Goal: Task Accomplishment & Management: Complete application form

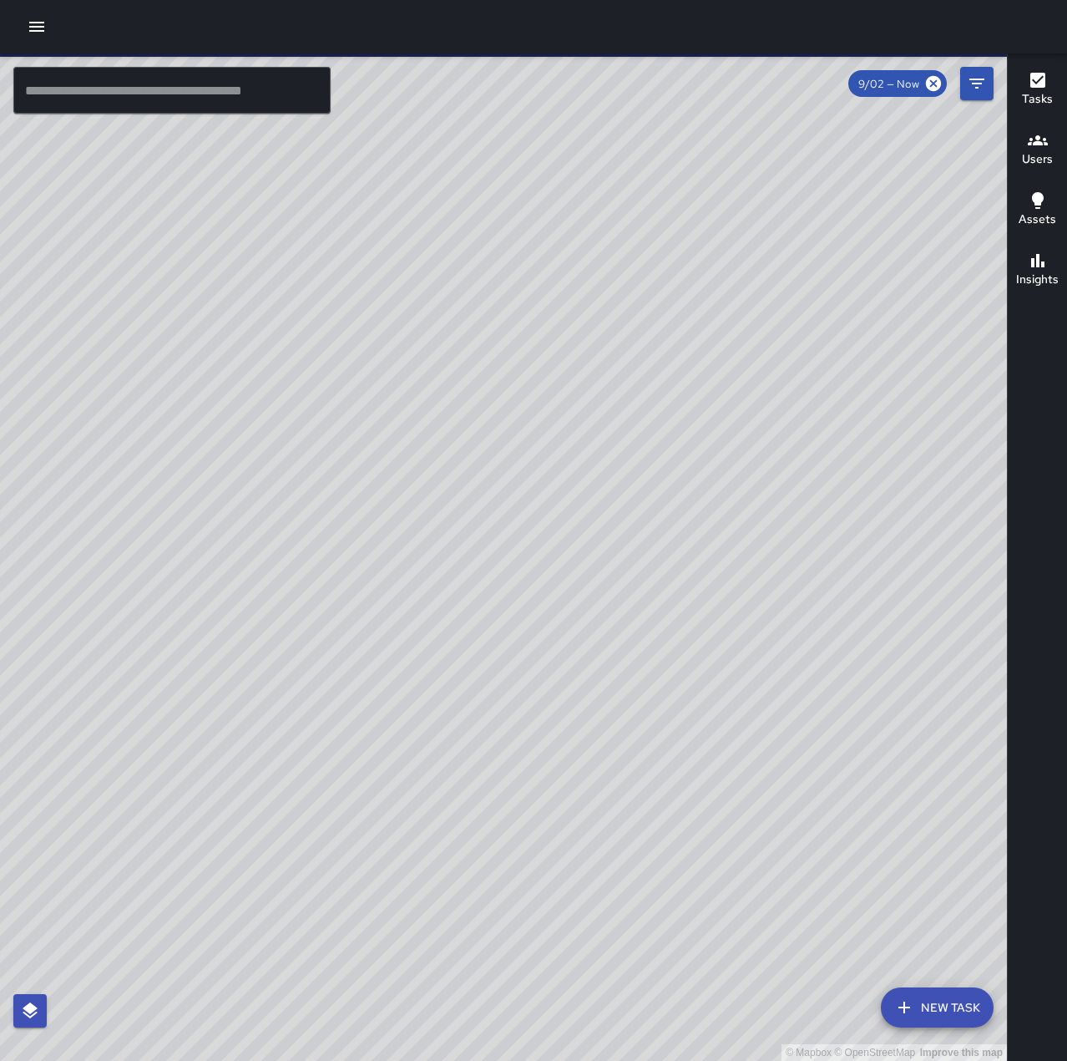
click at [38, 23] on icon "button" at bounding box center [36, 27] width 15 height 10
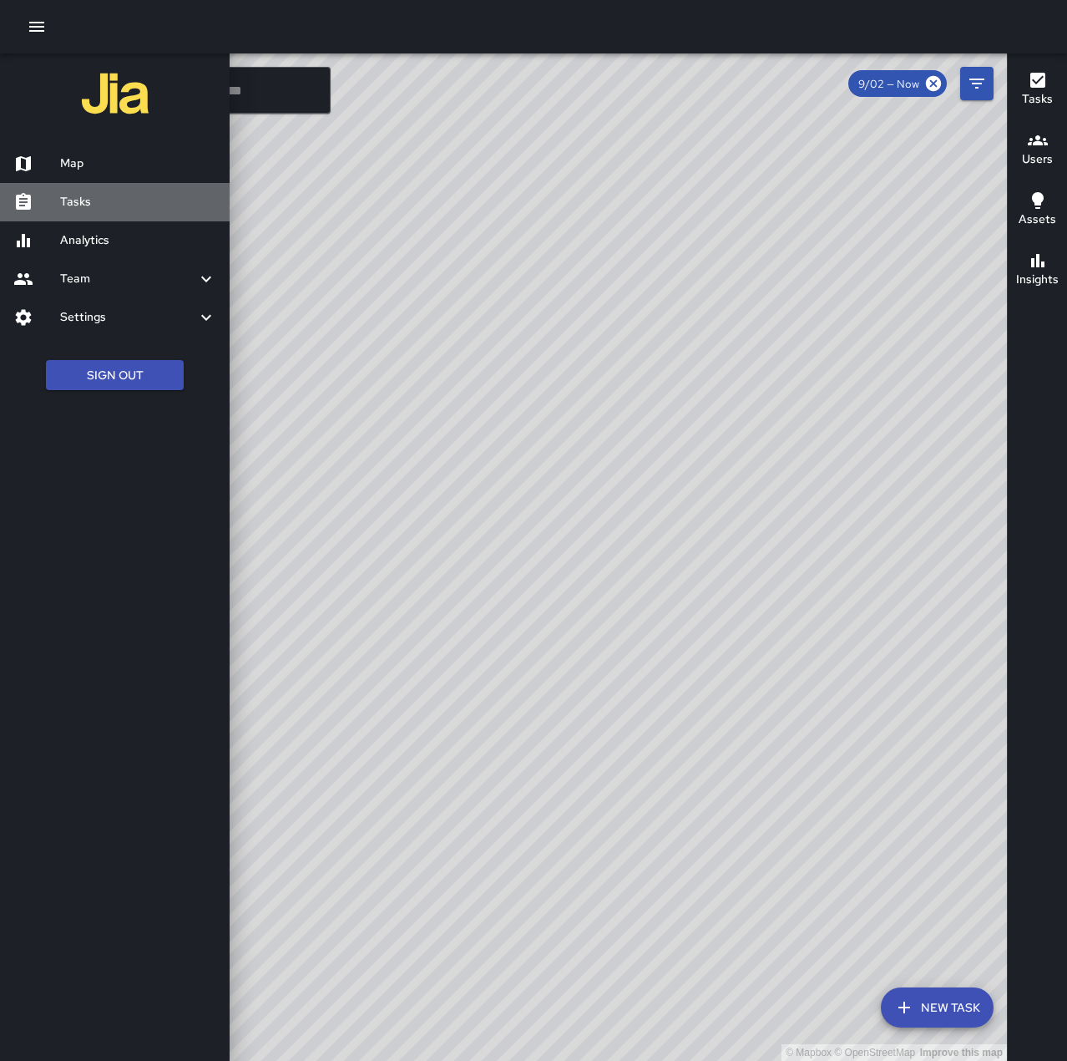
click at [98, 201] on h6 "Tasks" at bounding box center [138, 202] width 156 height 18
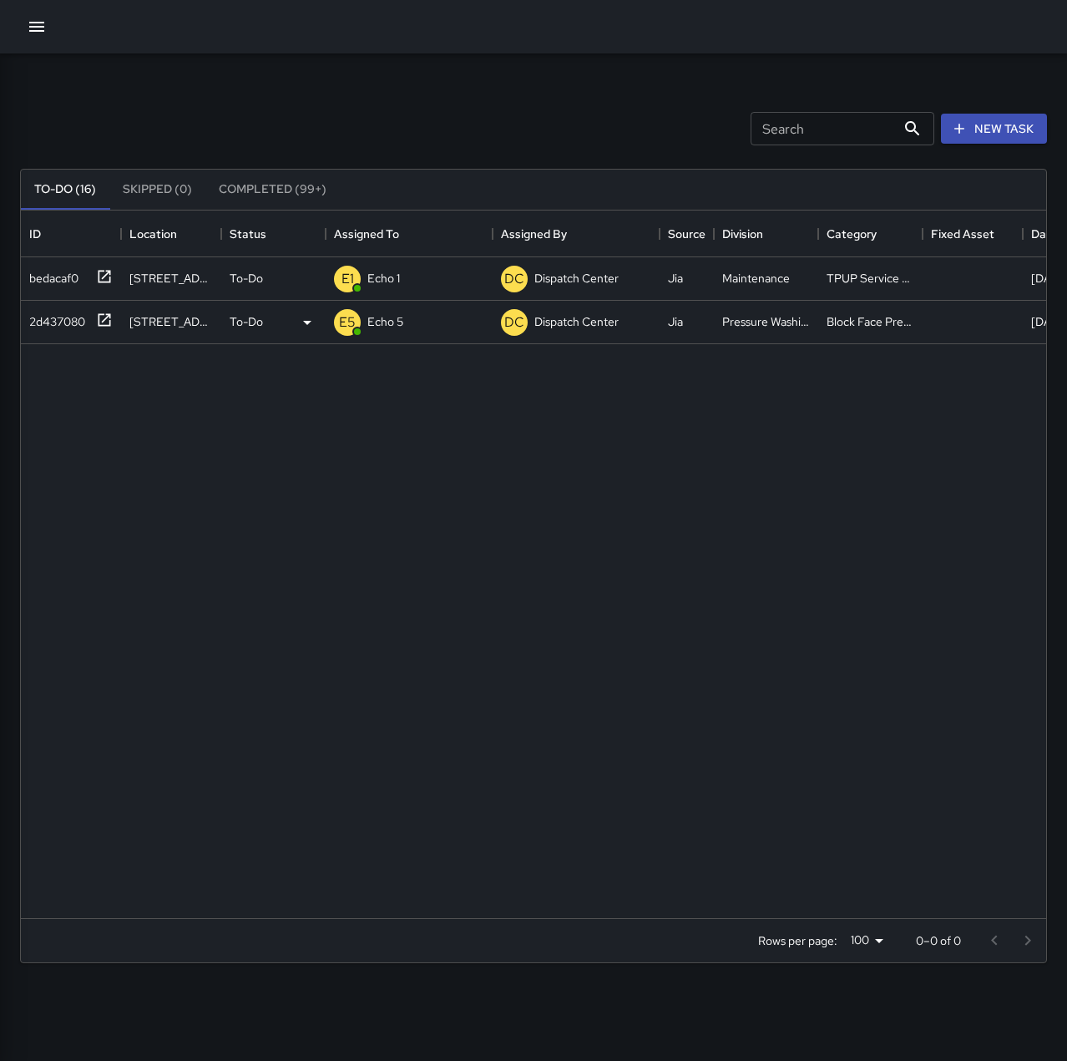
scroll to position [695, 1013]
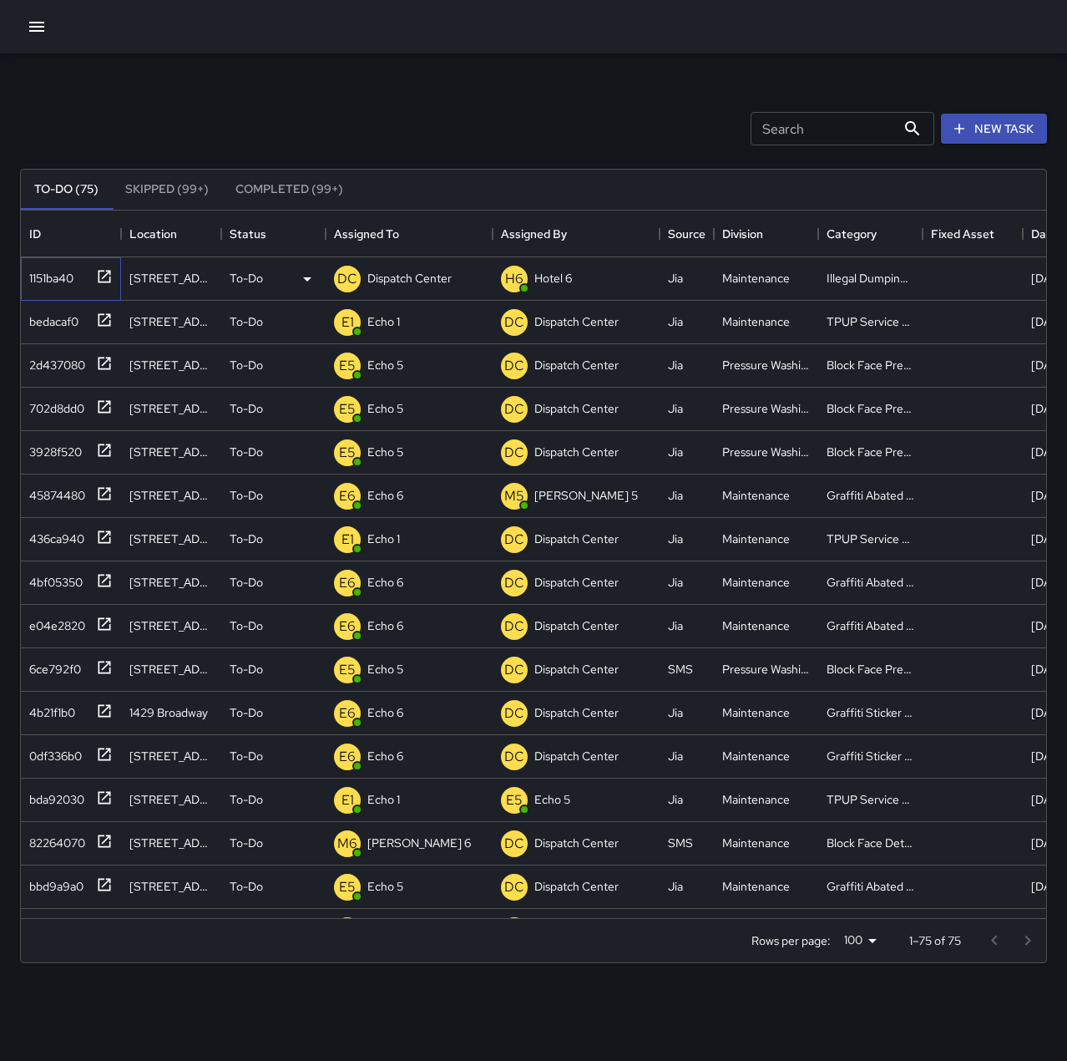
click at [52, 278] on div "1151ba40" at bounding box center [48, 274] width 51 height 23
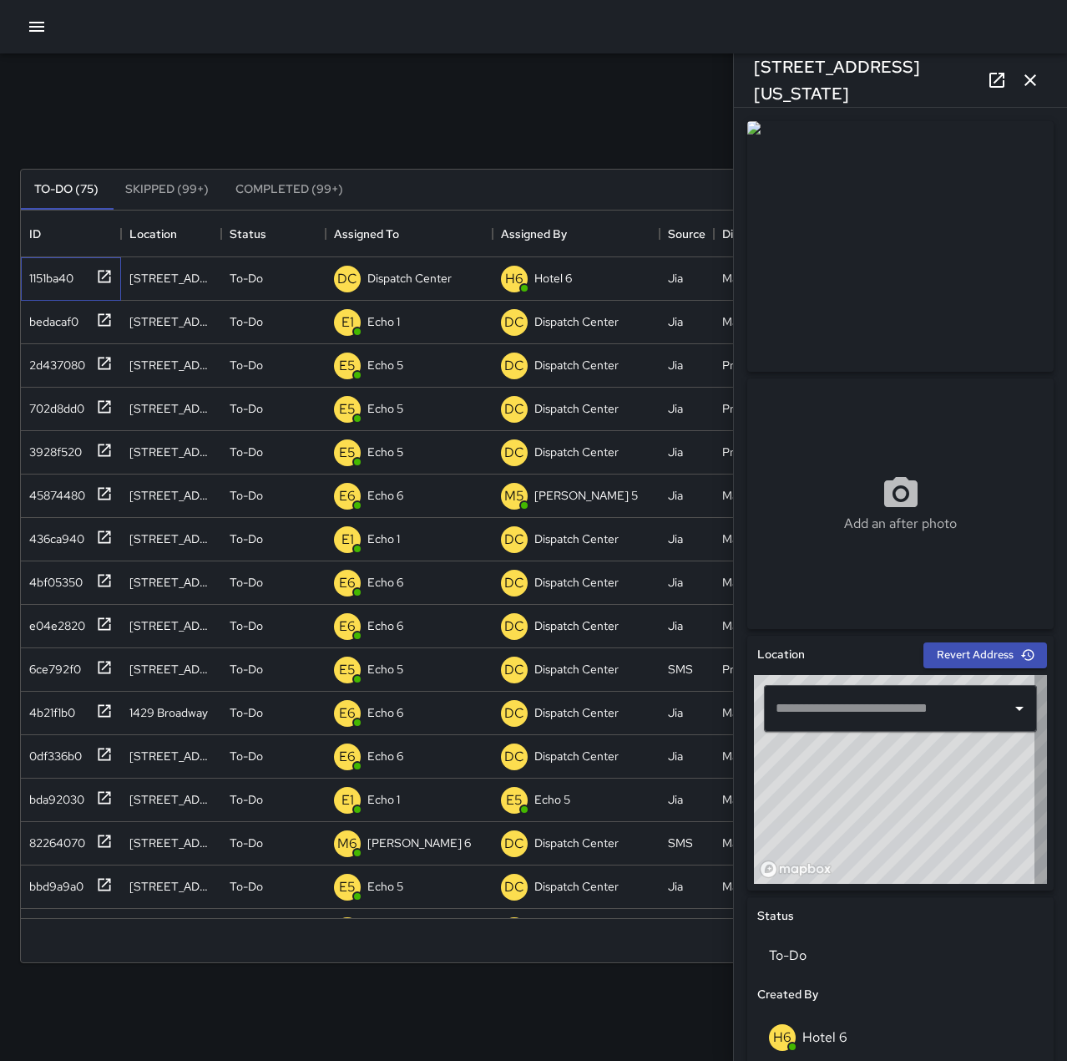
type input "**********"
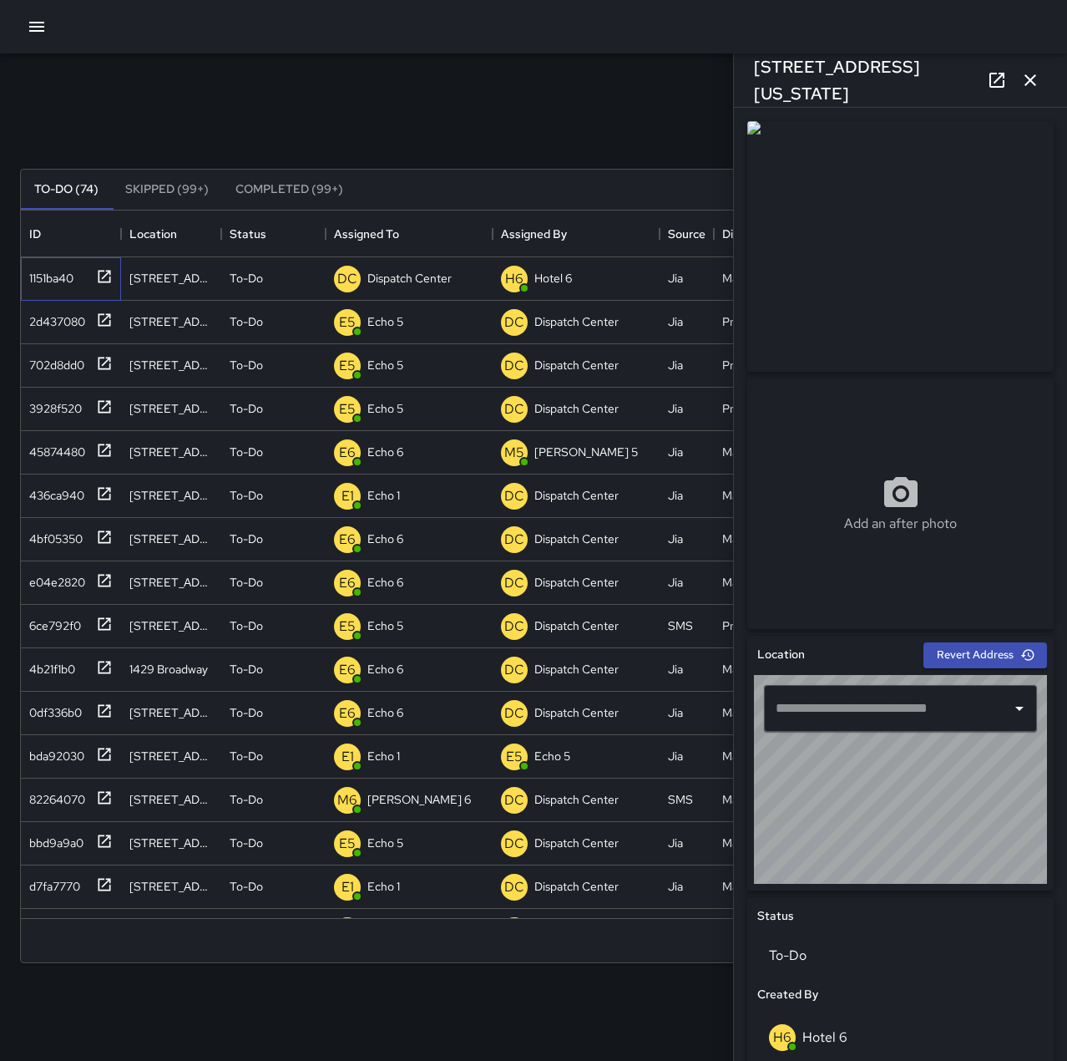
type input "**********"
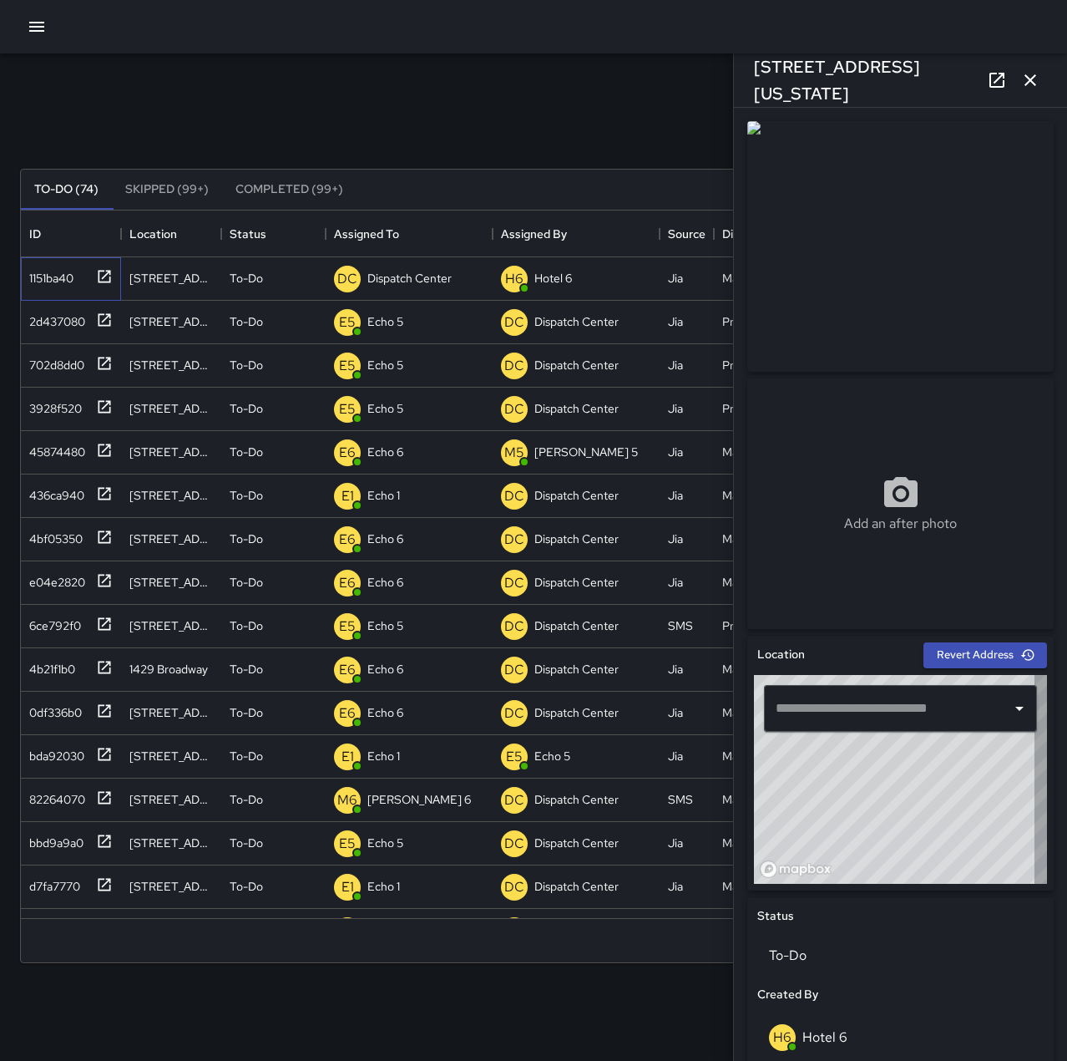
type input "**********"
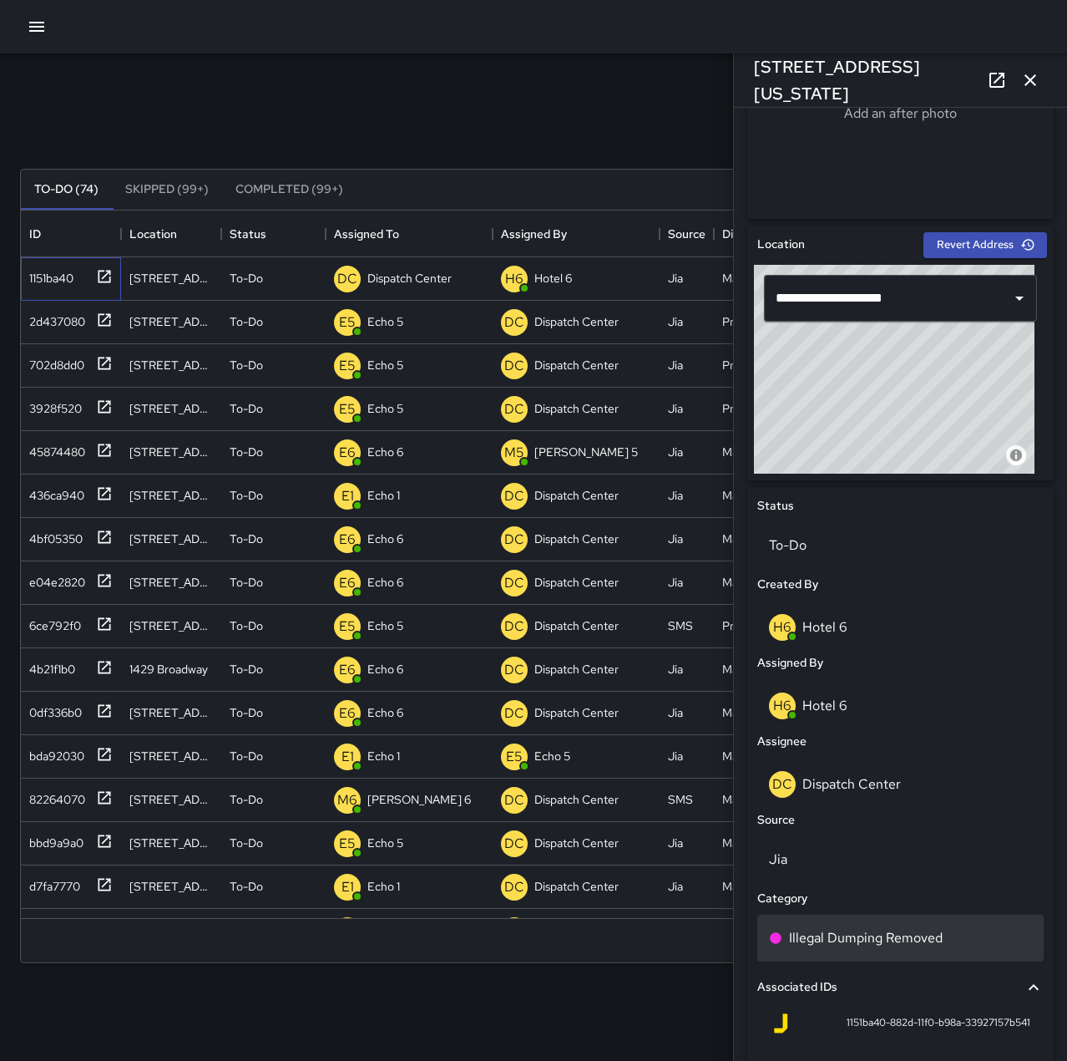
scroll to position [418, 0]
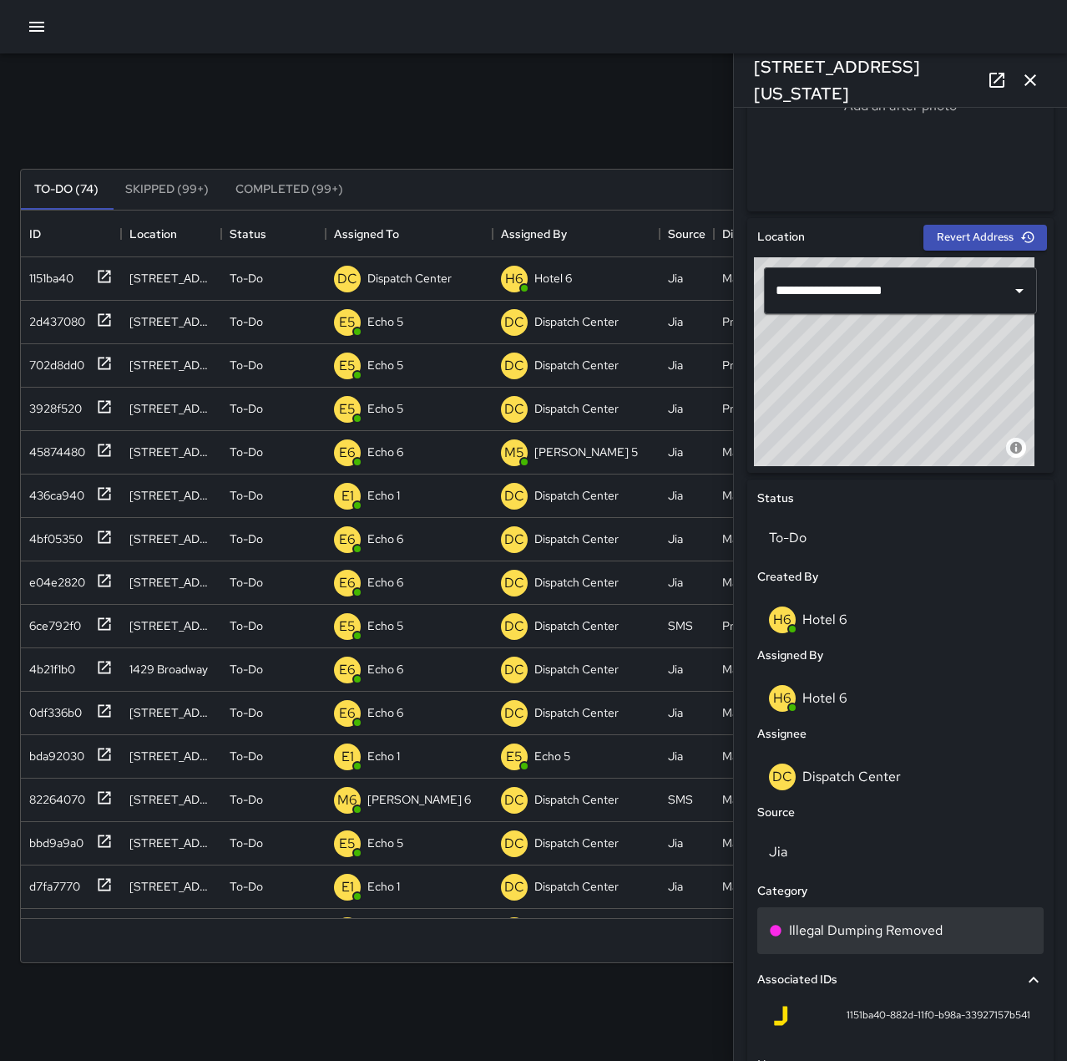
click at [922, 926] on p "Illegal Dumping Removed" at bounding box center [866, 930] width 154 height 20
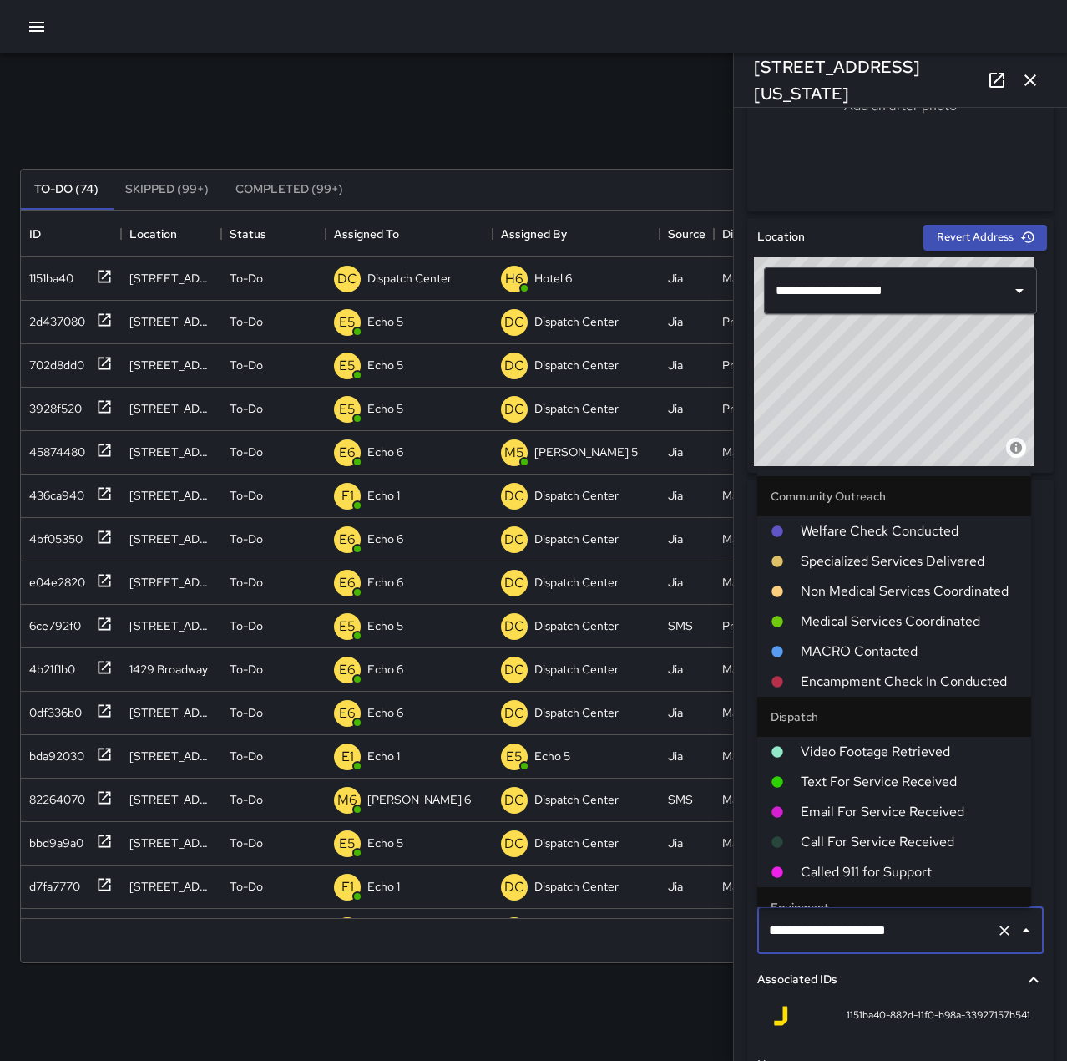
scroll to position [892, 0]
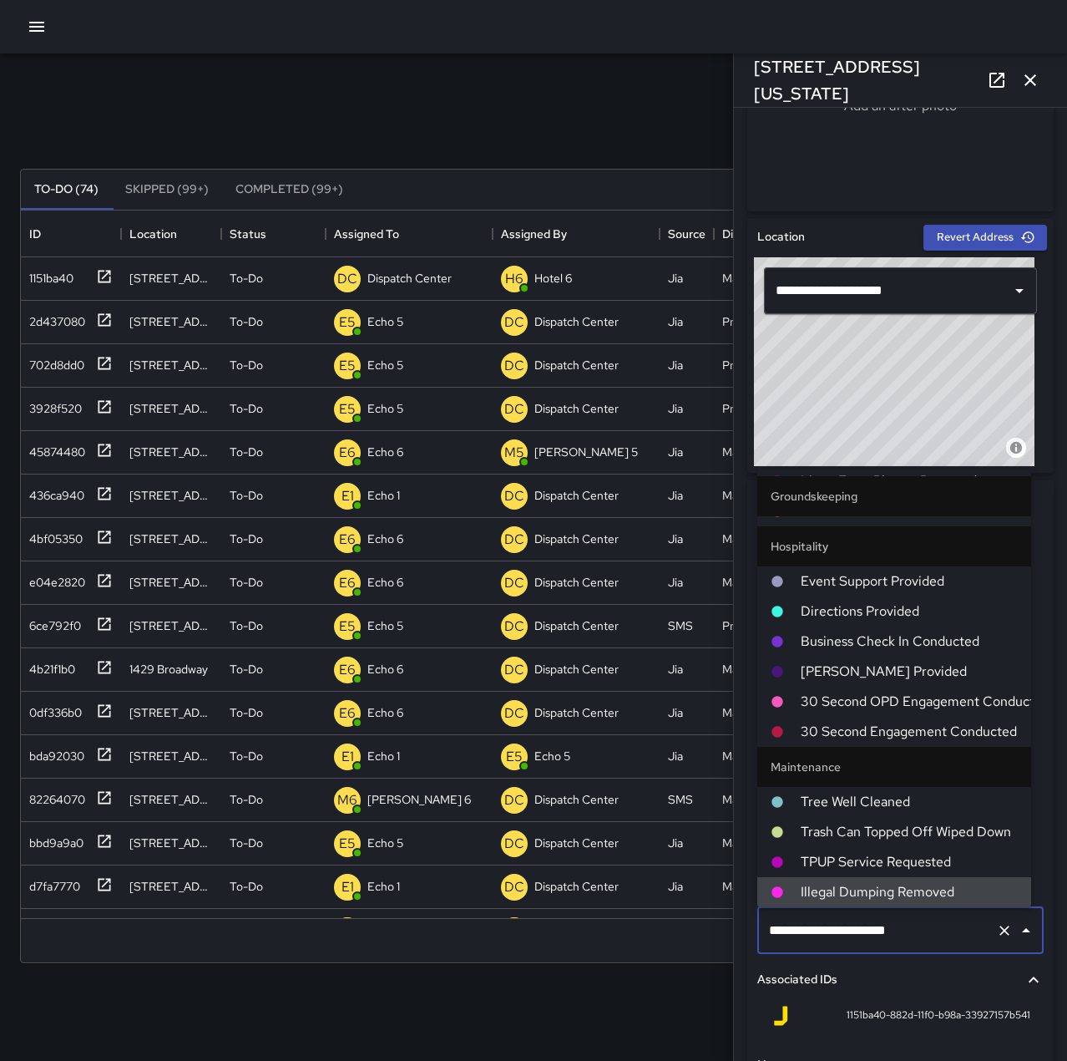
click at [996, 924] on icon "Clear" at bounding box center [1004, 930] width 17 height 17
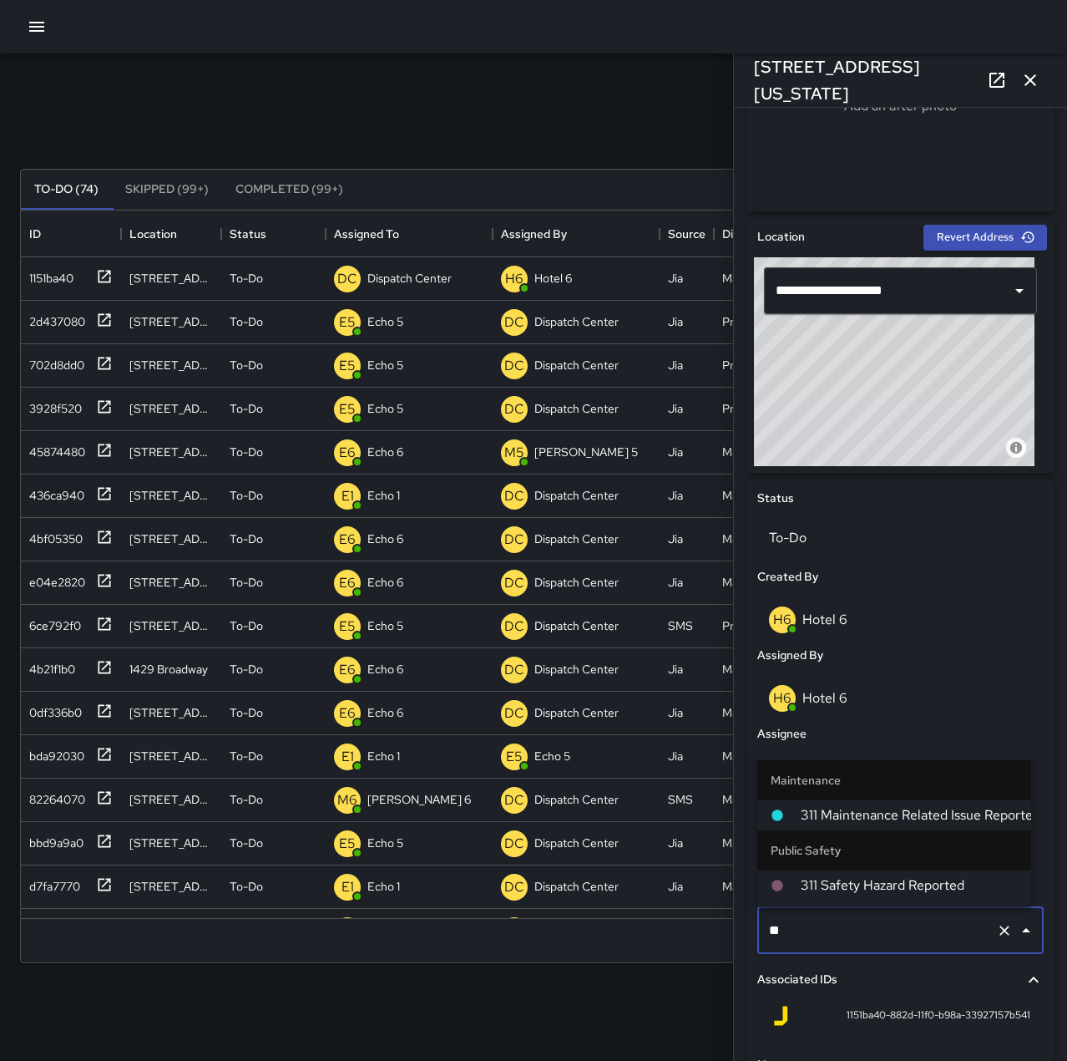
type input "***"
click at [966, 818] on span "311 Maintenance Related Issue Reported" at bounding box center [909, 815] width 217 height 20
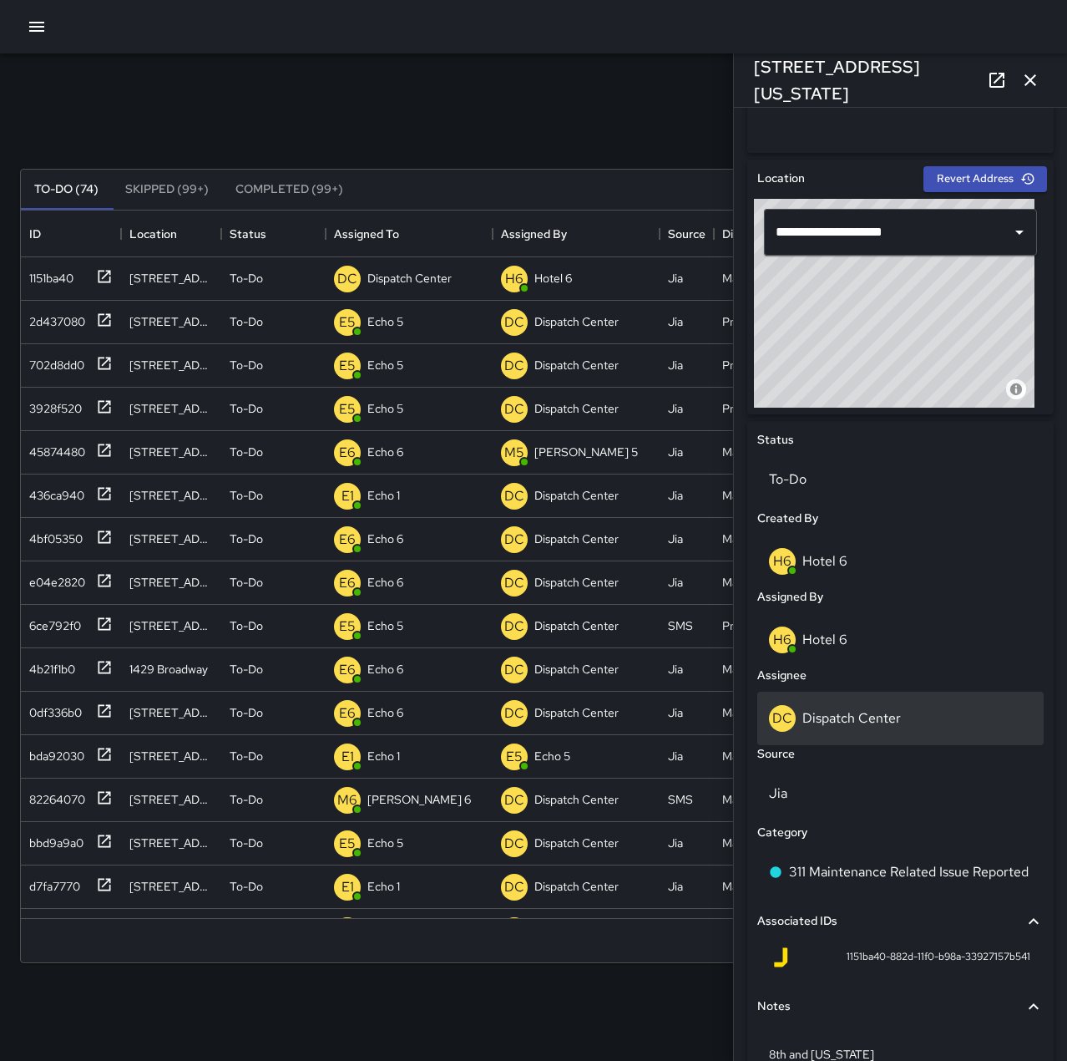
scroll to position [501, 0]
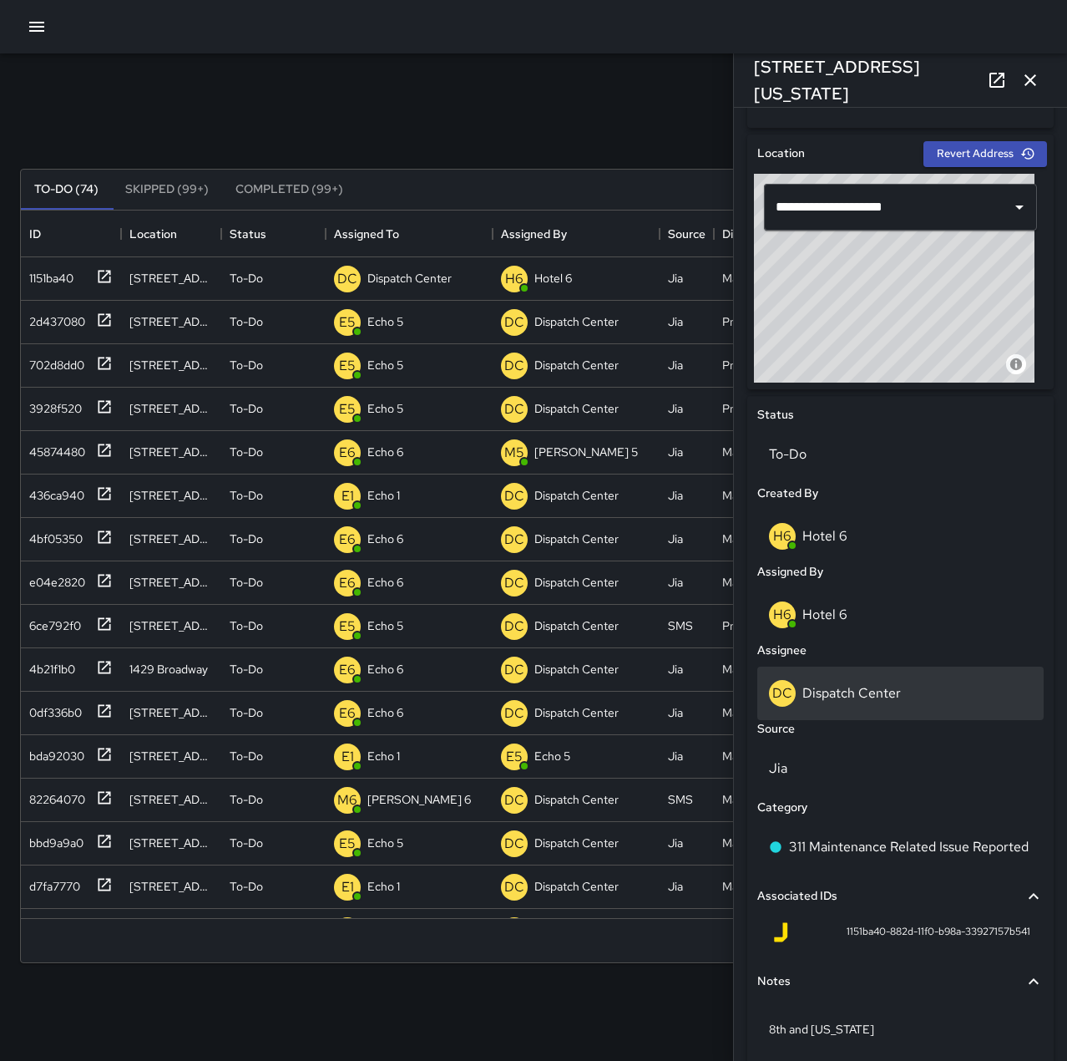
click at [900, 698] on div "DC Dispatch Center" at bounding box center [900, 693] width 263 height 27
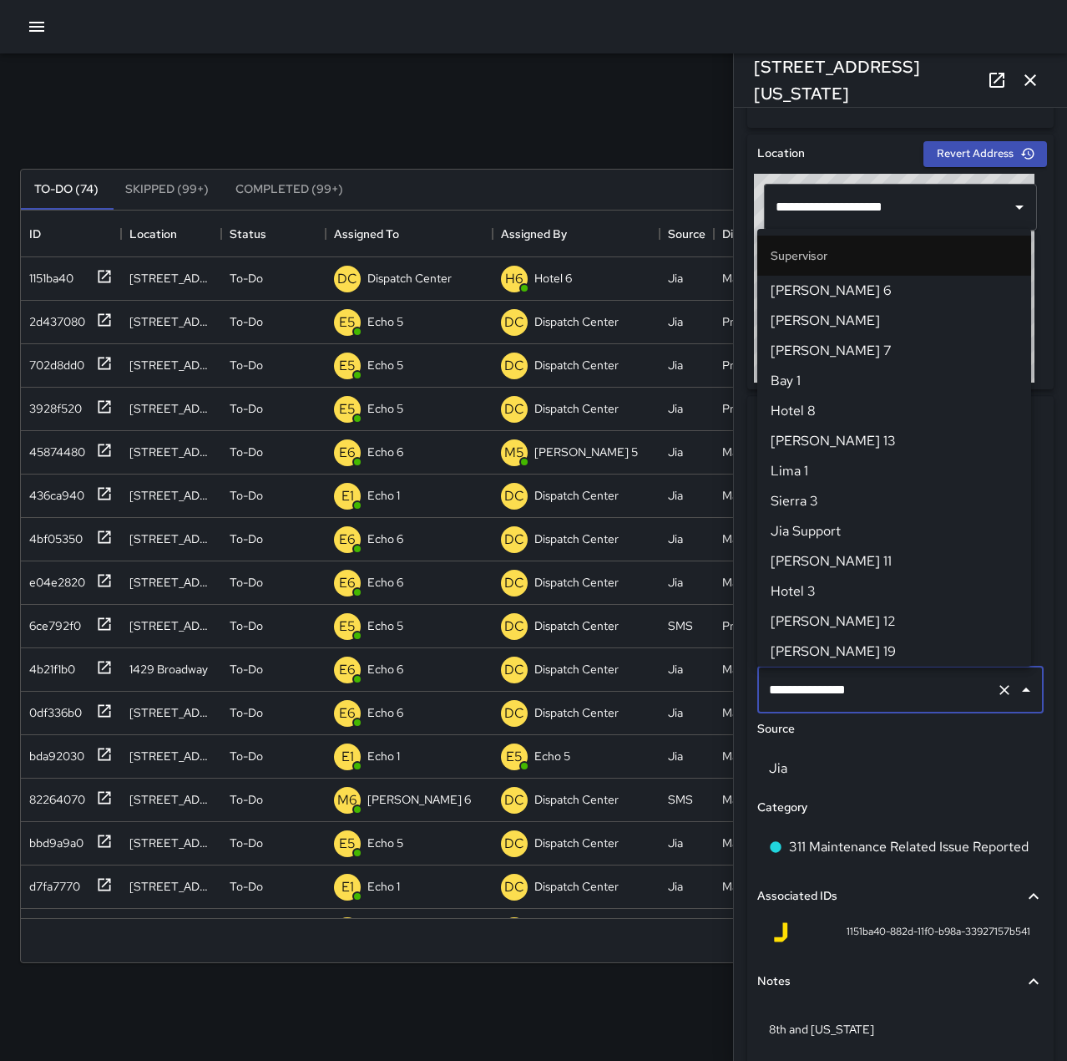
scroll to position [1593, 0]
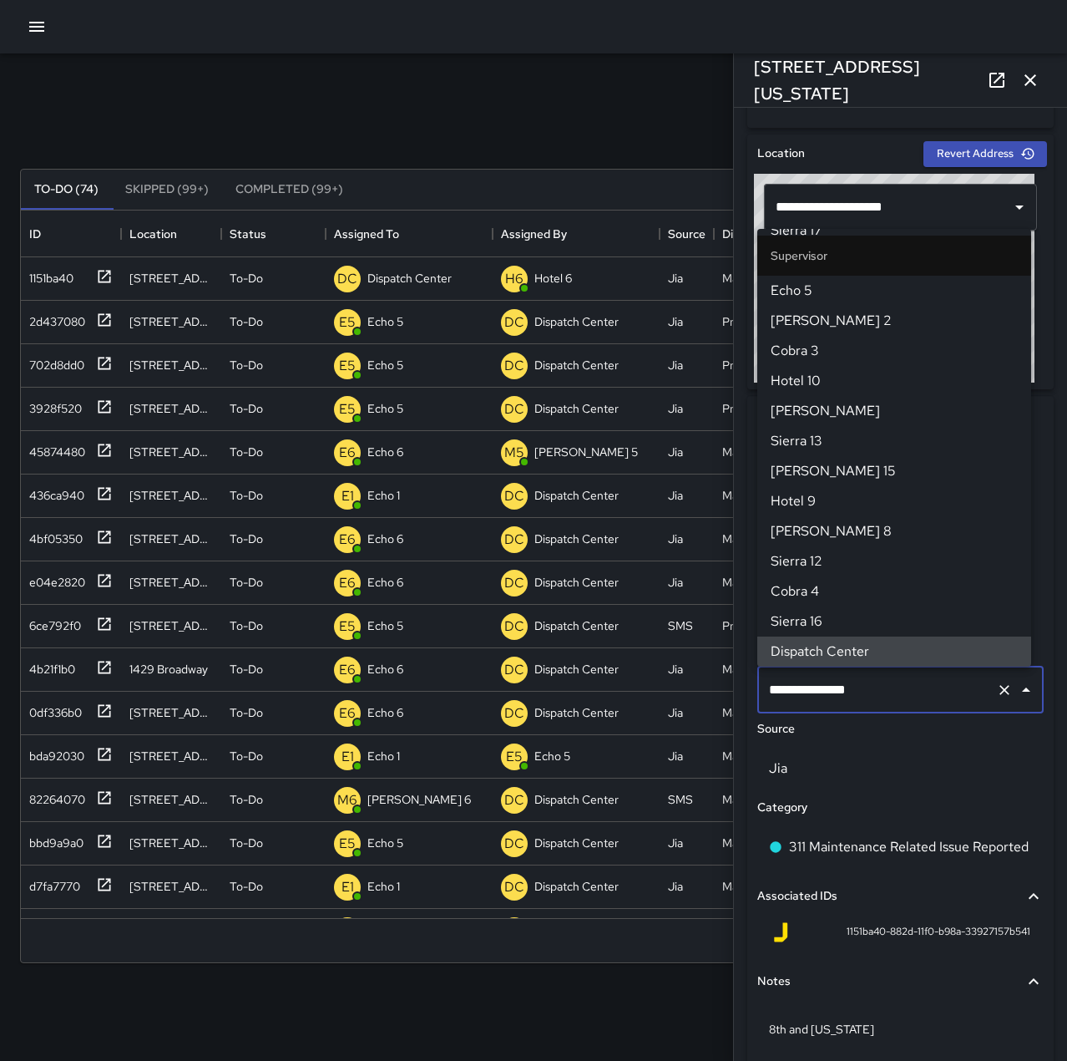
click at [996, 686] on icon "Clear" at bounding box center [1004, 689] width 17 height 17
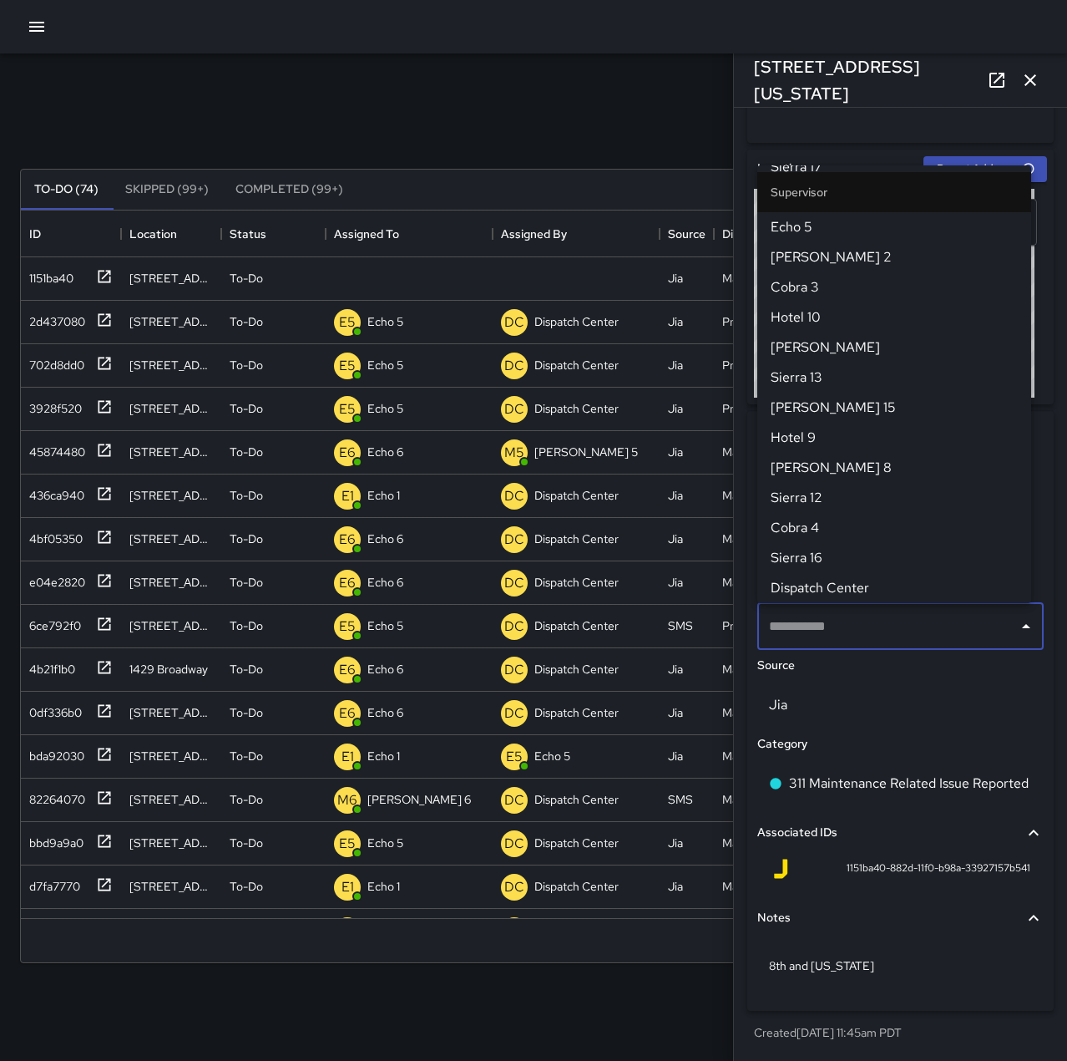
scroll to position [486, 0]
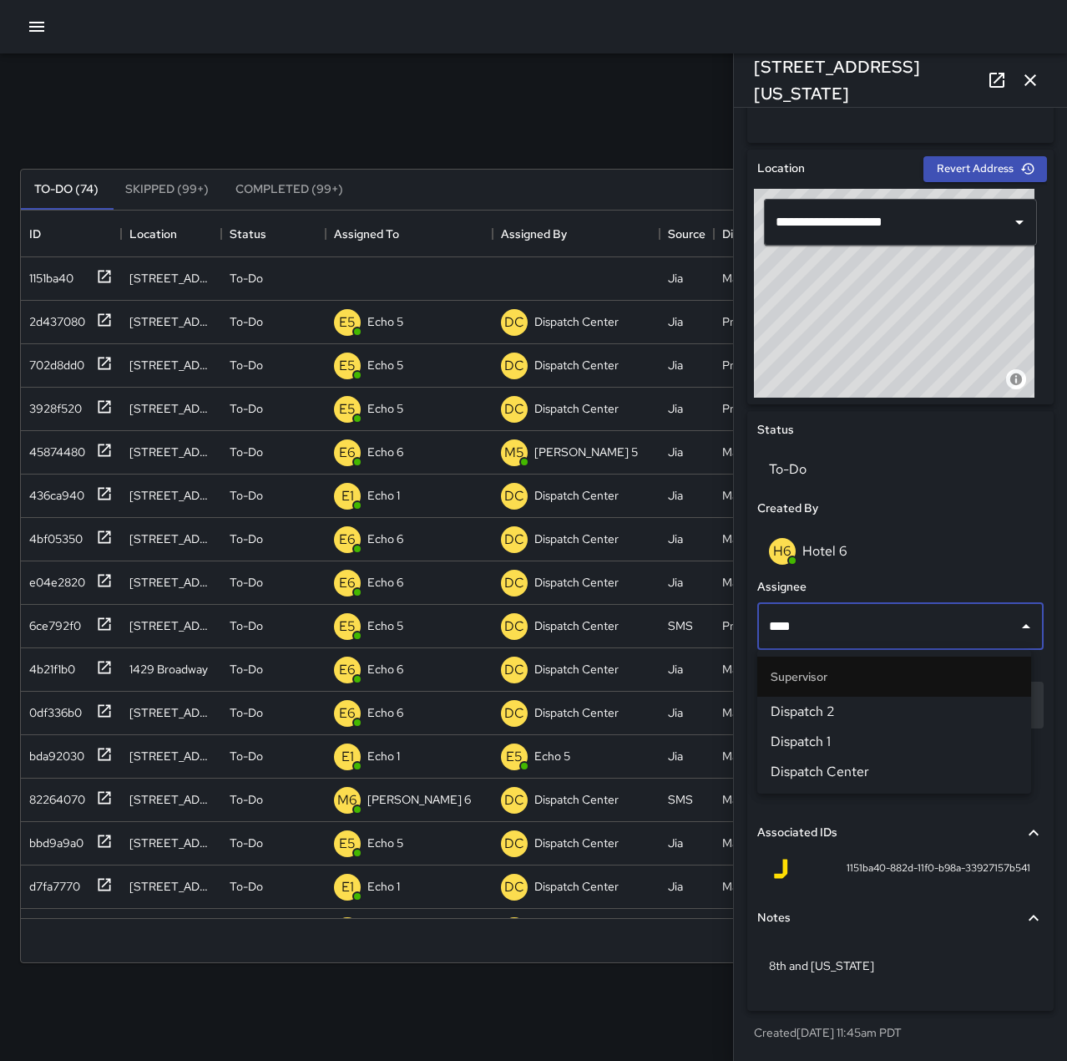
type input "*****"
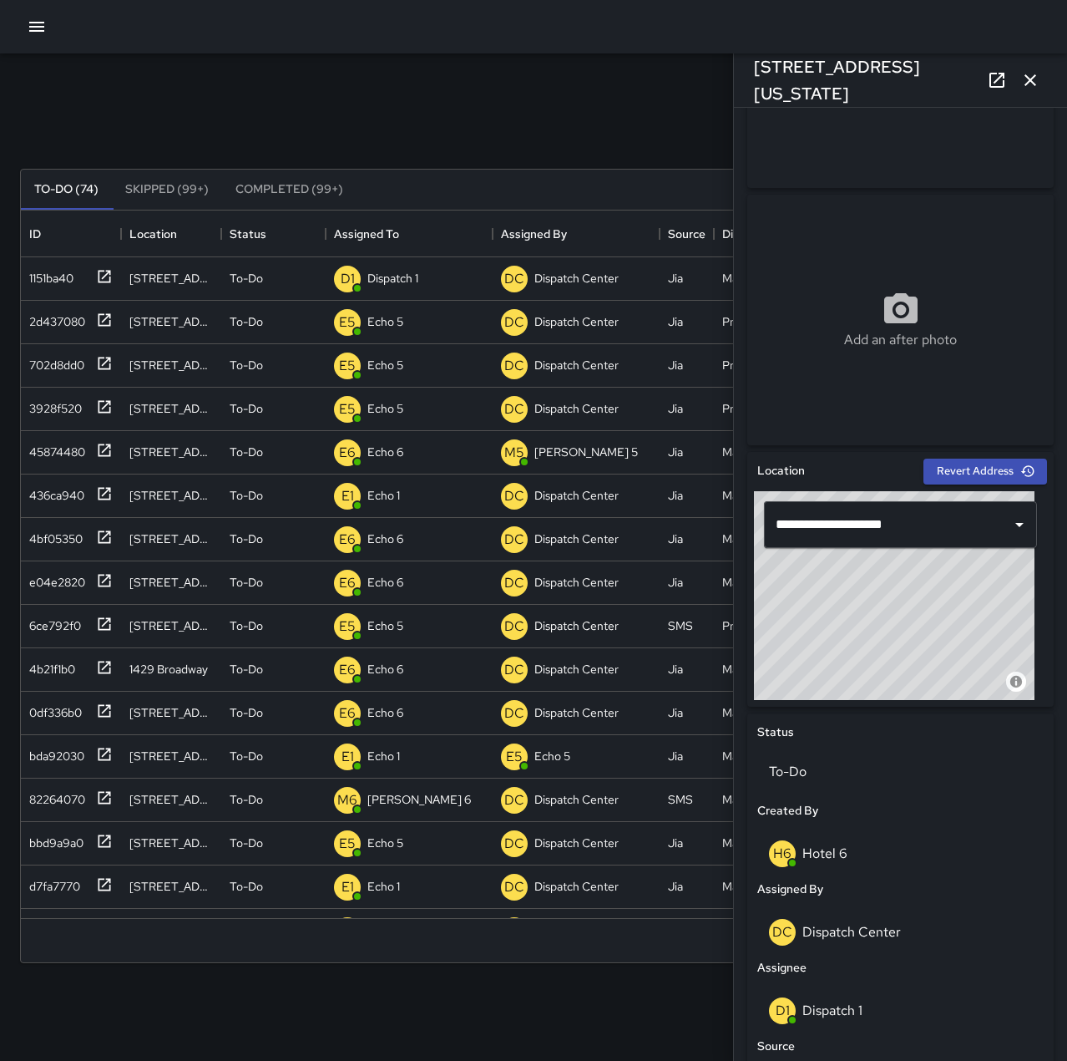
scroll to position [565, 0]
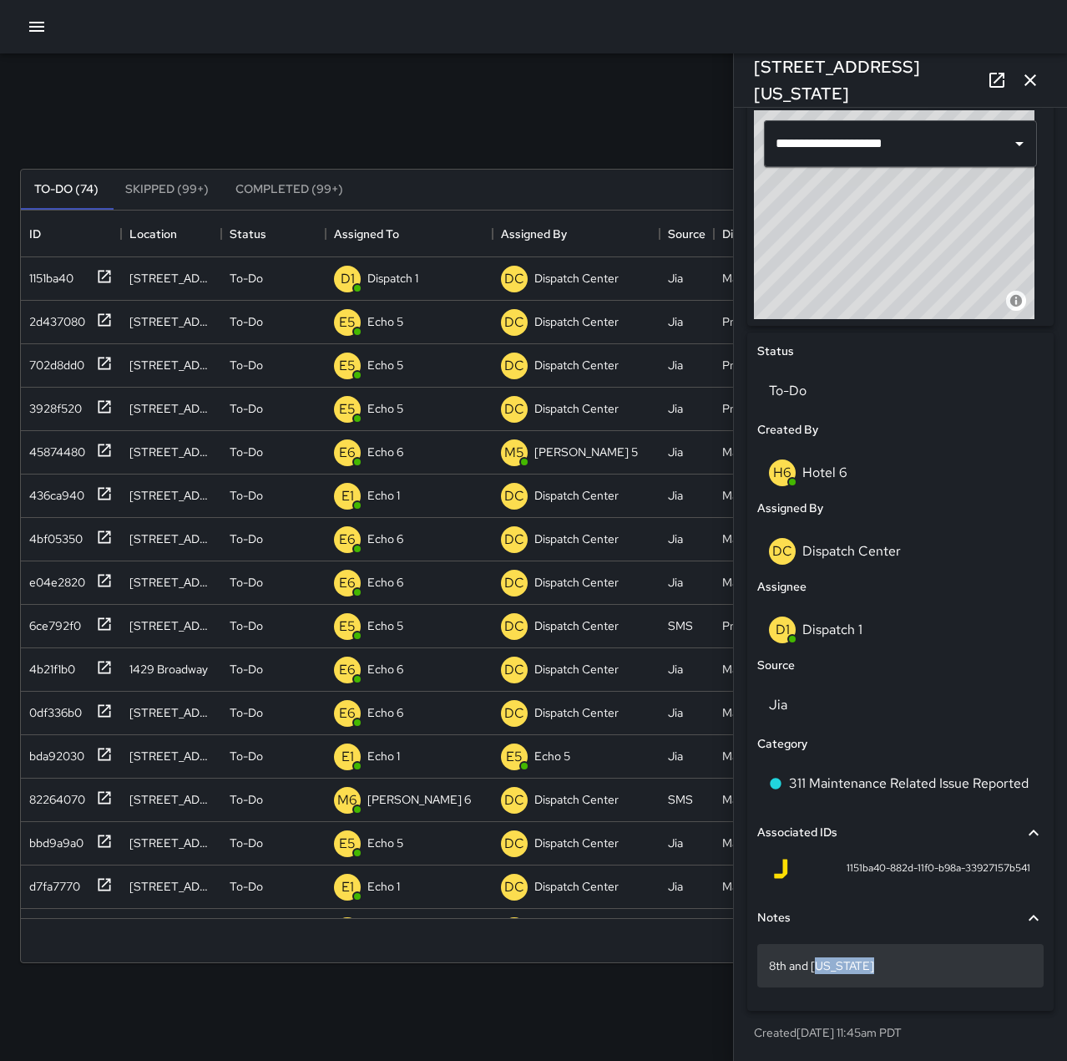
drag, startPoint x: 896, startPoint y: 955, endPoint x: 820, endPoint y: 967, distance: 76.9
click at [820, 967] on div "8th and [US_STATE]" at bounding box center [900, 965] width 286 height 43
drag, startPoint x: 886, startPoint y: 959, endPoint x: 768, endPoint y: 966, distance: 118.0
click at [768, 966] on div "**********" at bounding box center [900, 966] width 286 height 44
drag, startPoint x: 766, startPoint y: 969, endPoint x: 767, endPoint y: 979, distance: 10.1
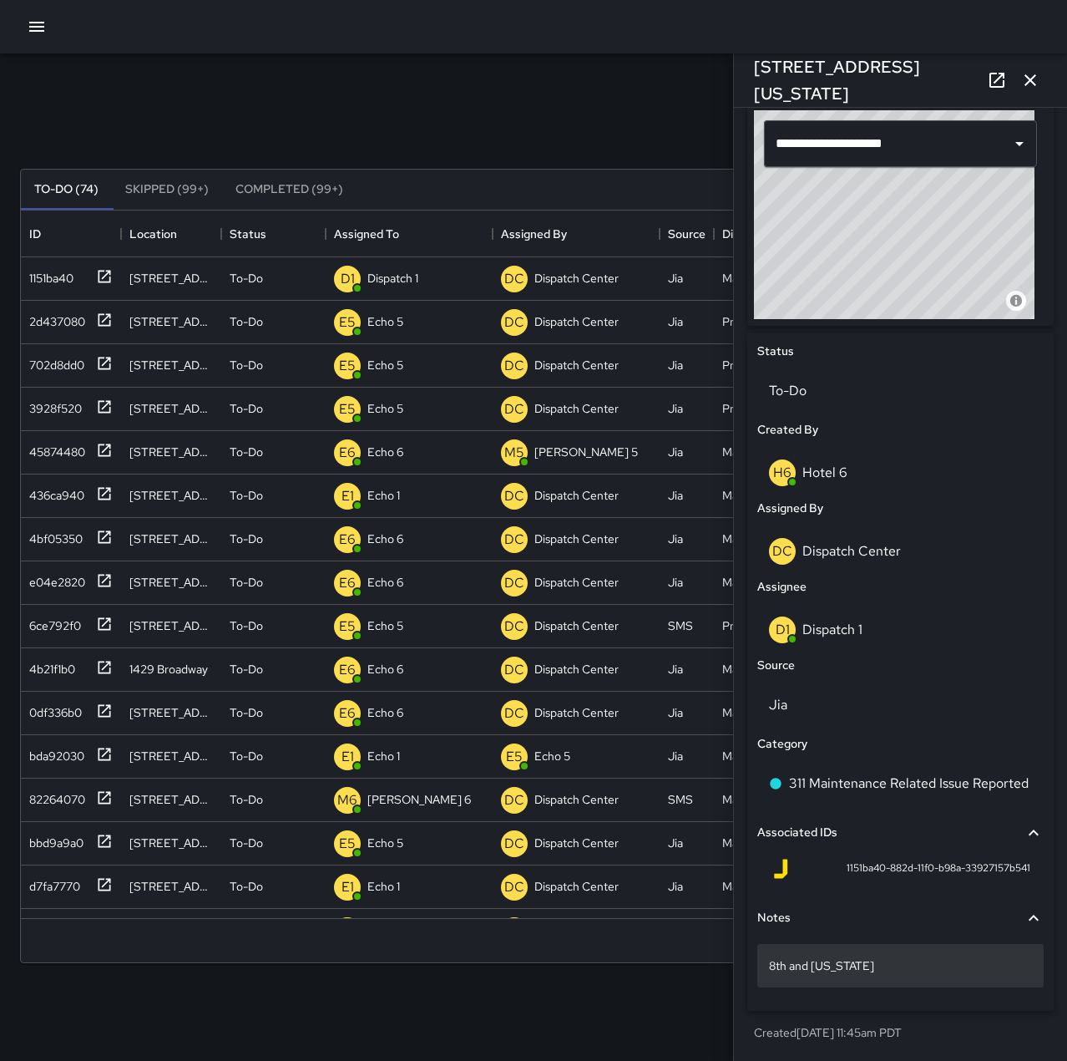
click at [767, 979] on div "8th and [US_STATE]" at bounding box center [900, 965] width 286 height 43
drag, startPoint x: 878, startPoint y: 962, endPoint x: 770, endPoint y: 977, distance: 108.8
click at [770, 977] on div "**********" at bounding box center [900, 966] width 286 height 44
click at [935, 976] on div "8th and [US_STATE]" at bounding box center [900, 965] width 286 height 43
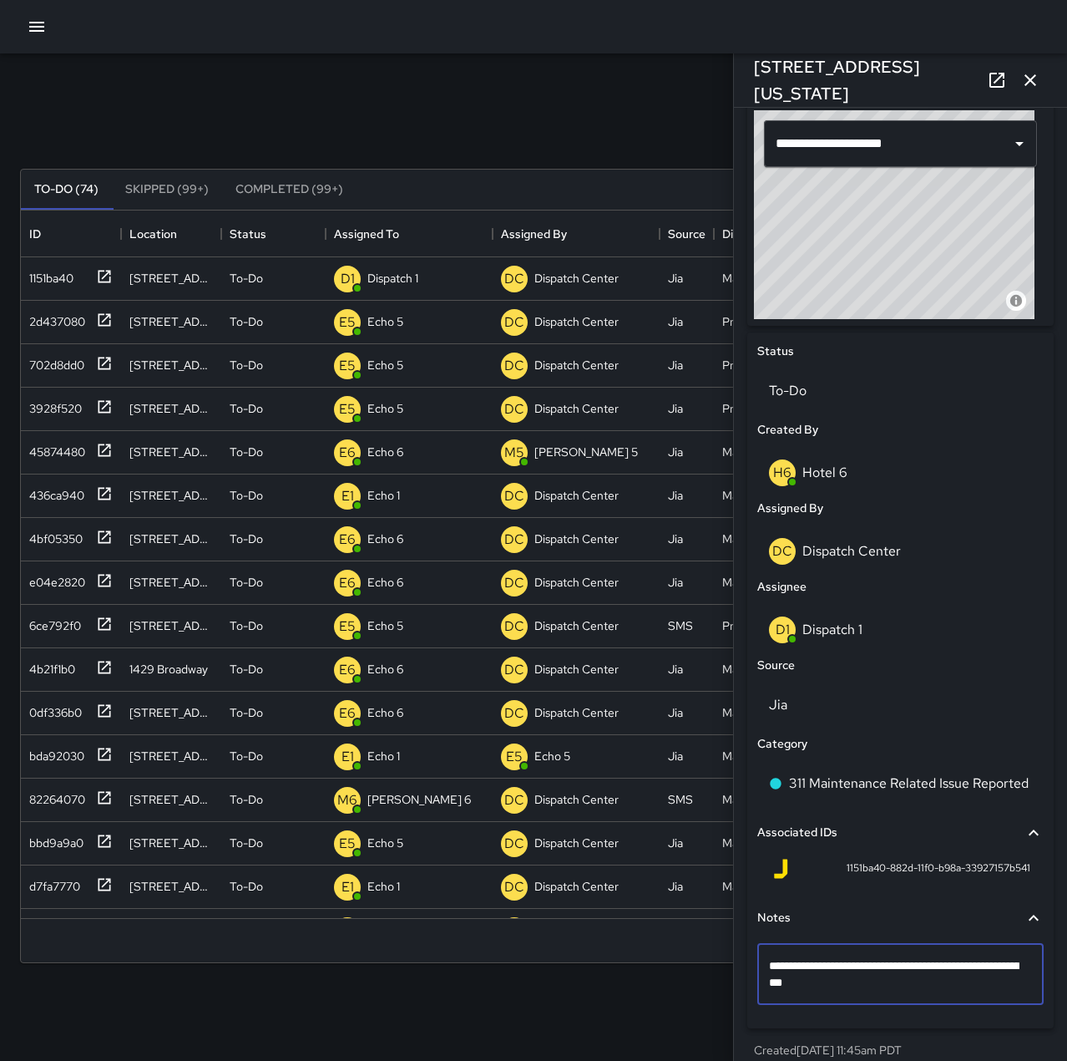
type textarea "**********"
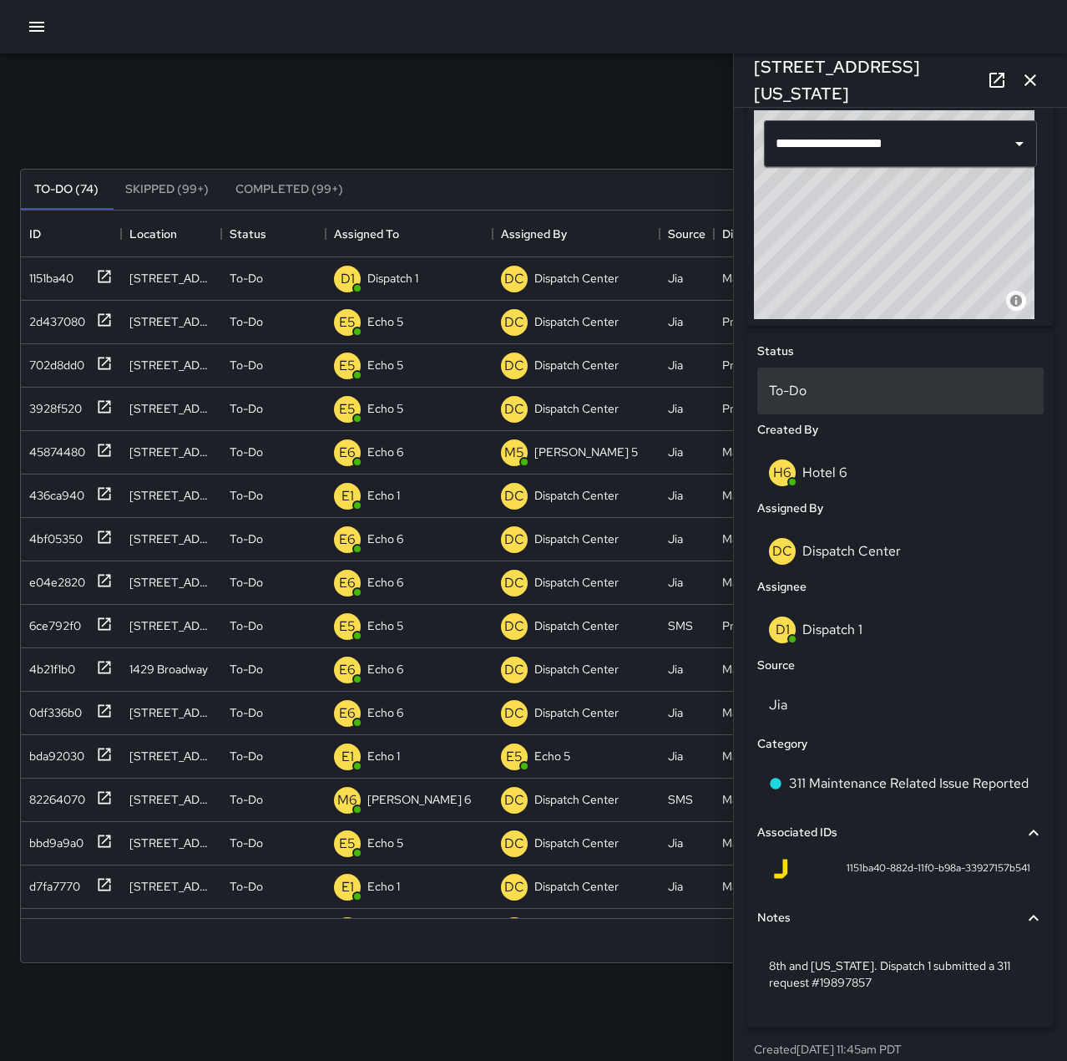
click at [820, 398] on p "To-Do" at bounding box center [900, 391] width 263 height 20
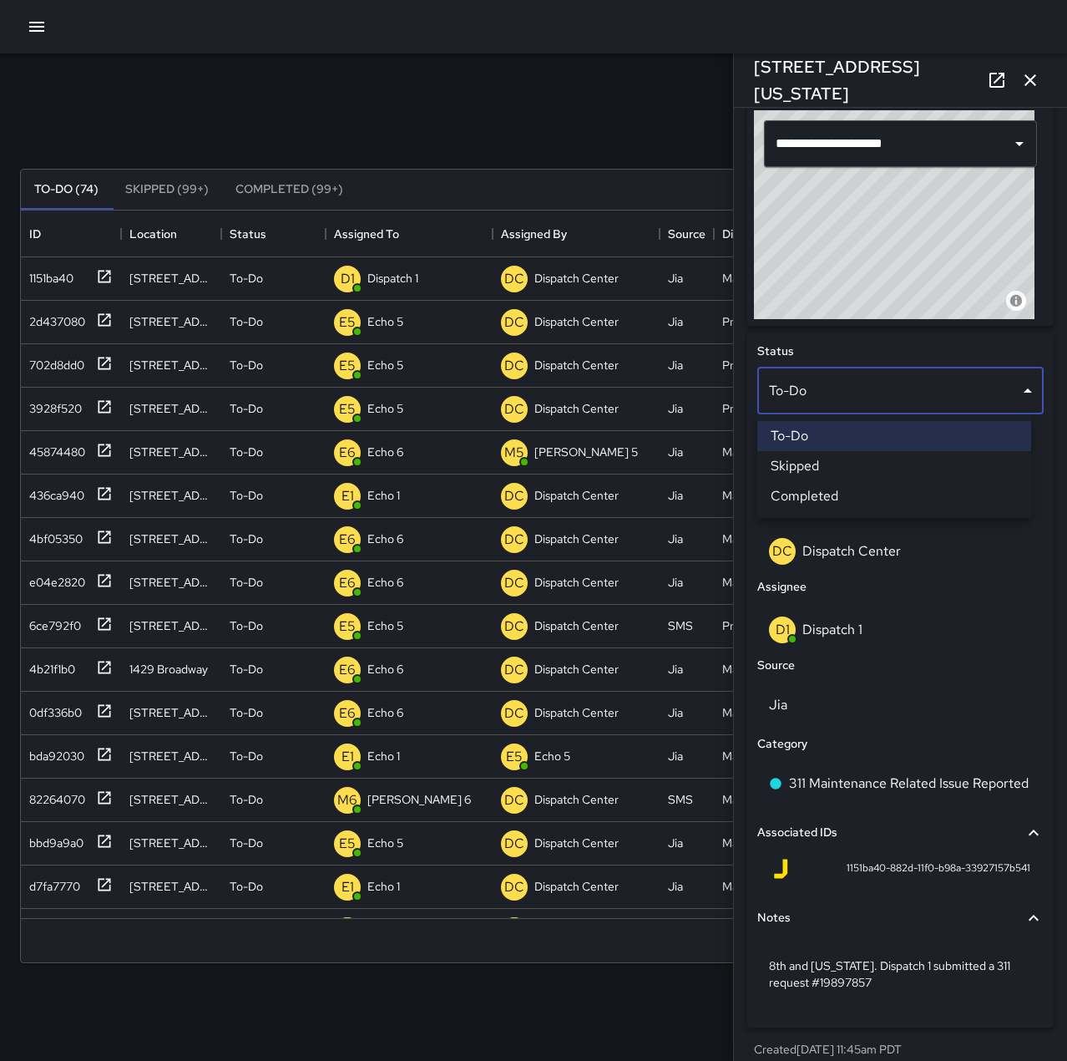
click at [822, 494] on li "Completed" at bounding box center [894, 496] width 274 height 30
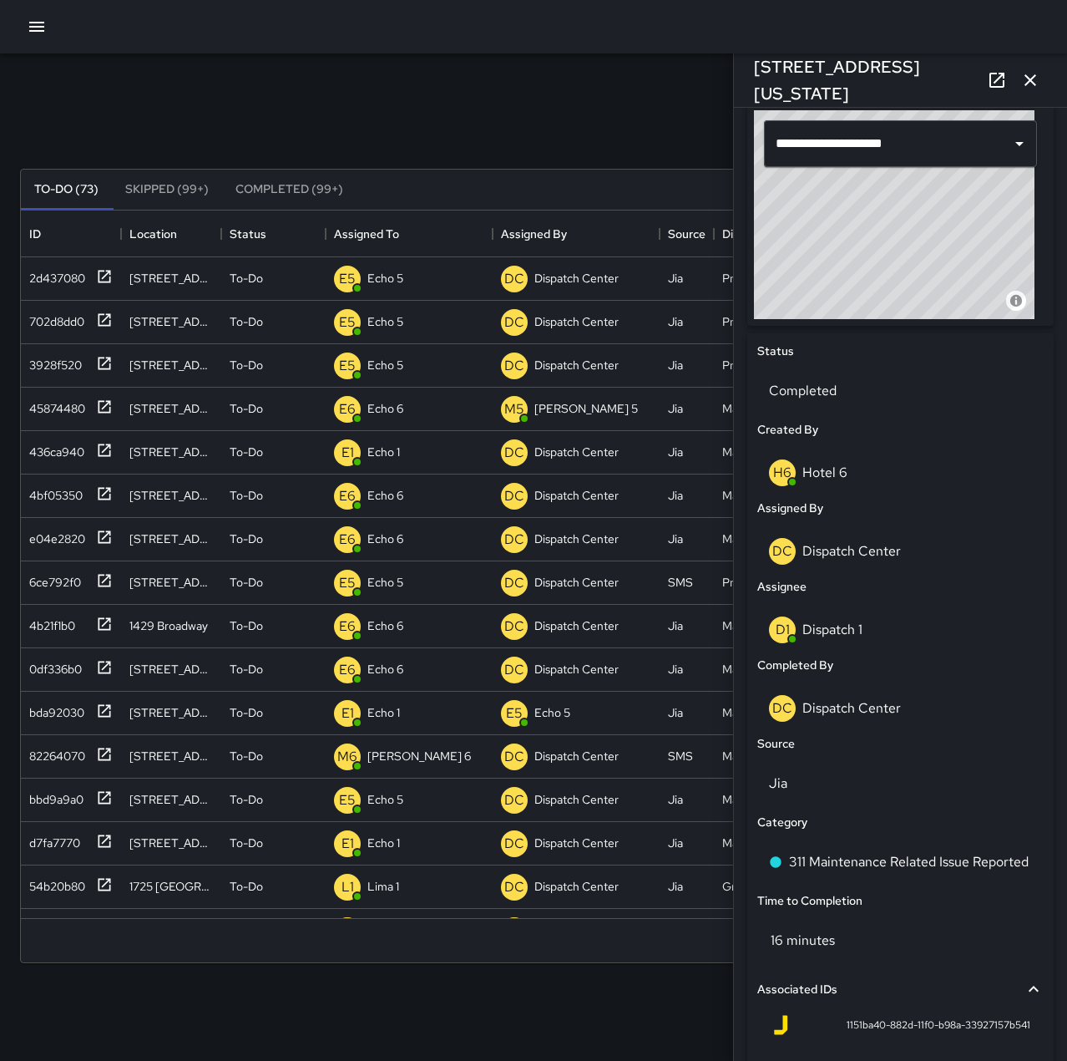
click at [1028, 75] on icon "button" at bounding box center [1031, 80] width 20 height 20
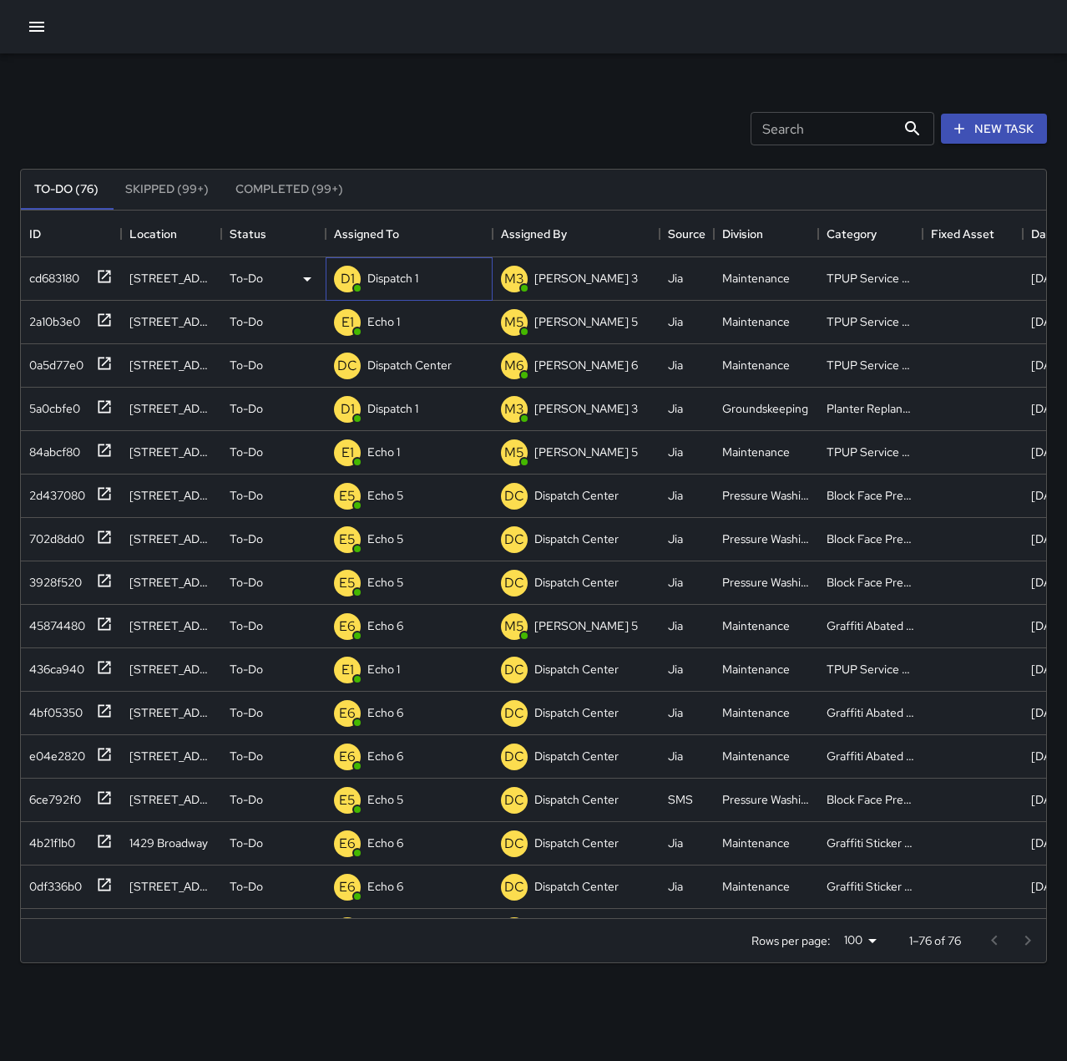
click at [362, 270] on div "D1" at bounding box center [347, 278] width 33 height 33
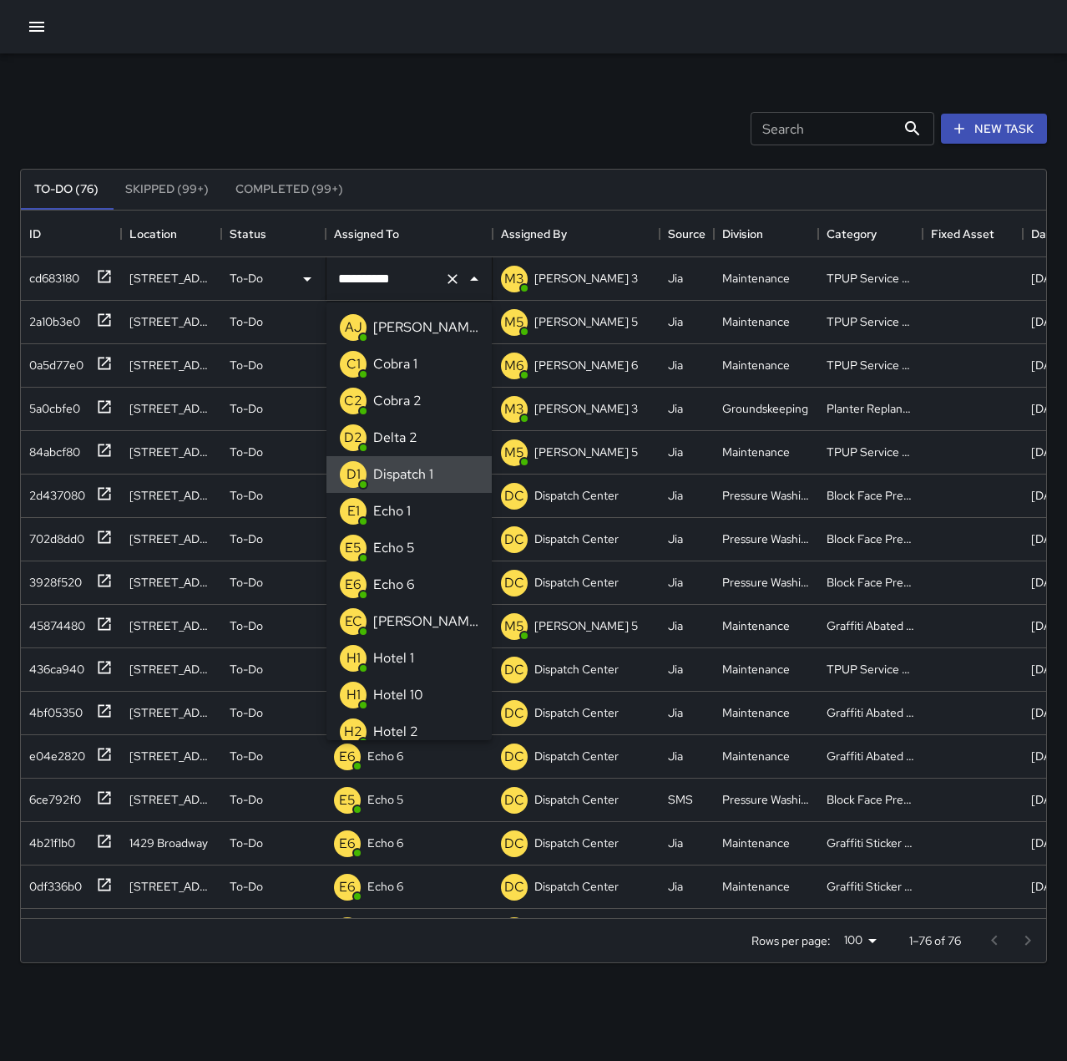
click at [447, 286] on icon "Clear" at bounding box center [452, 279] width 17 height 17
click at [414, 514] on li "E1 Echo 1" at bounding box center [409, 511] width 165 height 37
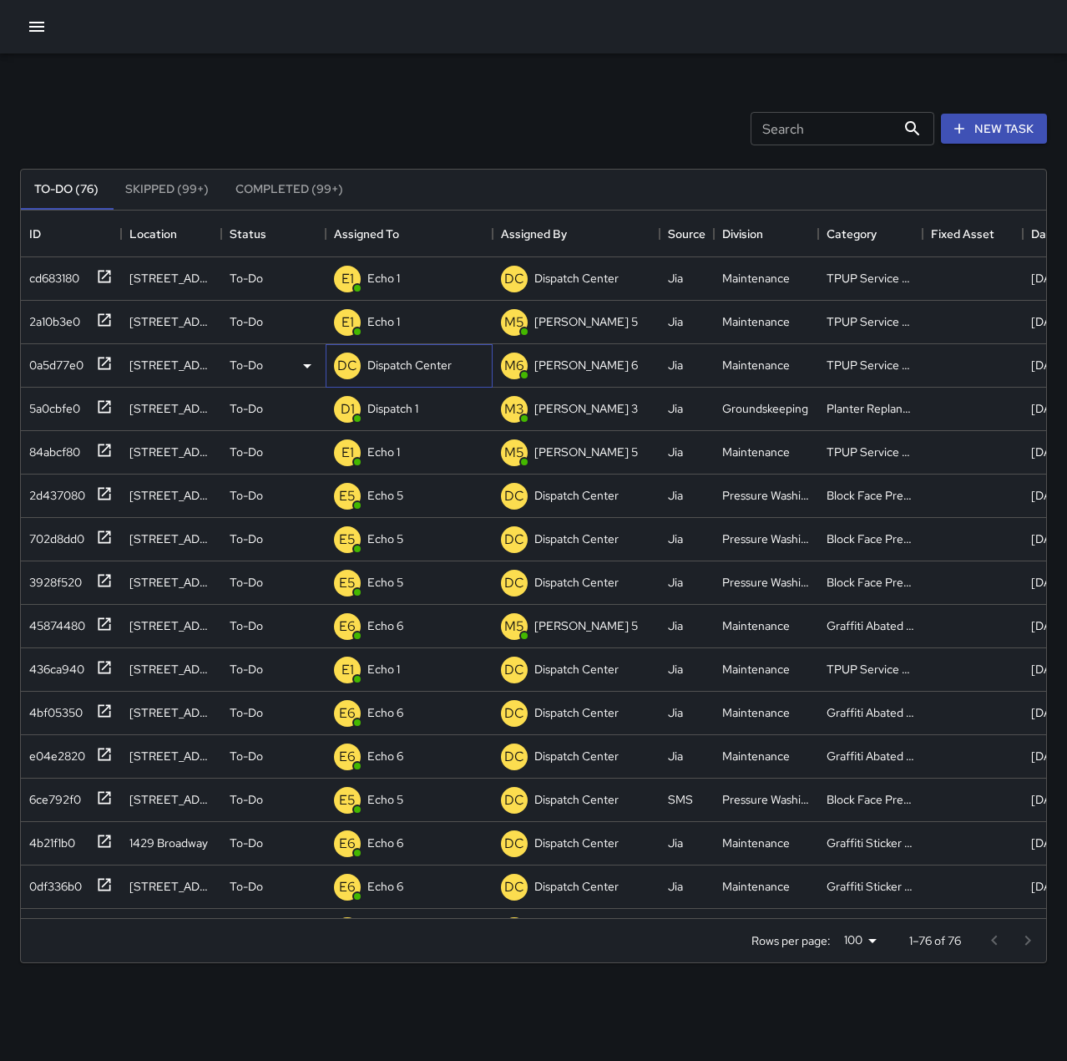
click at [418, 365] on p "Dispatch Center" at bounding box center [409, 365] width 84 height 17
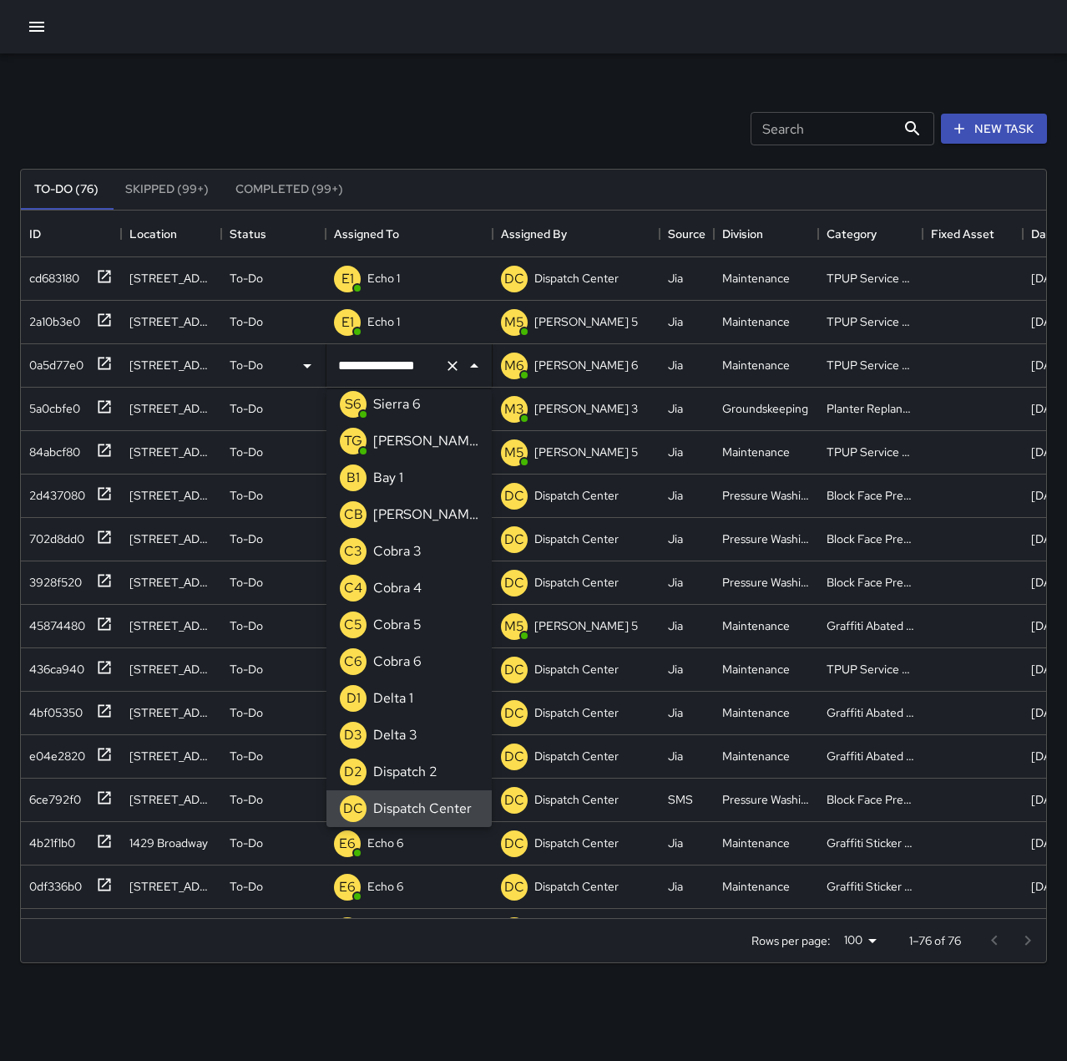
click at [453, 363] on icon "Clear" at bounding box center [452, 365] width 17 height 17
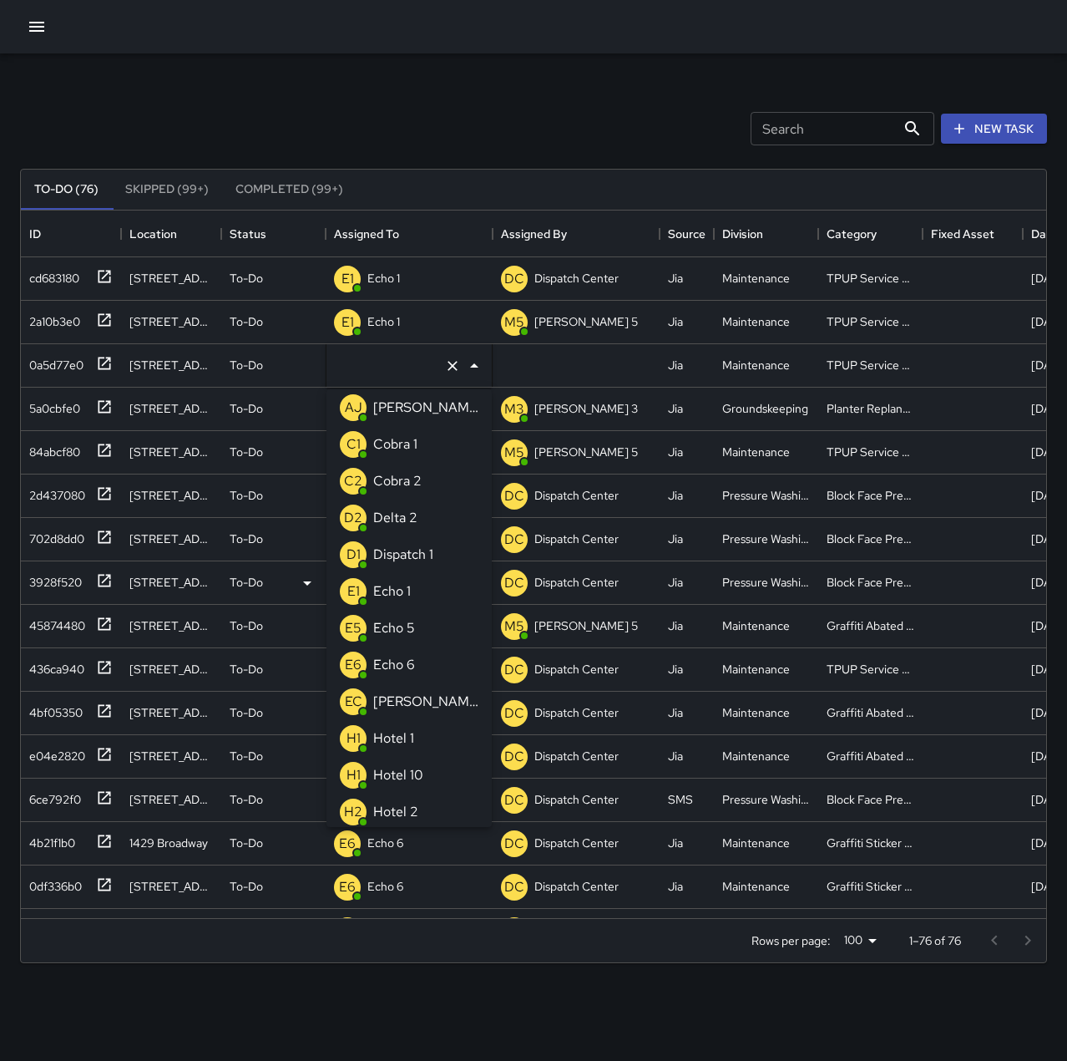
click at [410, 584] on div "Echo 1" at bounding box center [392, 591] width 44 height 27
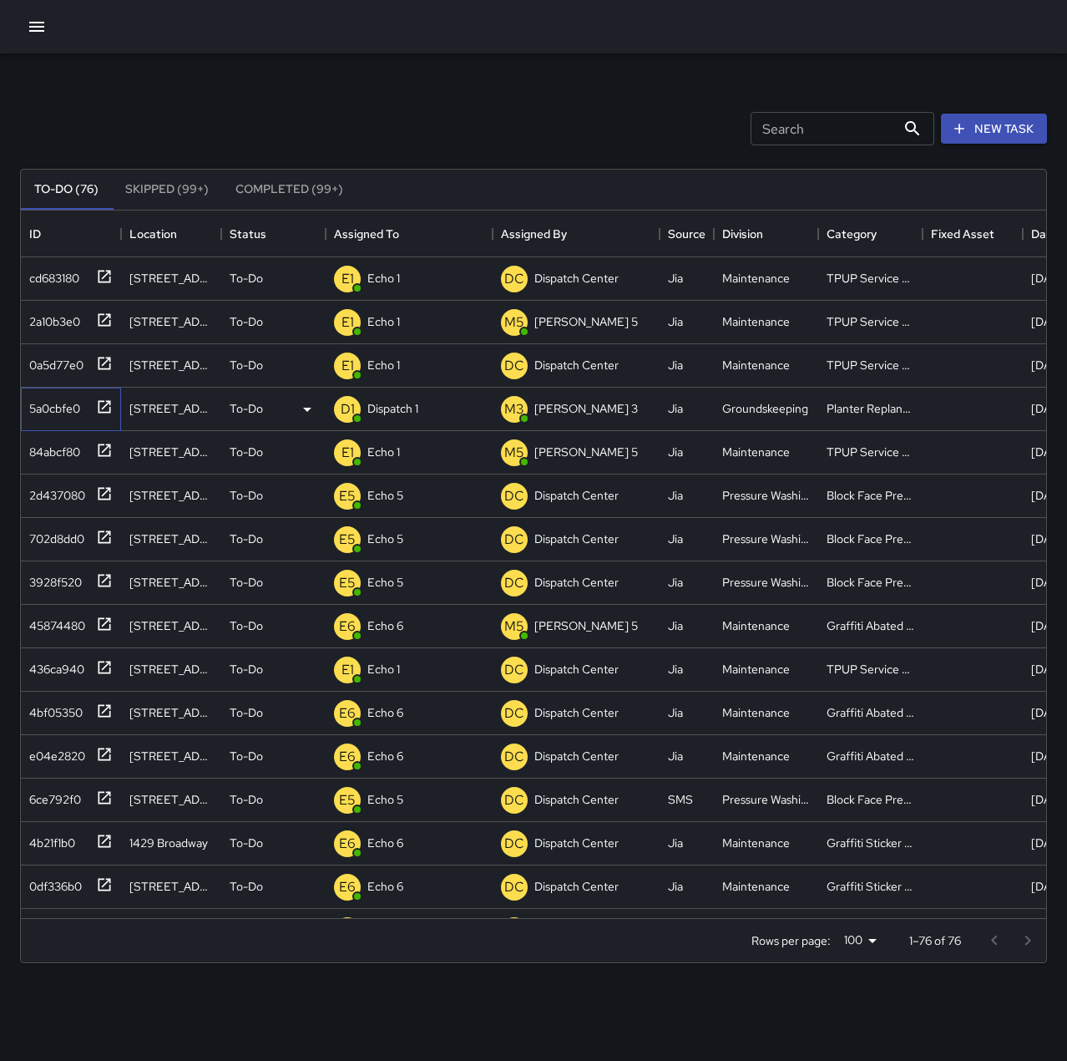
click at [62, 407] on div "5a0cbfe0" at bounding box center [52, 404] width 58 height 23
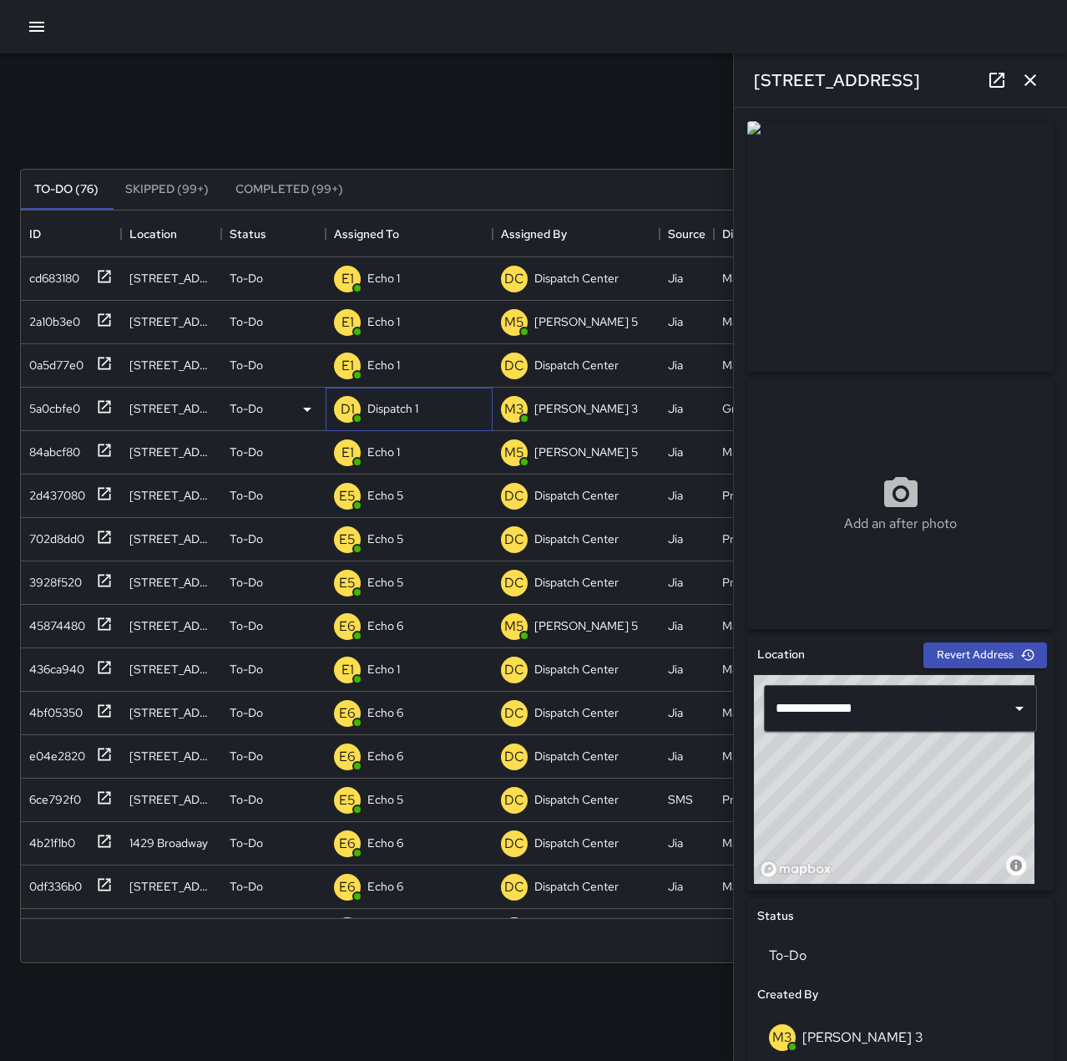
click at [390, 403] on p "Dispatch 1" at bounding box center [392, 408] width 51 height 17
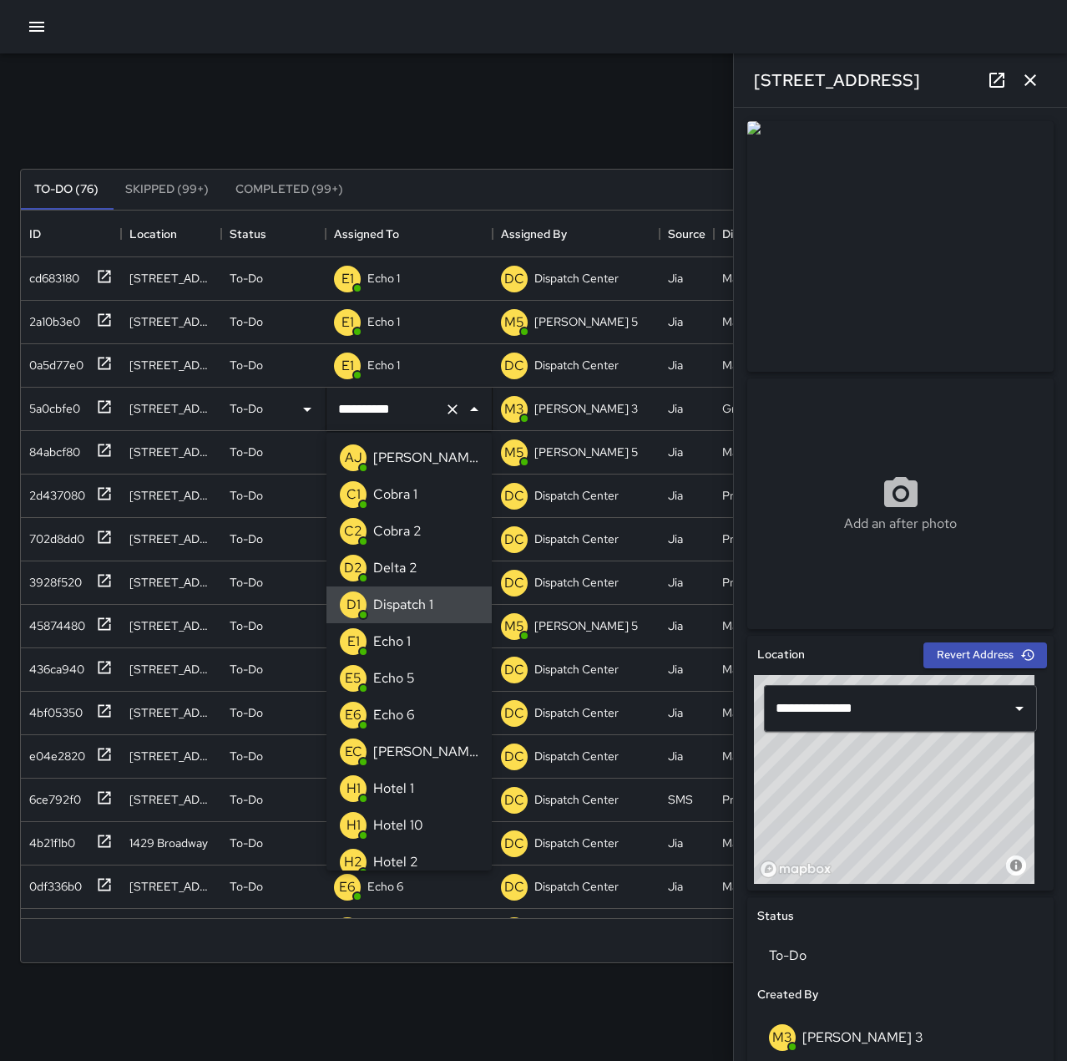
click at [449, 411] on icon "Clear" at bounding box center [452, 409] width 17 height 17
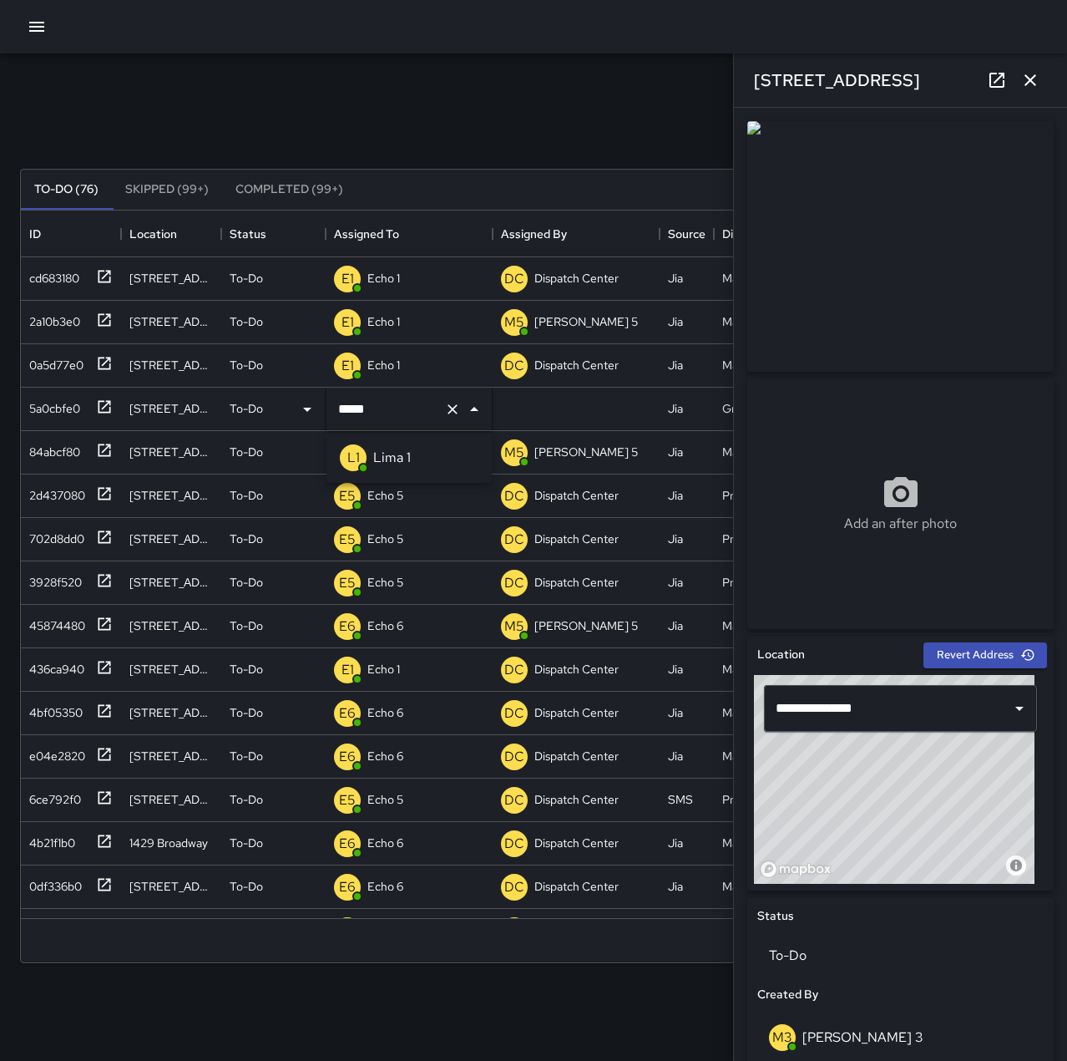
type input "******"
click at [441, 448] on li "L1 Lima 1" at bounding box center [409, 457] width 165 height 37
click at [469, 123] on div "Search Search New Task" at bounding box center [534, 128] width 1034 height 87
click at [1034, 71] on icon "button" at bounding box center [1031, 80] width 20 height 20
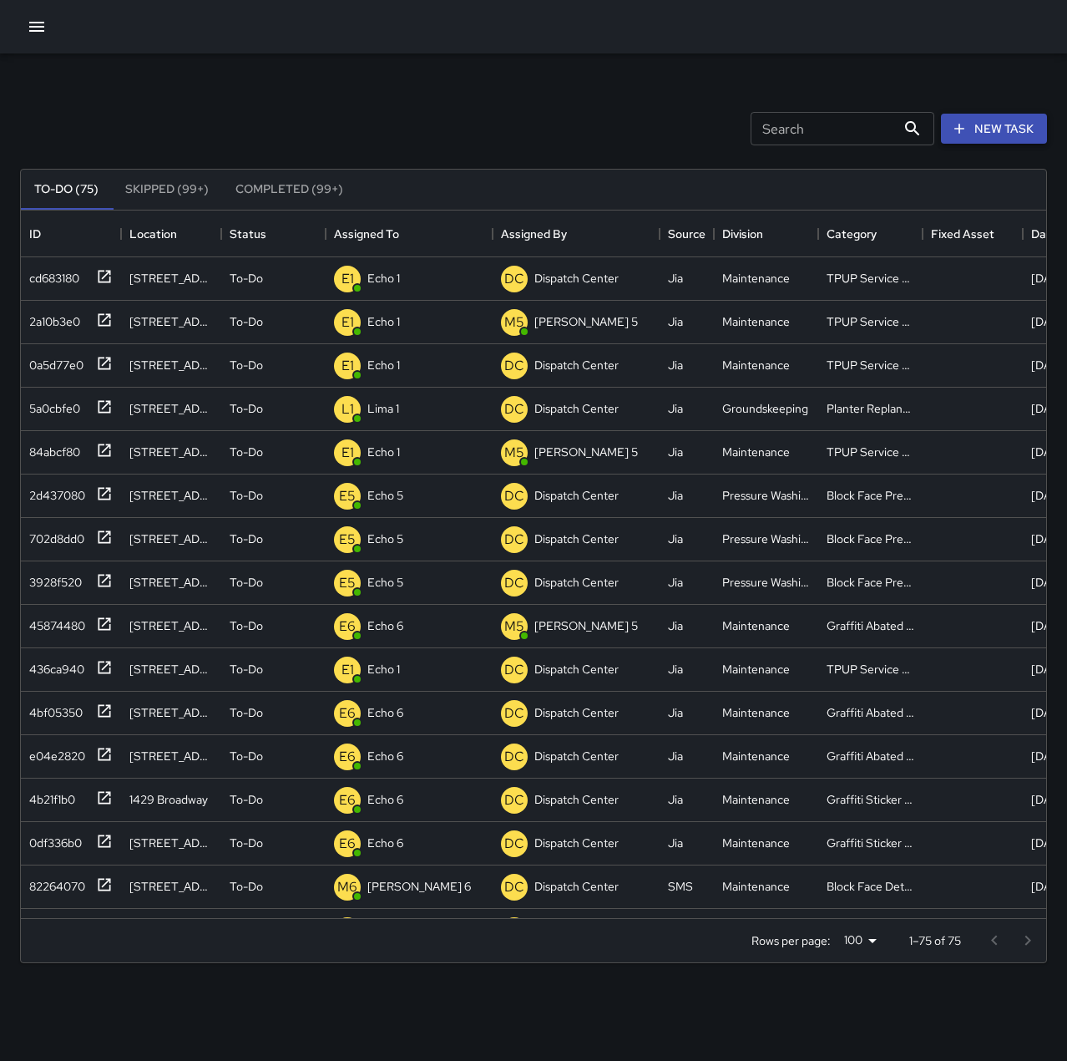
click at [988, 139] on button "New Task" at bounding box center [994, 129] width 106 height 31
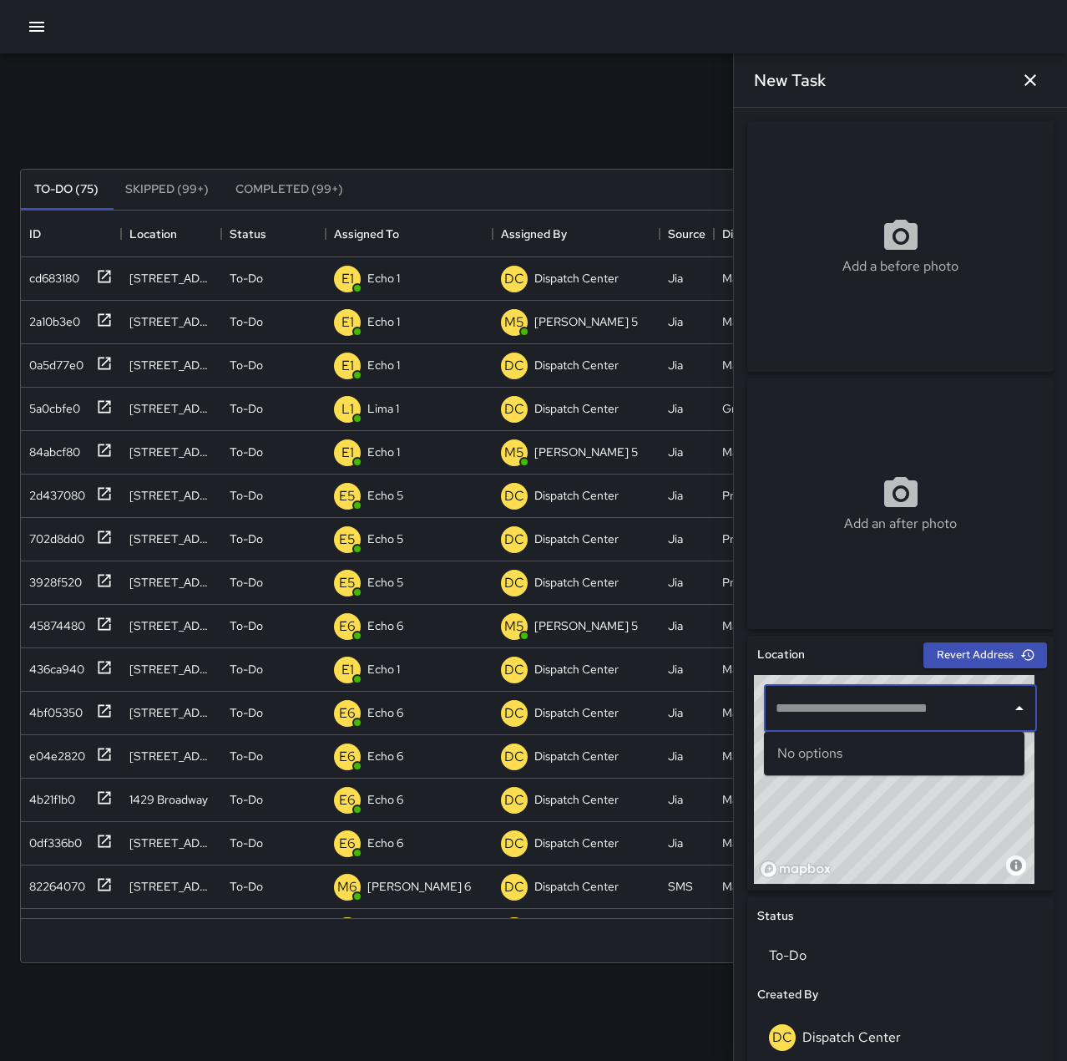
click at [854, 714] on input "text" at bounding box center [888, 708] width 233 height 32
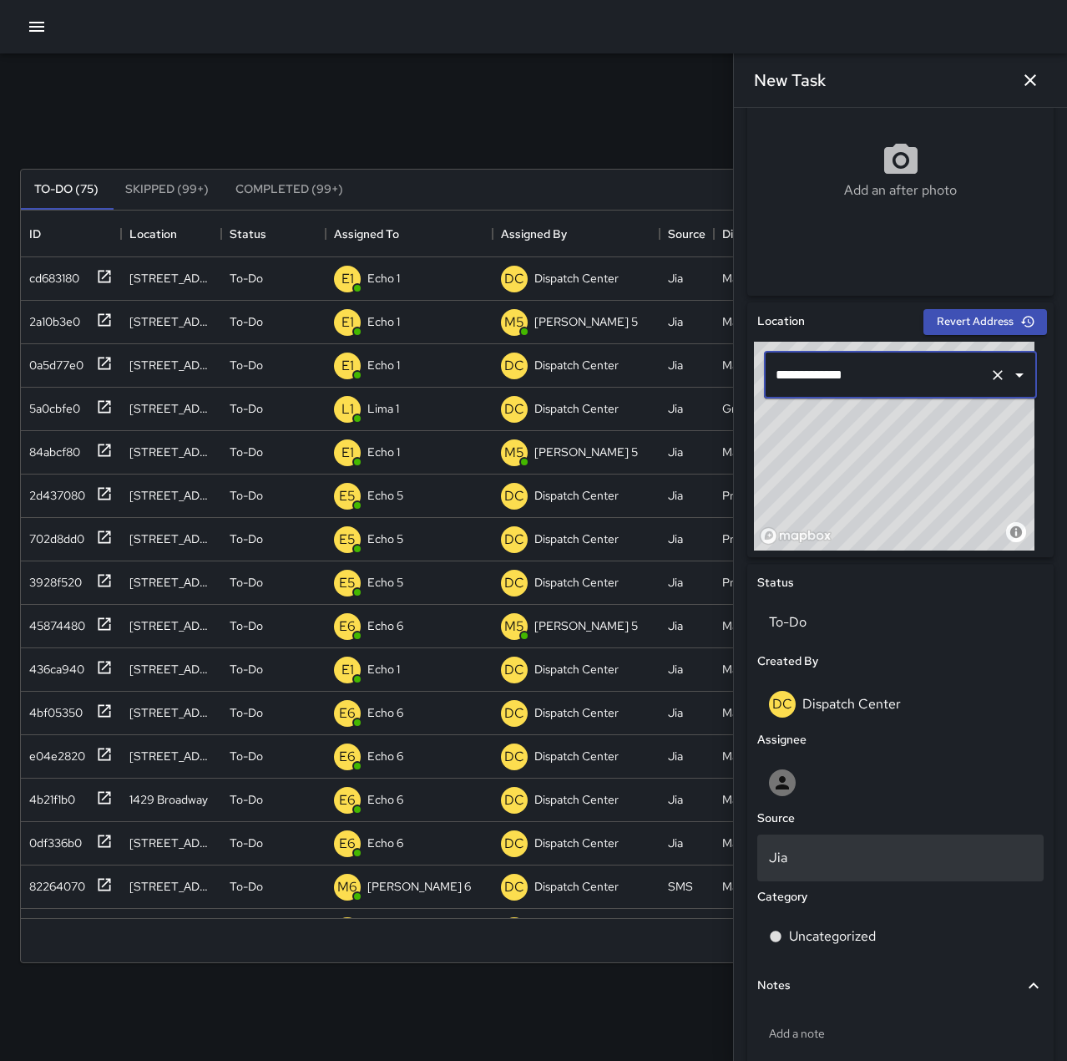
scroll to position [334, 0]
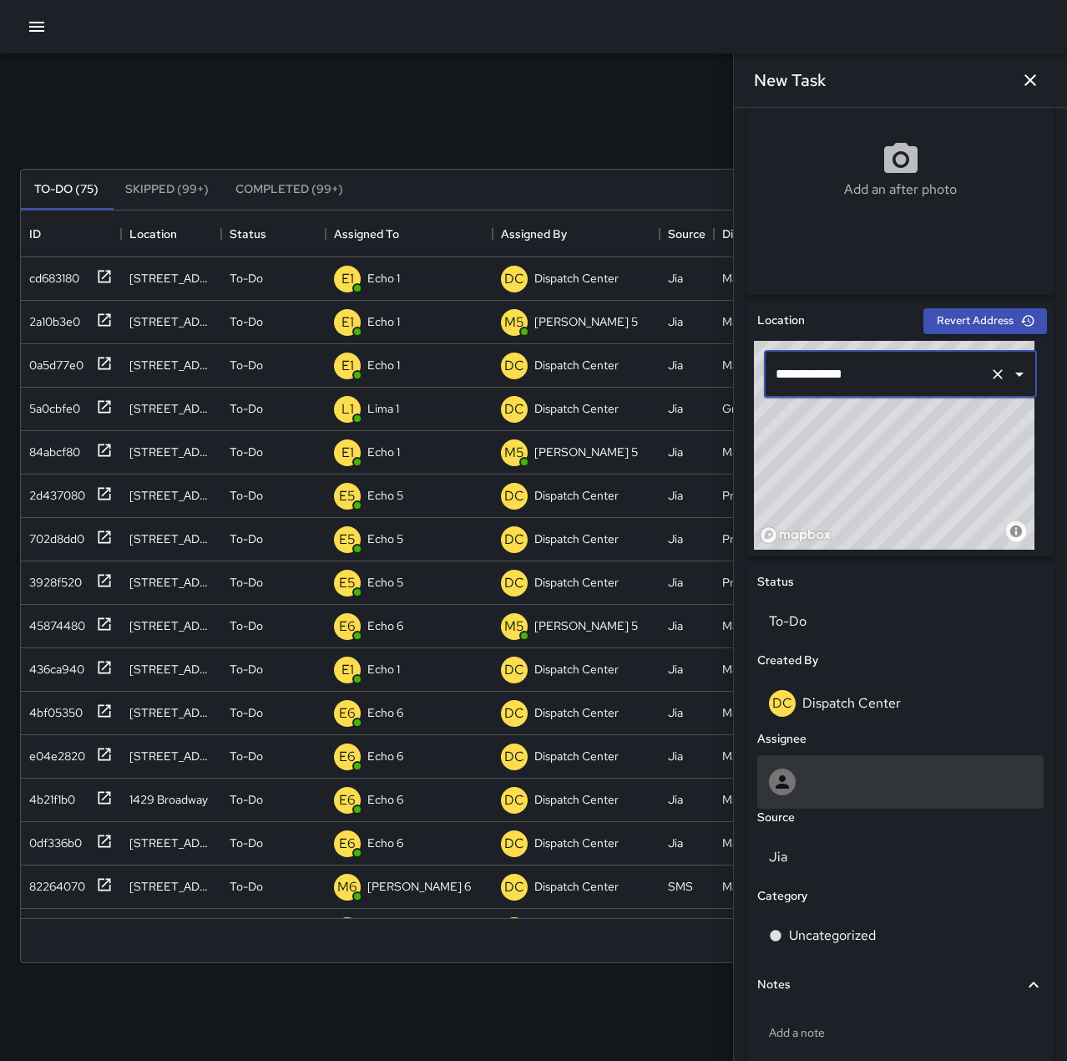
type input "**********"
click at [841, 769] on div at bounding box center [900, 781] width 263 height 27
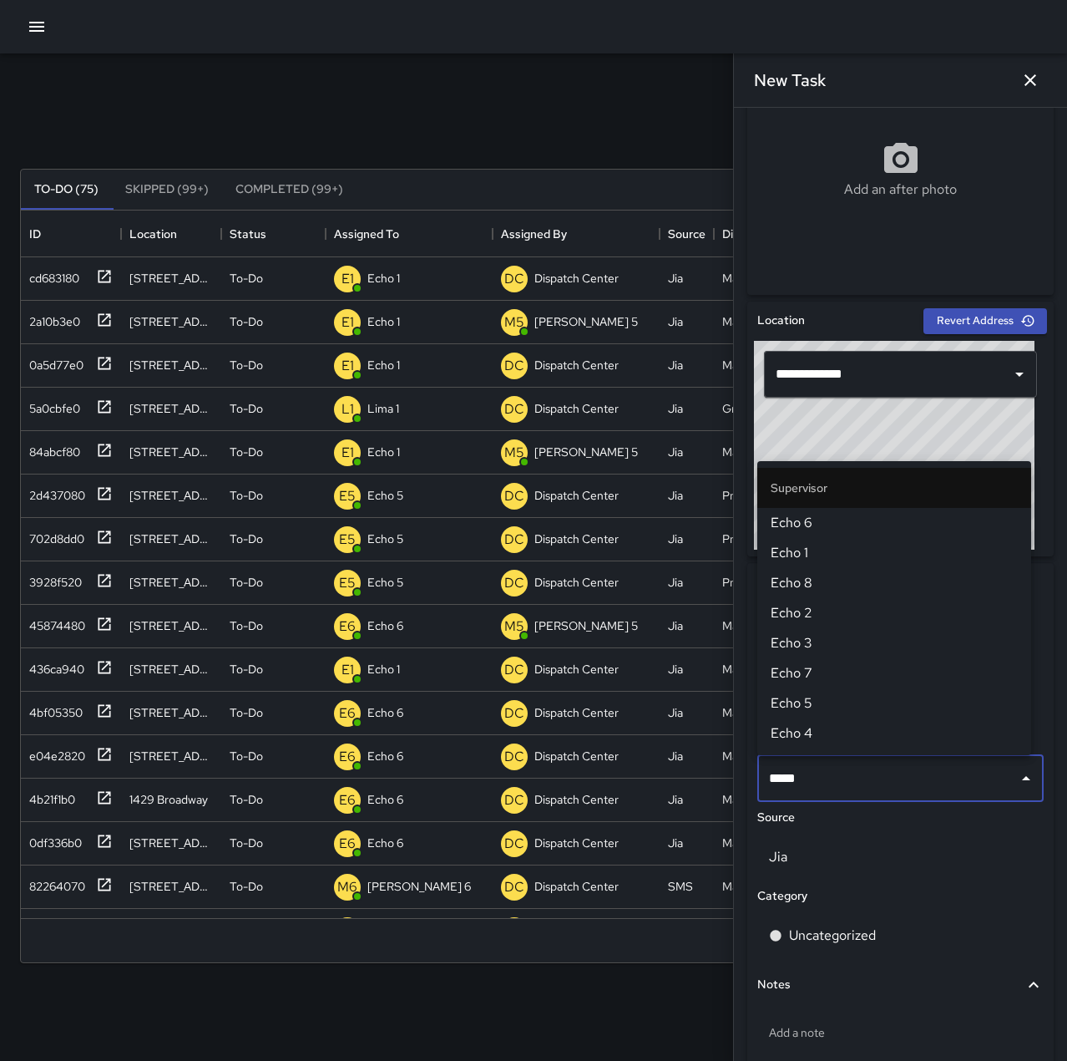
type input "******"
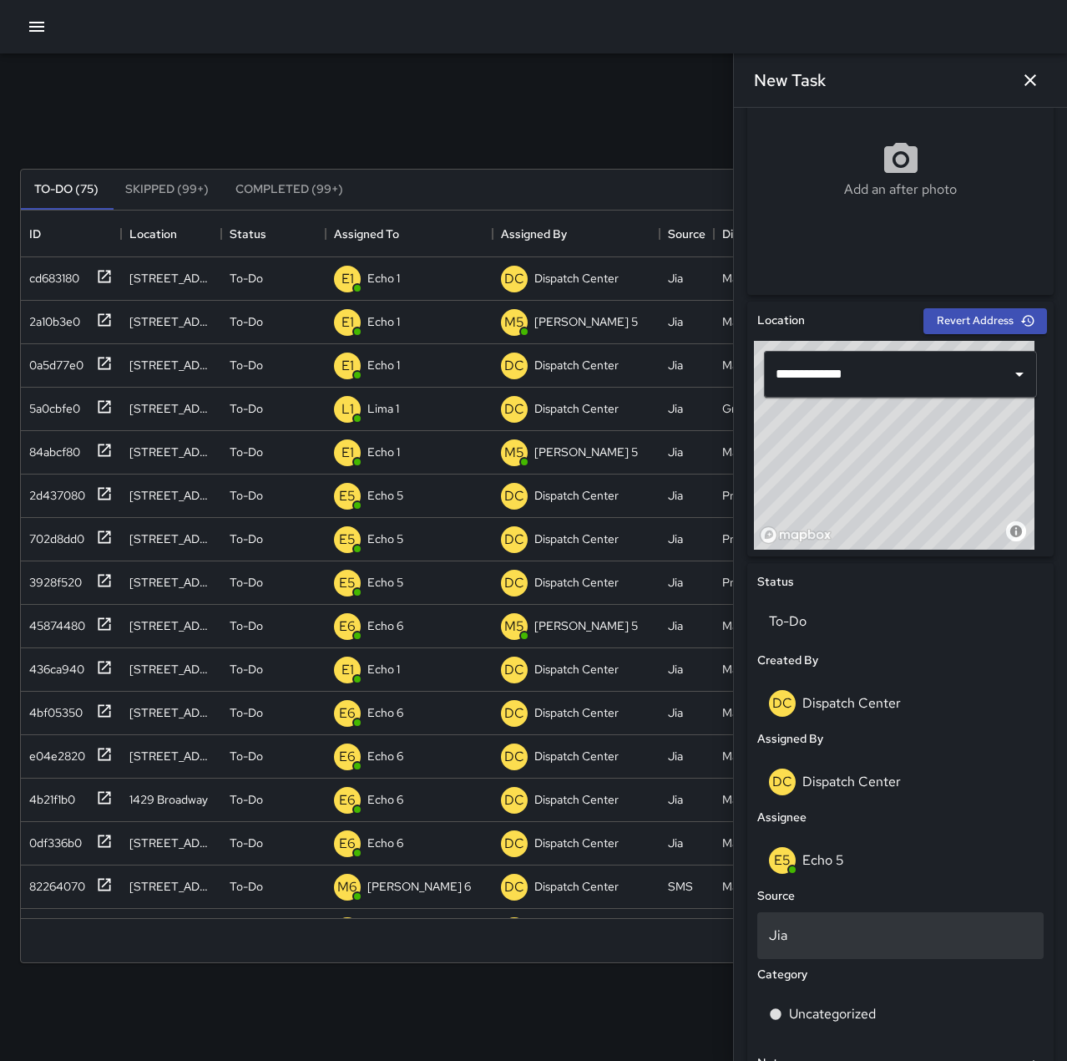
click at [803, 928] on p "Jia" at bounding box center [900, 935] width 263 height 20
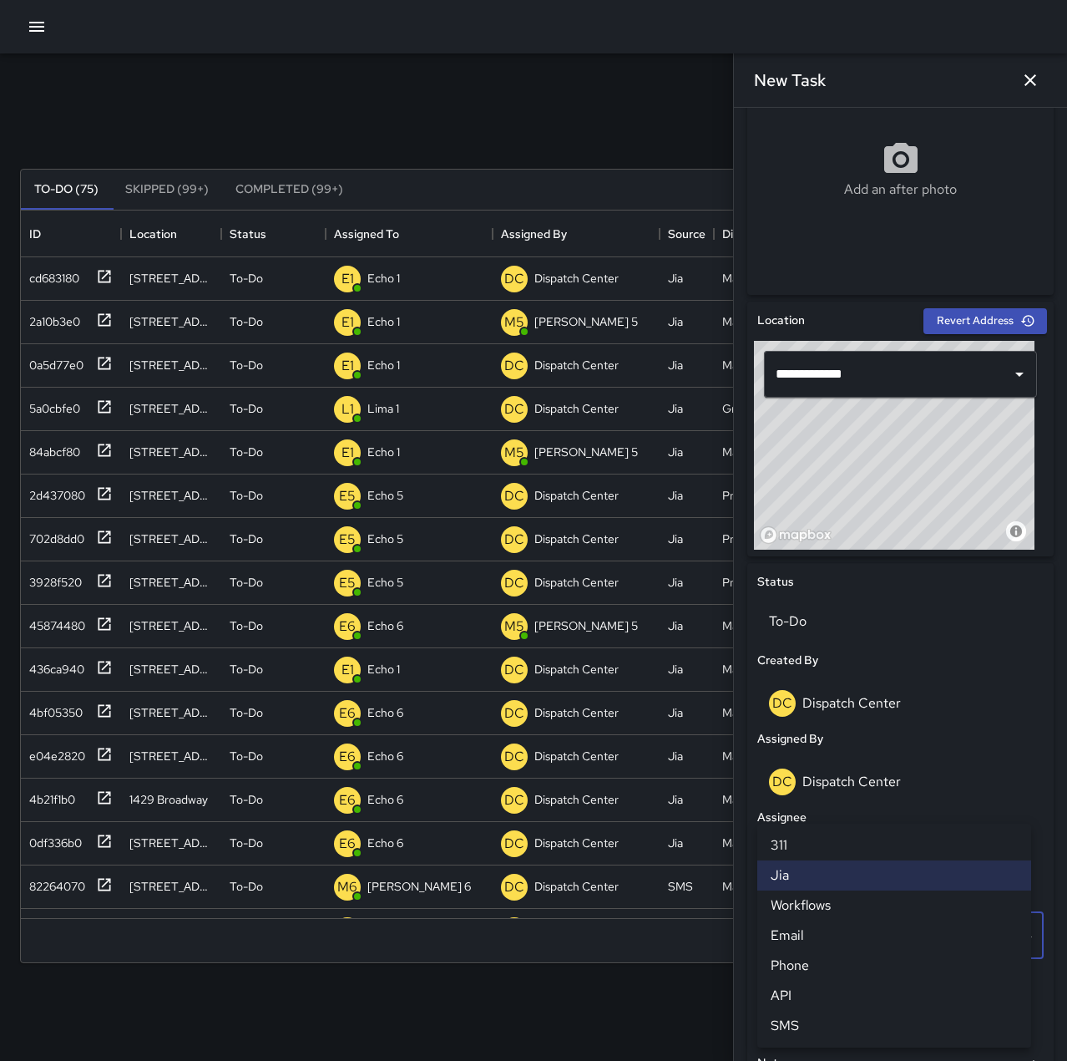
click at [838, 1034] on li "SMS" at bounding box center [894, 1025] width 274 height 30
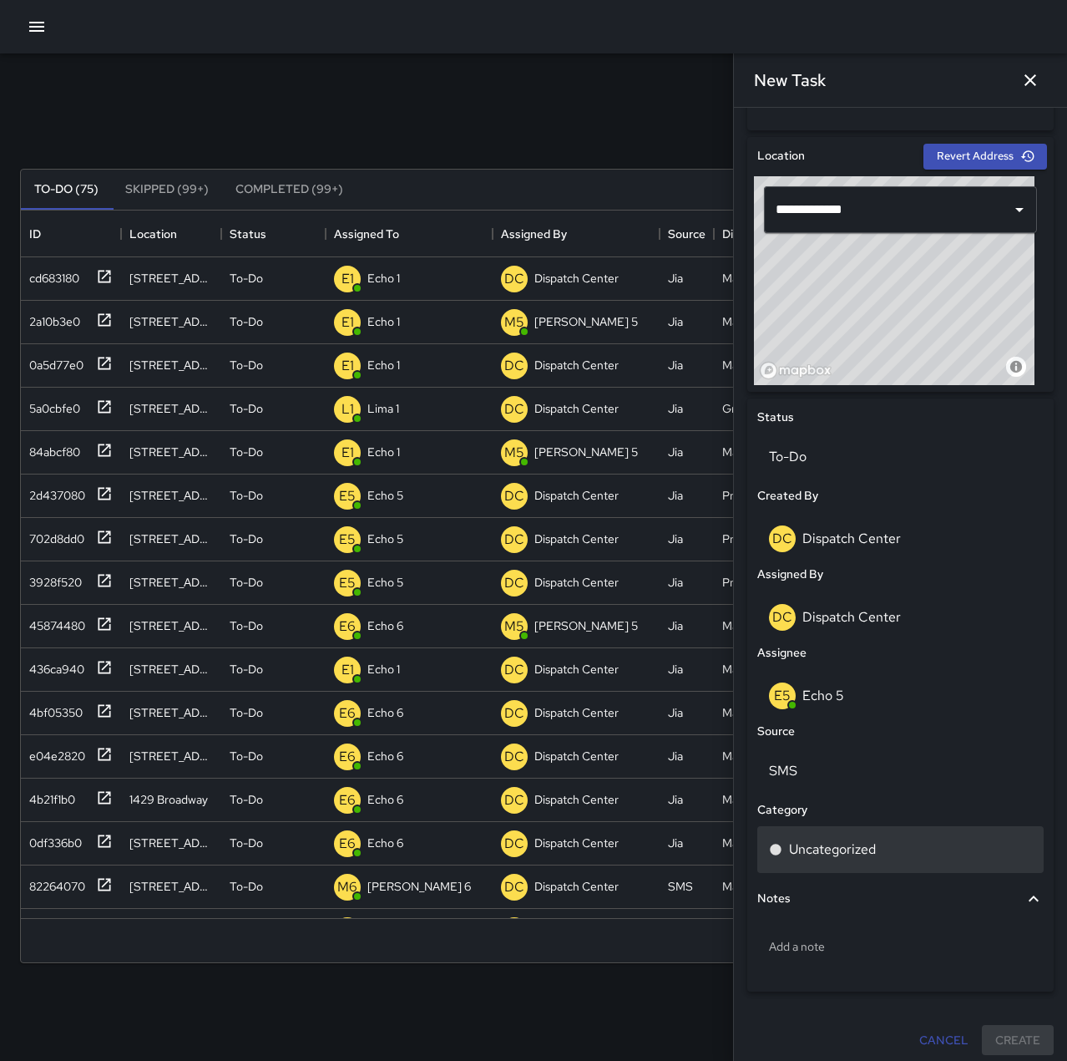
scroll to position [506, 0]
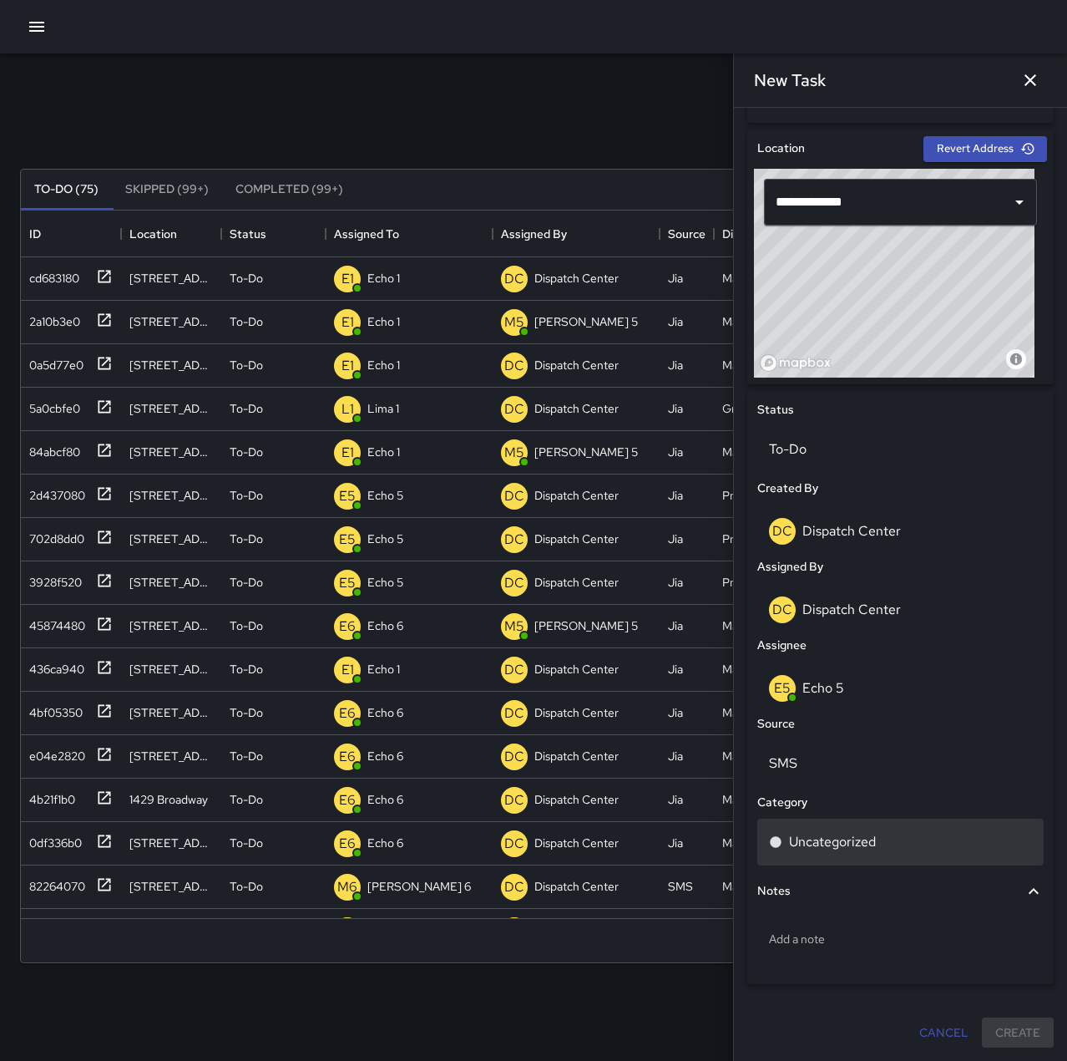
click at [870, 857] on div "Uncategorized" at bounding box center [900, 841] width 286 height 47
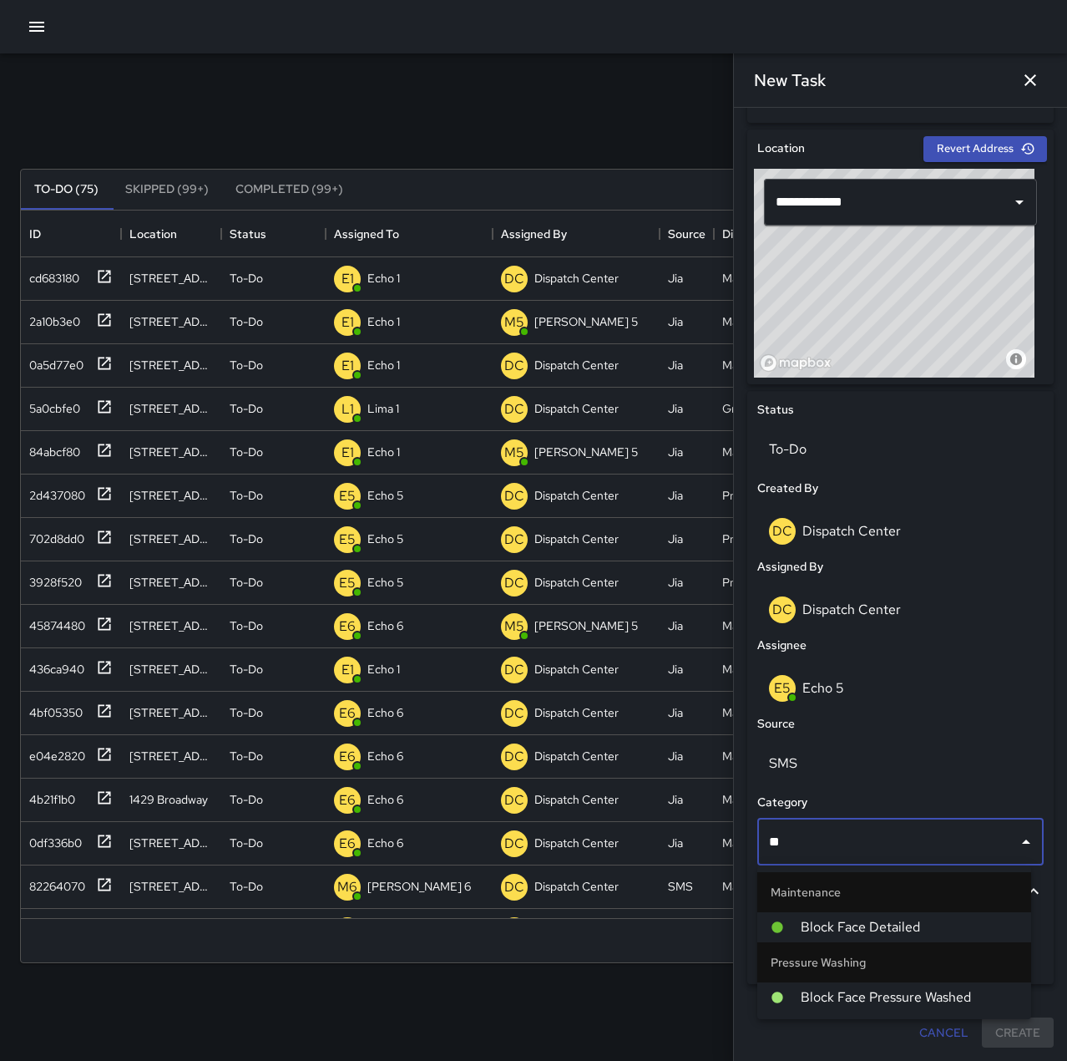
type input "***"
click at [857, 990] on span "Block Face Pressure Washed" at bounding box center [909, 997] width 217 height 20
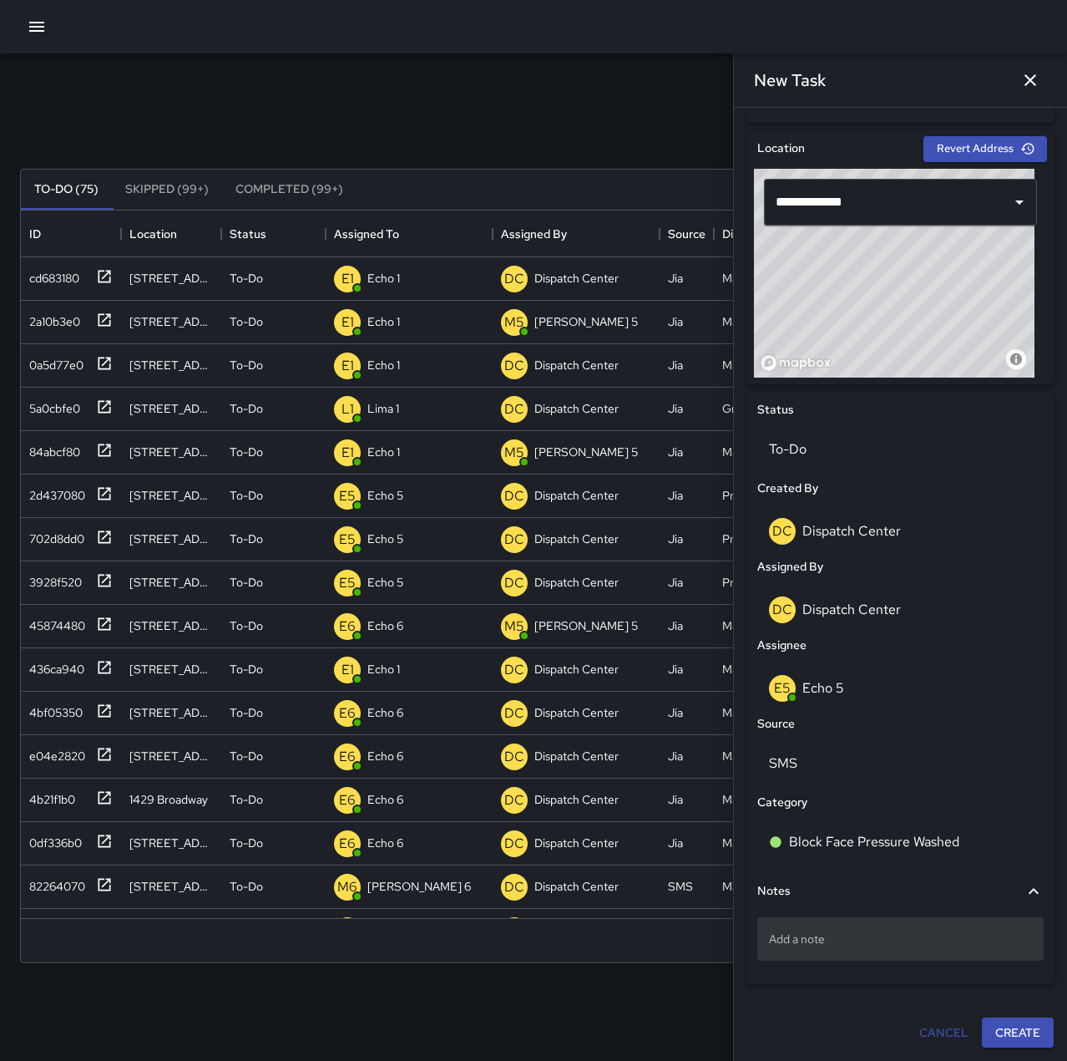
click at [833, 941] on p "Add a note" at bounding box center [900, 938] width 263 height 17
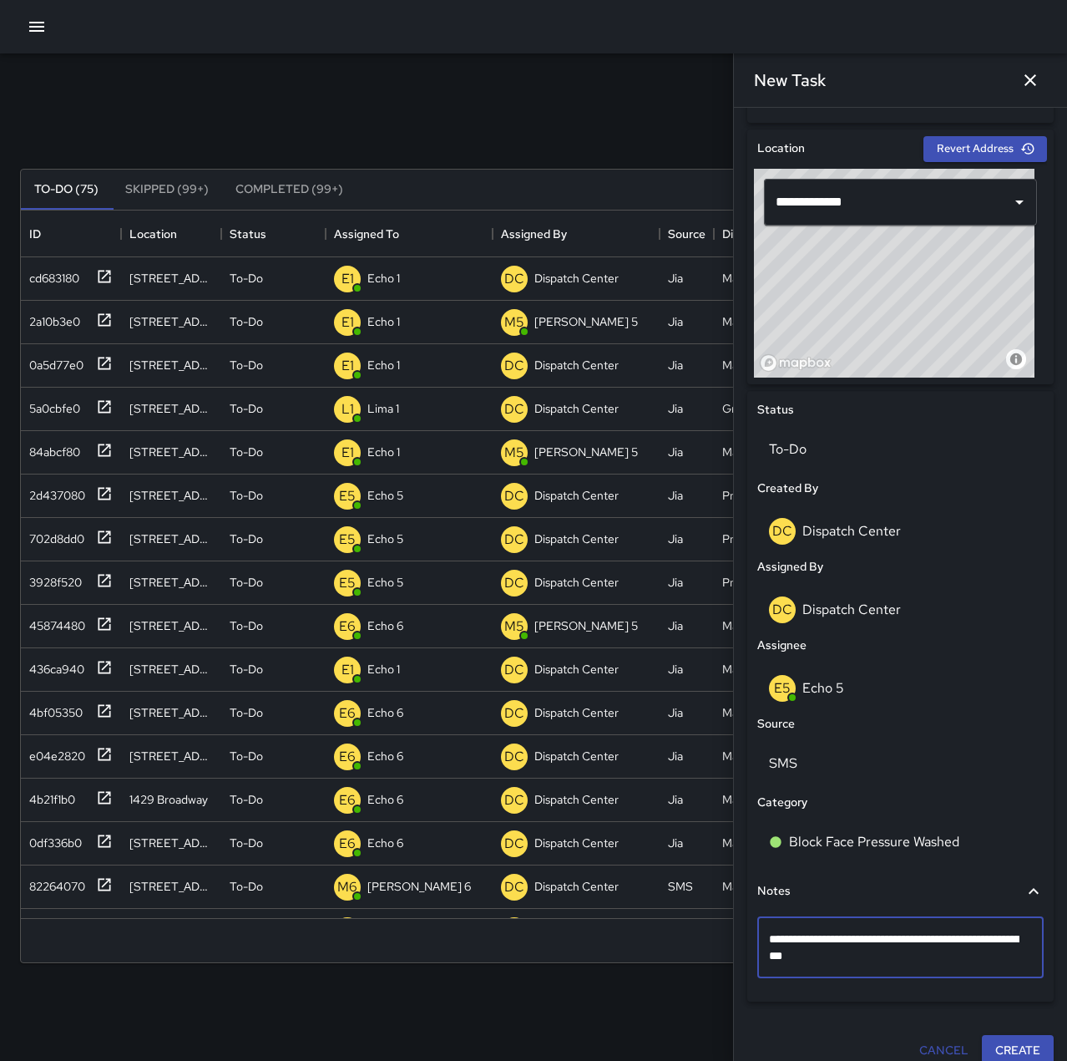
click at [848, 954] on textarea "**********" at bounding box center [894, 946] width 251 height 33
type textarea "**********"
click at [1017, 1043] on button "Create" at bounding box center [1018, 1049] width 72 height 31
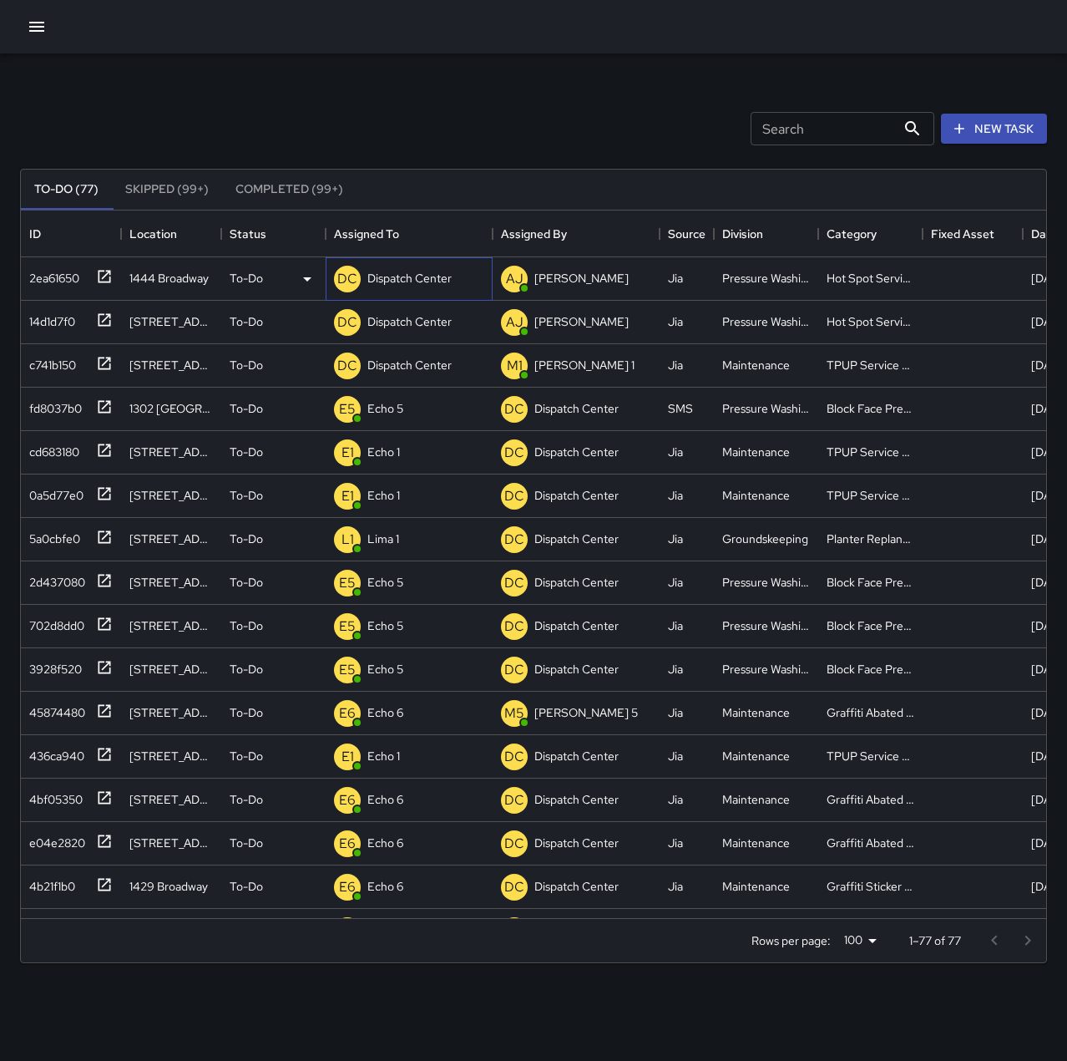
click at [443, 276] on p "Dispatch Center" at bounding box center [409, 278] width 84 height 17
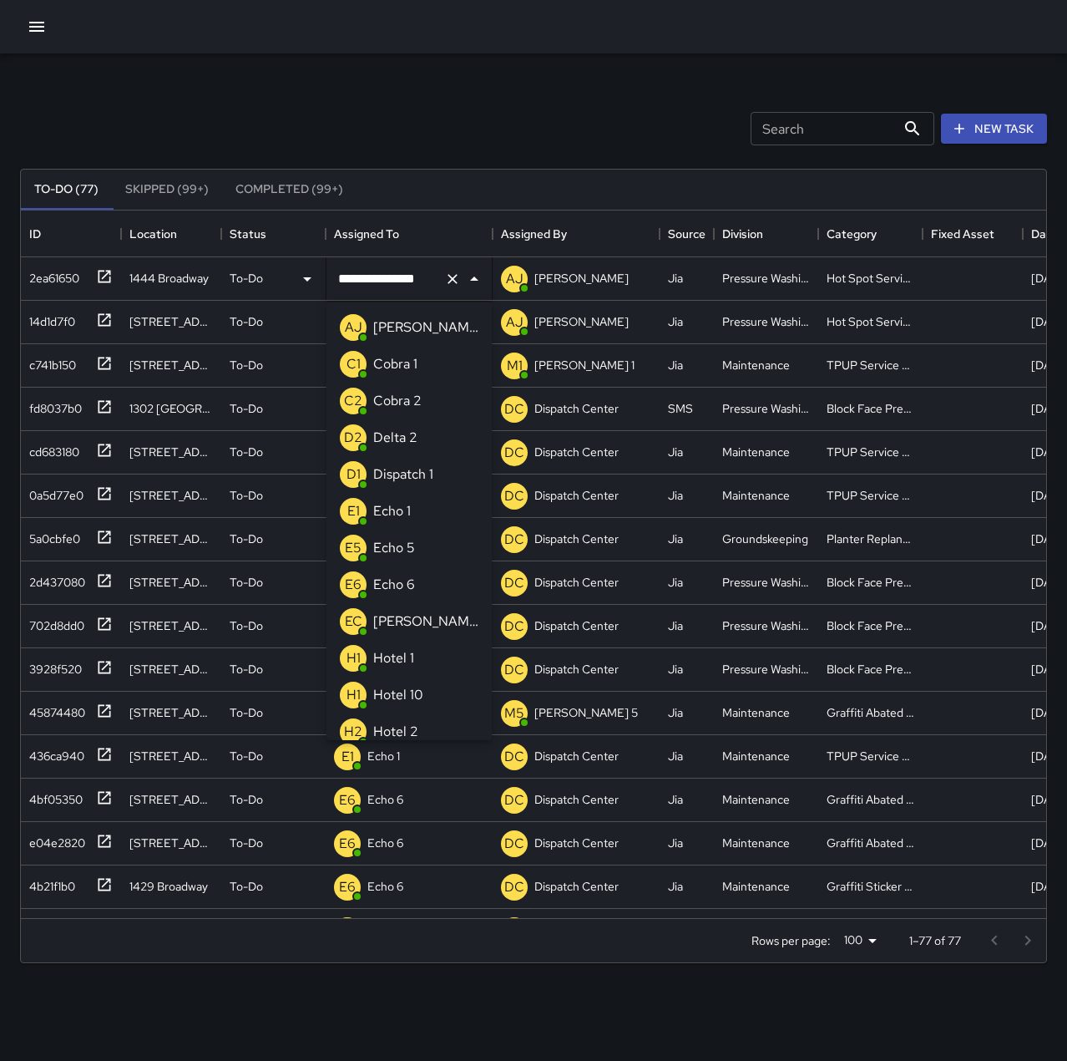
scroll to position [1149, 0]
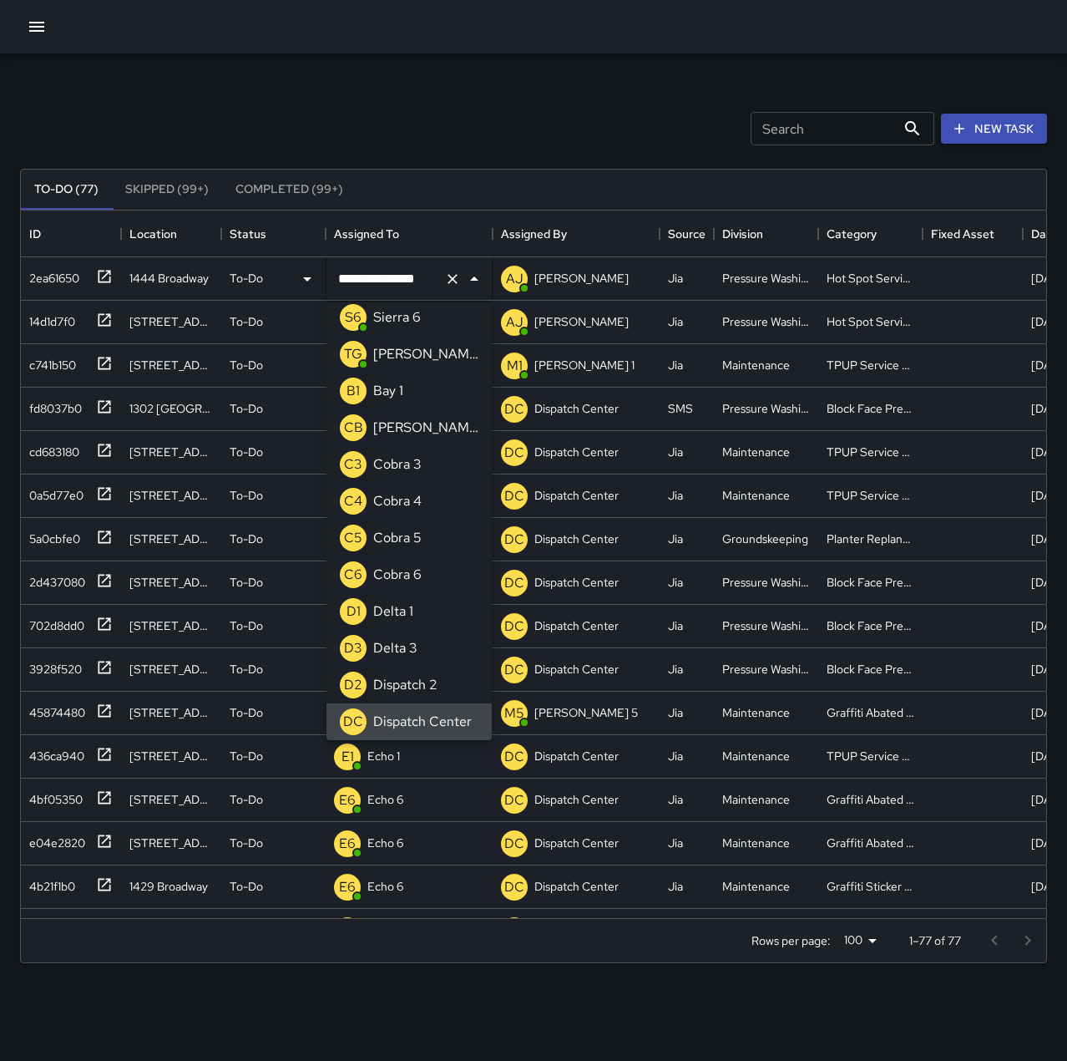
click at [447, 279] on icon "Clear" at bounding box center [452, 279] width 17 height 17
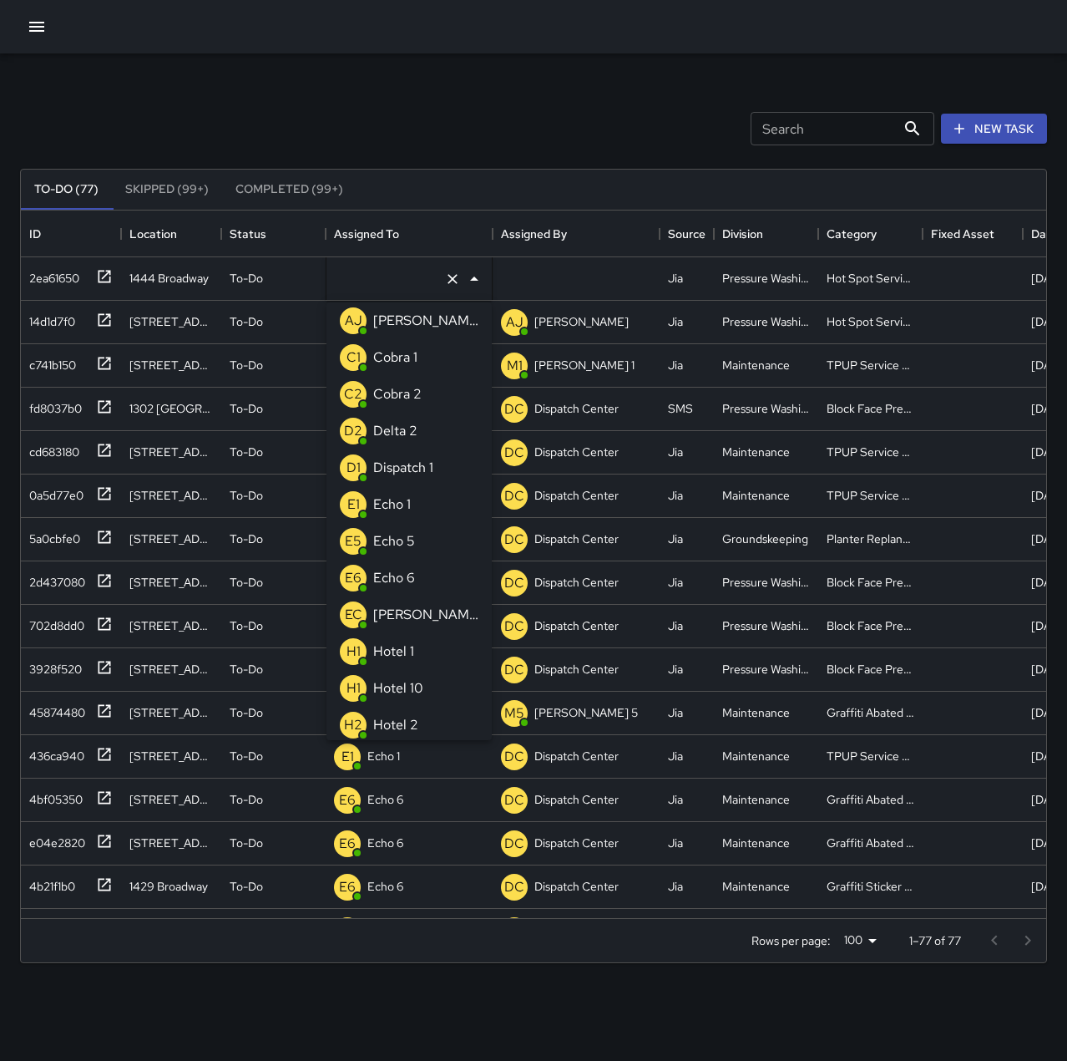
click at [403, 540] on p "Echo 5" at bounding box center [394, 541] width 42 height 20
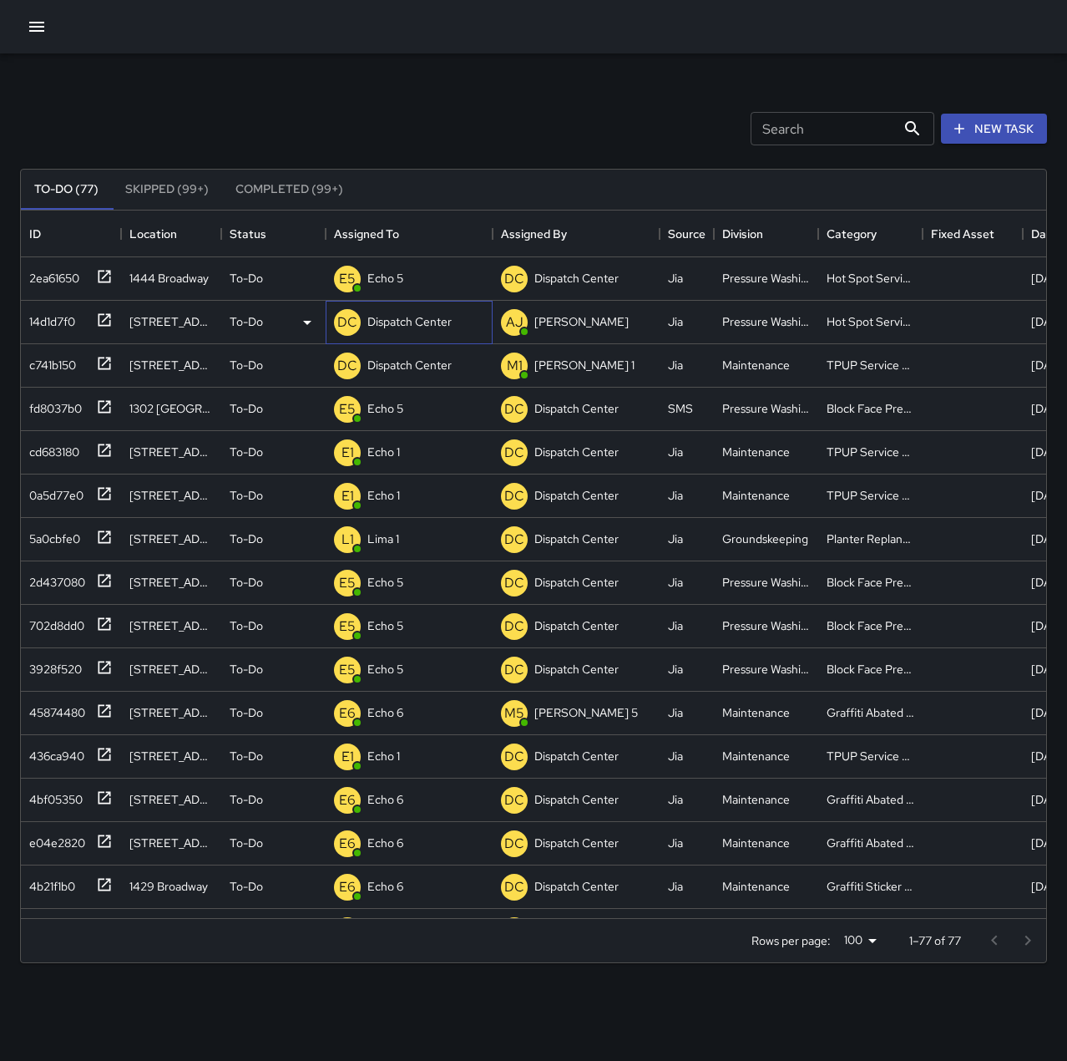
click at [422, 327] on p "Dispatch Center" at bounding box center [409, 321] width 84 height 17
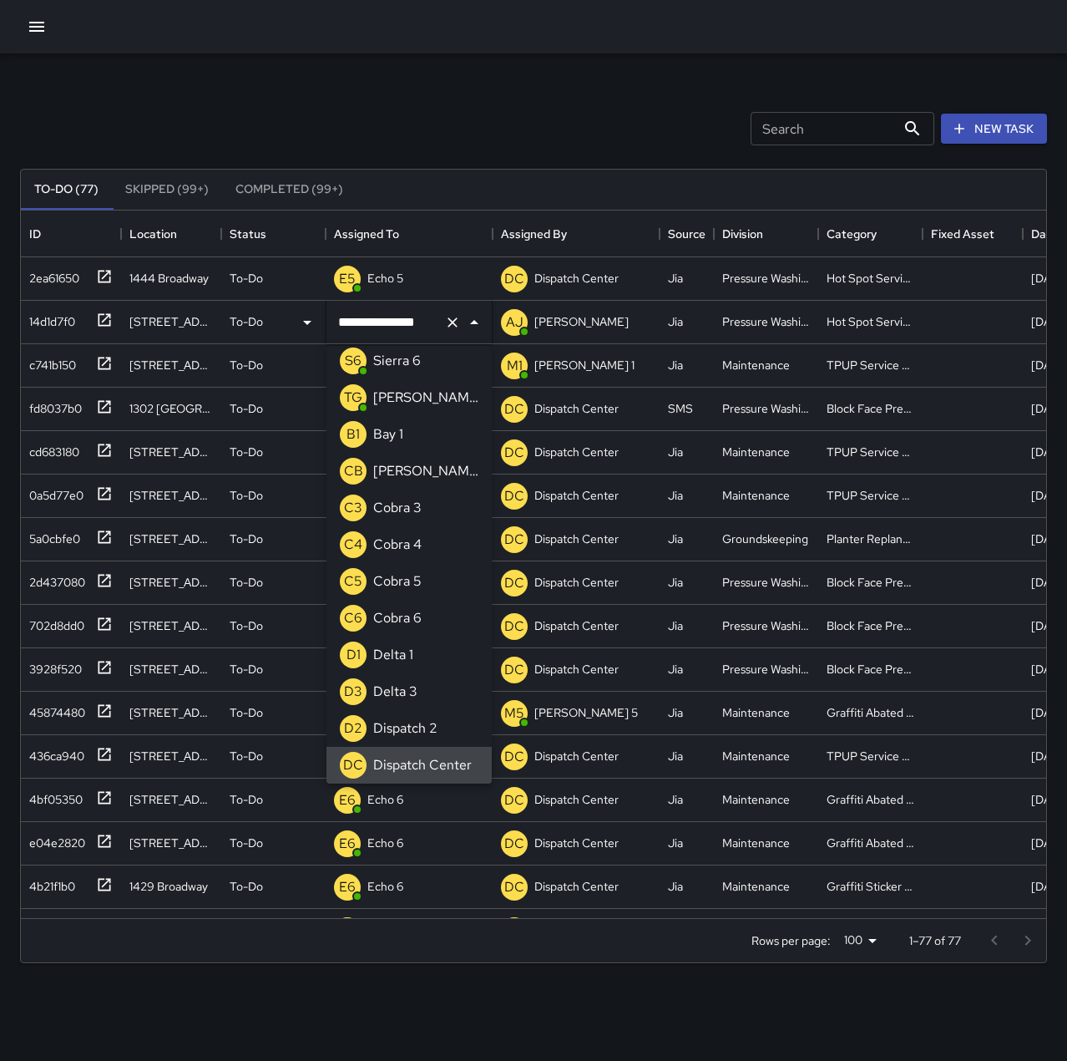
click at [448, 320] on icon "Clear" at bounding box center [452, 322] width 17 height 17
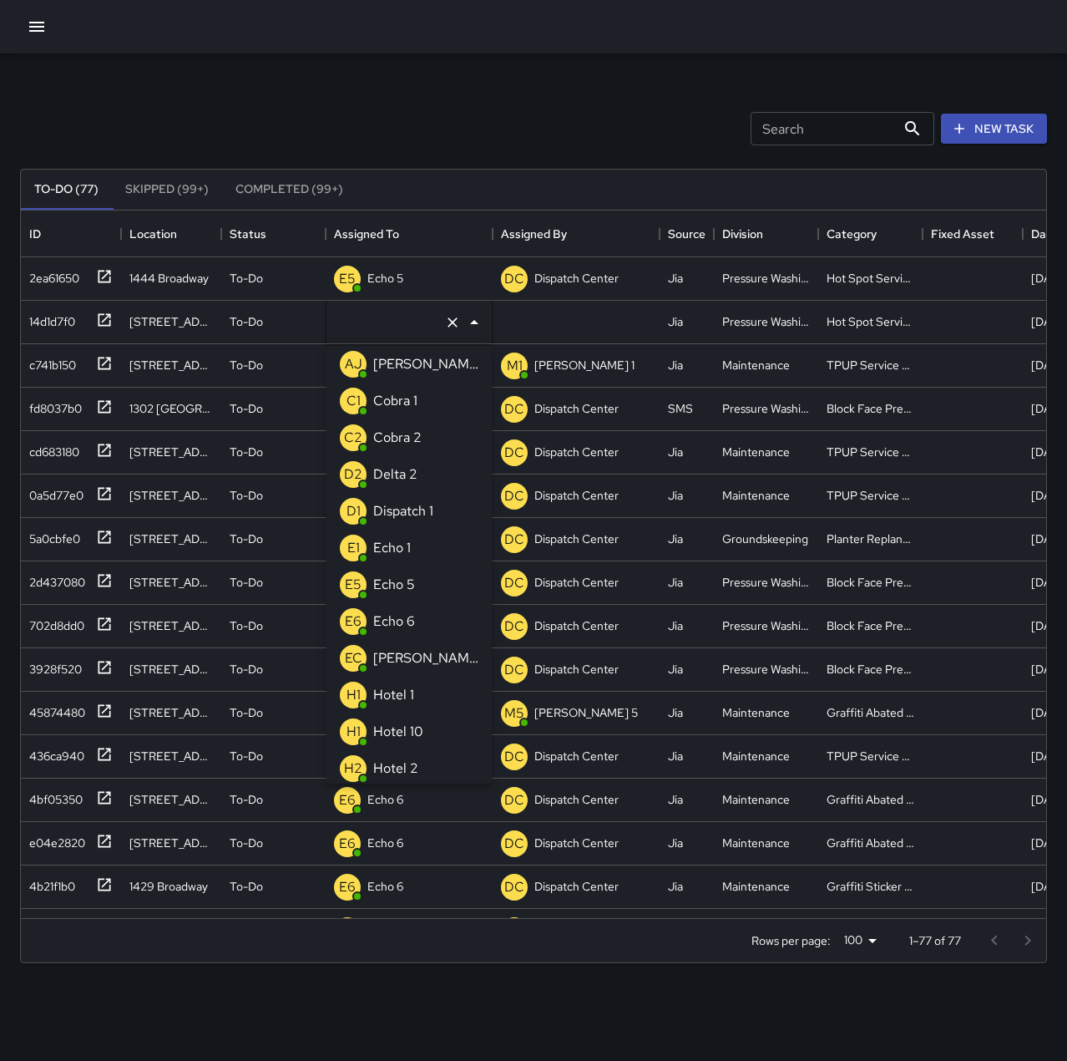
click at [415, 581] on div "Echo 5" at bounding box center [394, 584] width 48 height 27
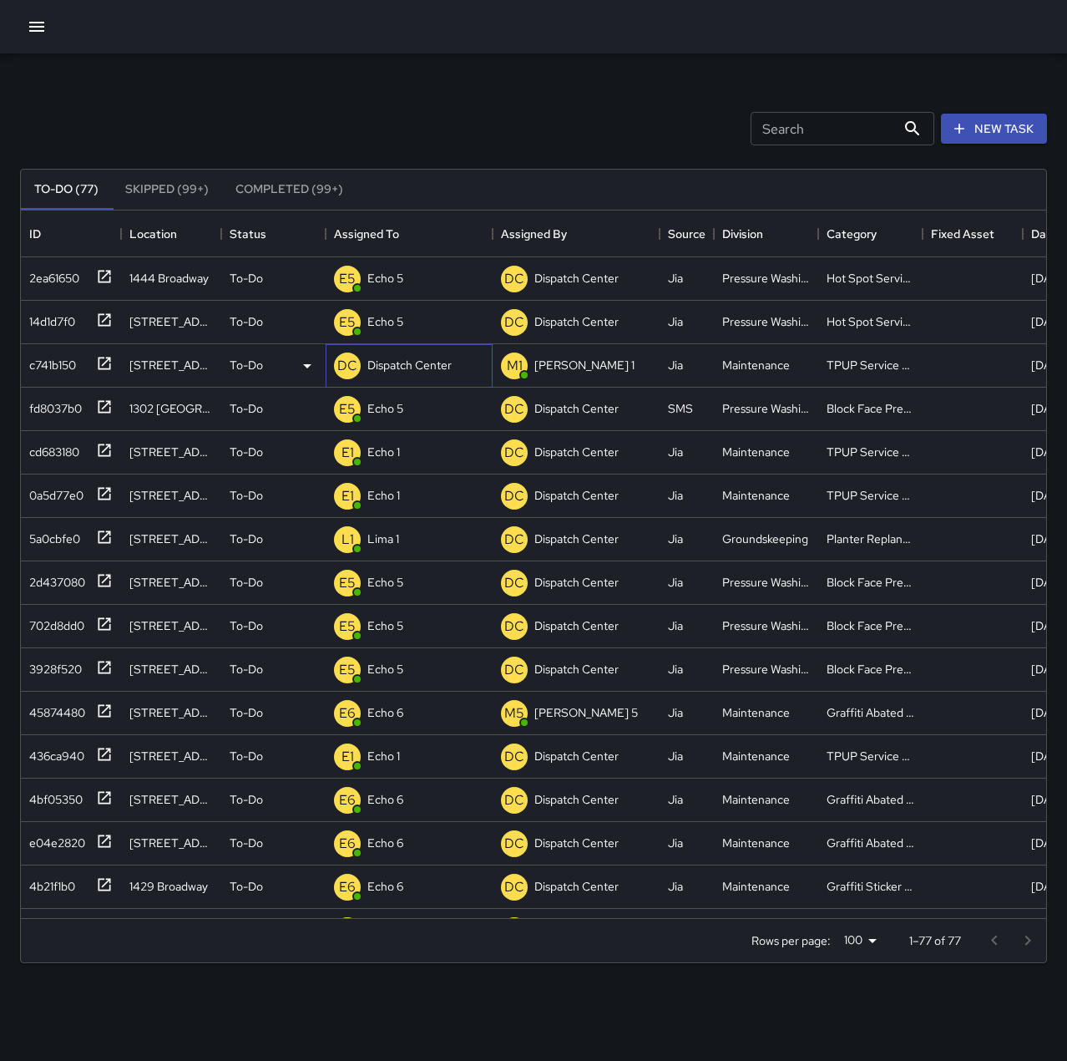
click at [416, 350] on div "DC Dispatch Center" at bounding box center [393, 365] width 124 height 33
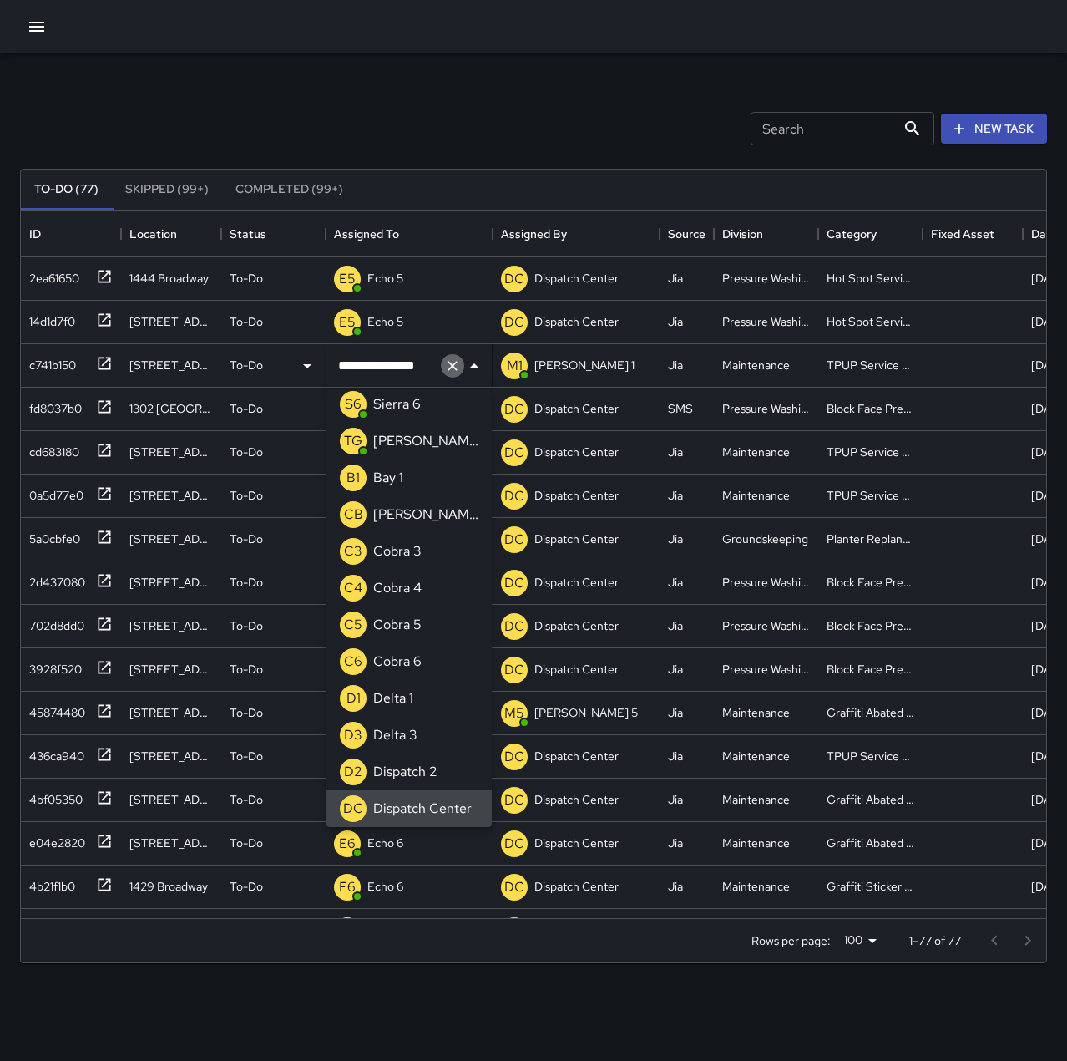
click at [450, 357] on button "Clear" at bounding box center [452, 365] width 23 height 23
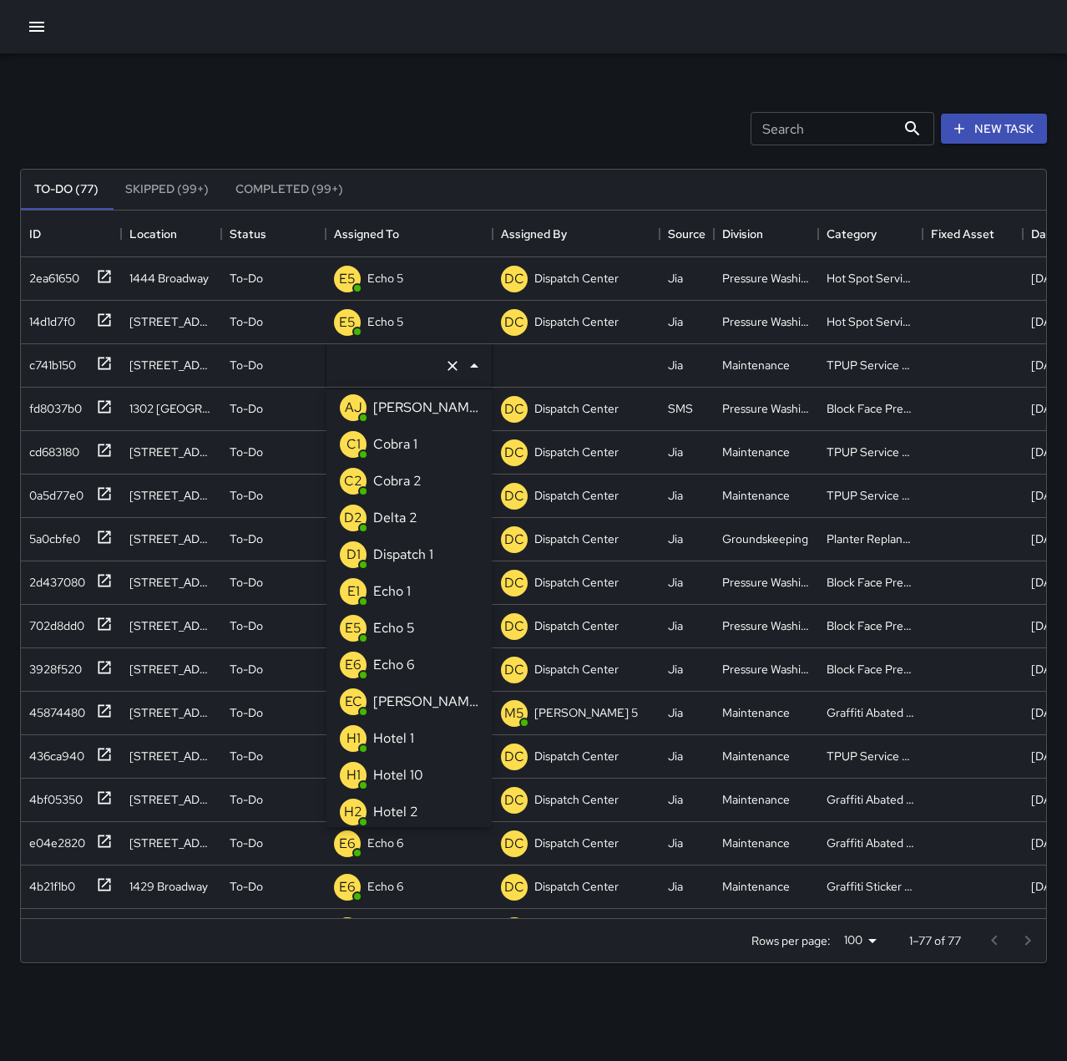
click at [414, 595] on li "E1 Echo 1" at bounding box center [409, 591] width 165 height 37
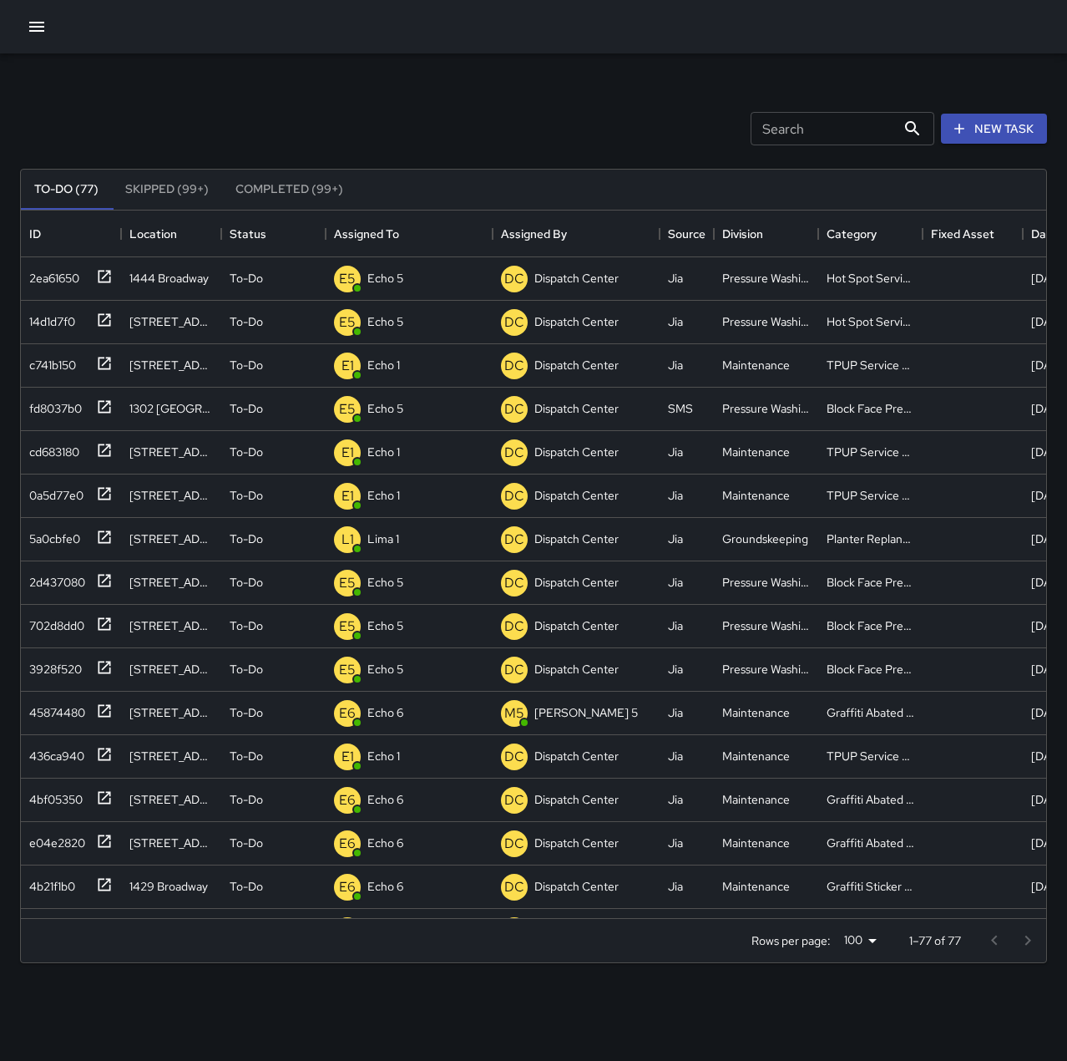
click at [532, 64] on div "Search Search New Task To-Do (77) Skipped (99+) Completed (99+) ID Location Sta…" at bounding box center [533, 519] width 1067 height 933
click at [56, 315] on div "6bcf96a0" at bounding box center [52, 317] width 58 height 23
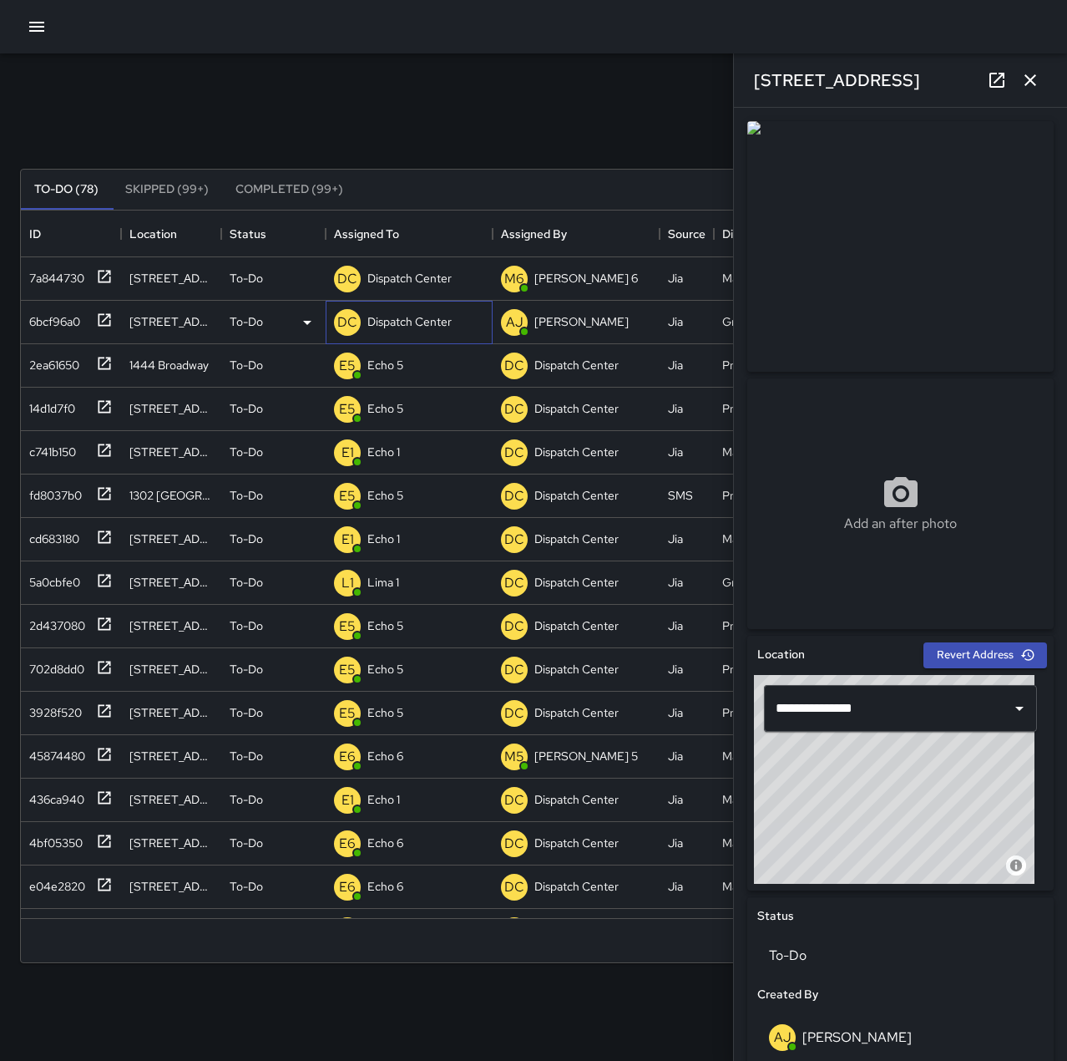
click at [402, 318] on p "Dispatch Center" at bounding box center [409, 321] width 84 height 17
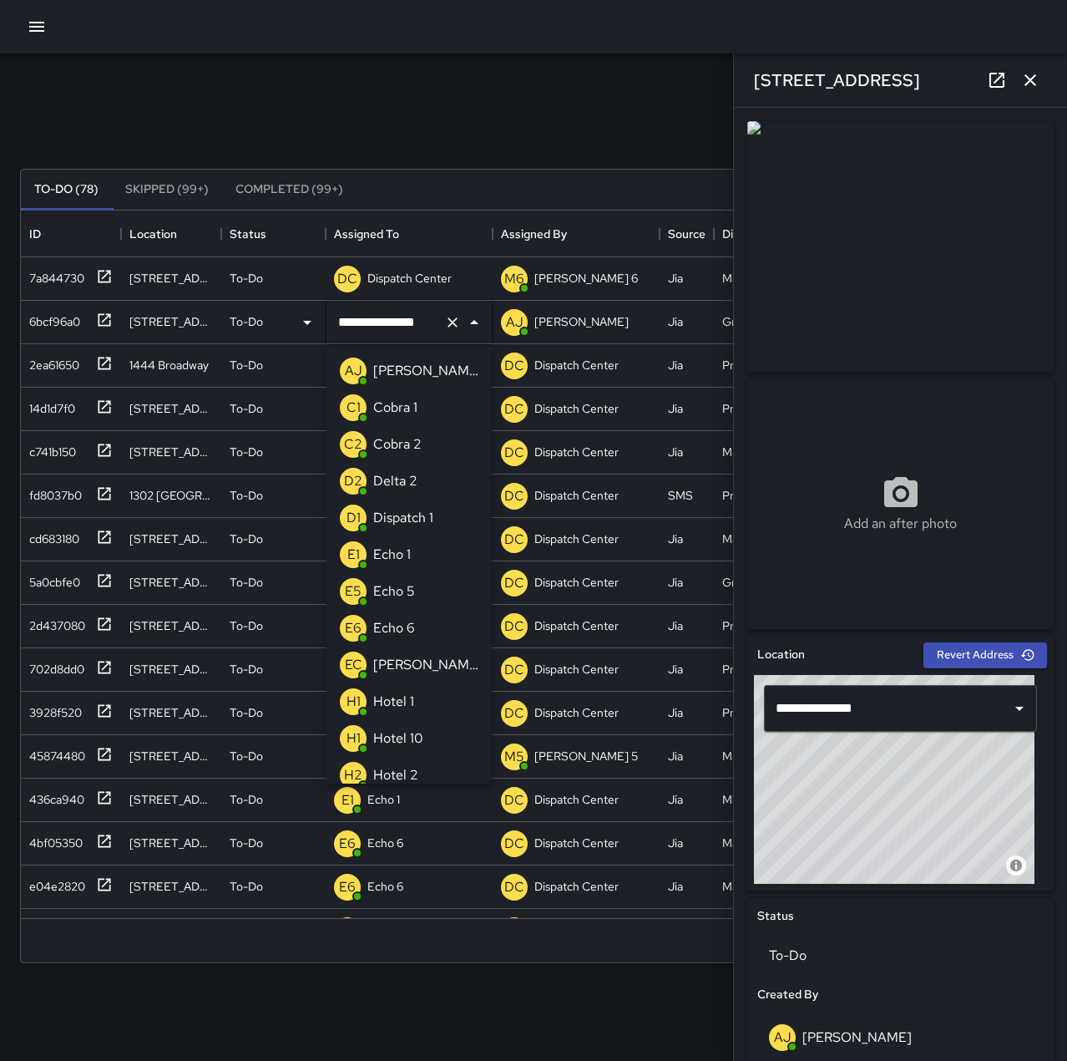
scroll to position [1149, 0]
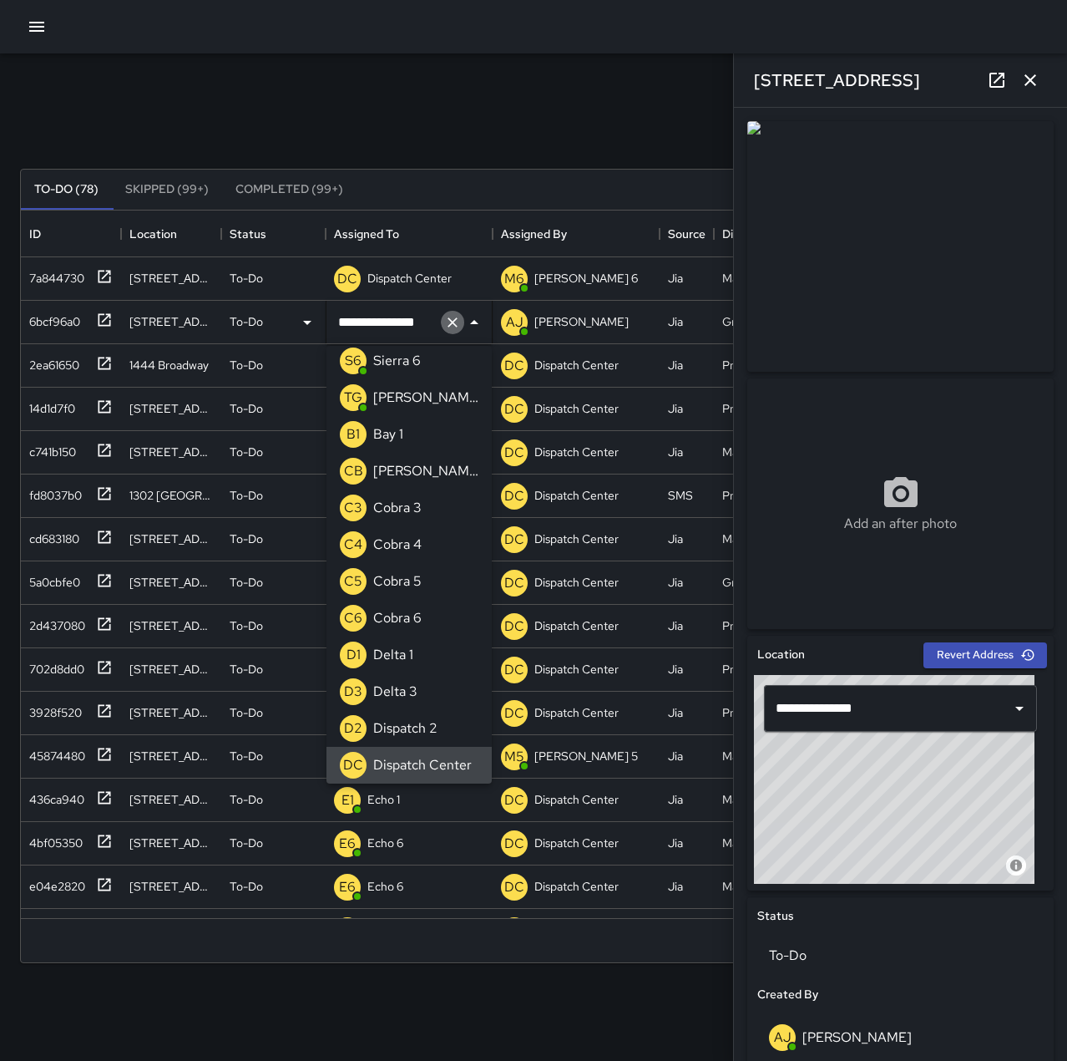
click at [450, 322] on icon "Clear" at bounding box center [452, 322] width 17 height 17
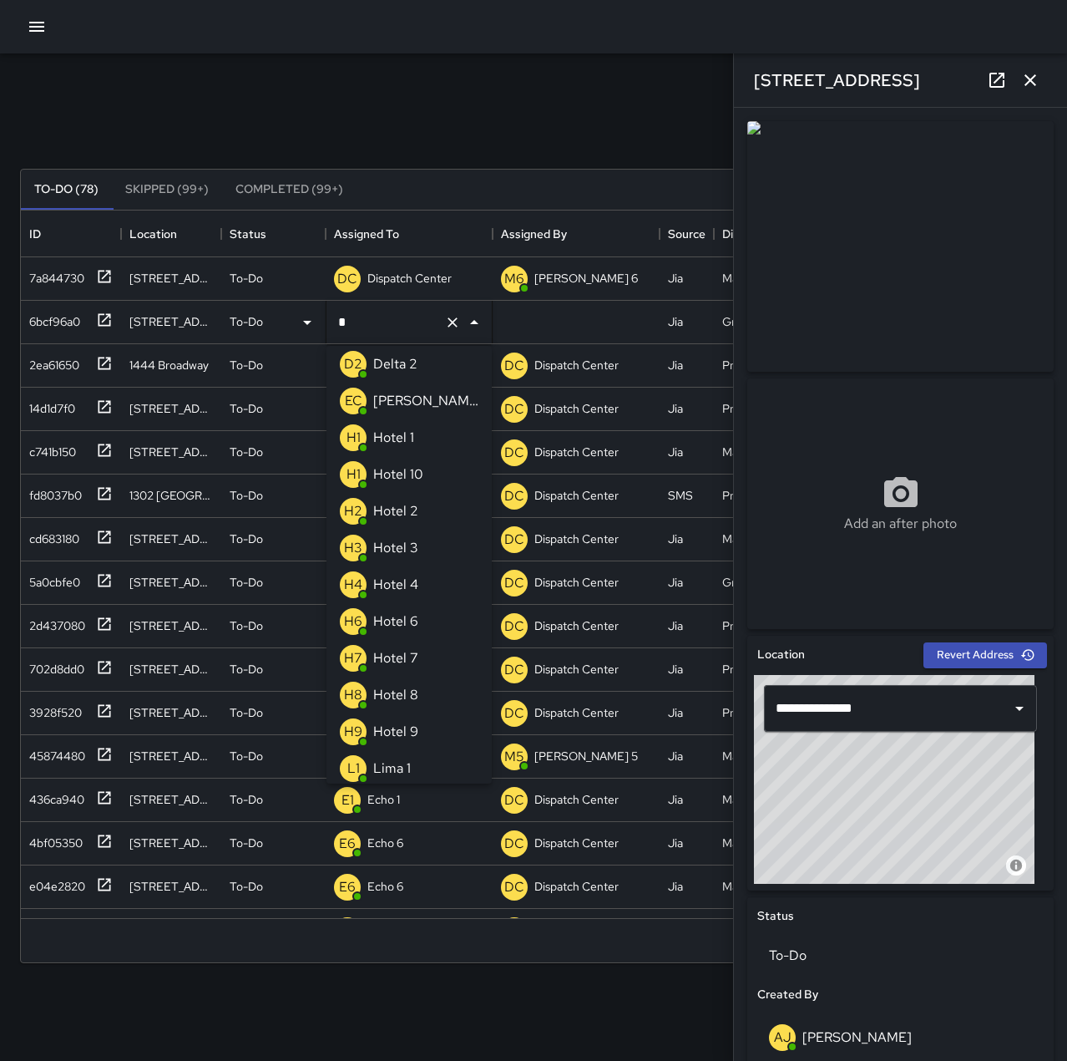
scroll to position [0, 0]
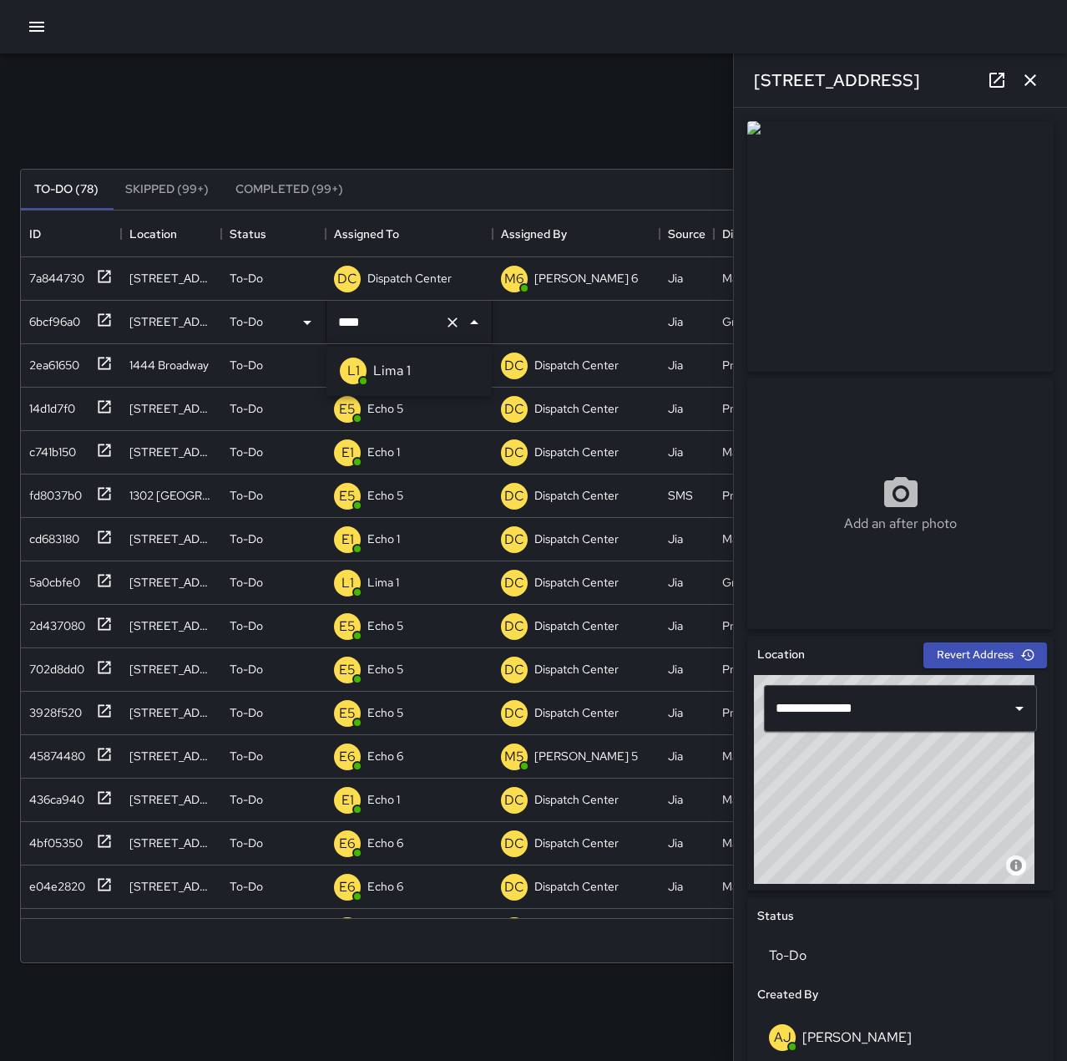
type input "******"
click at [46, 276] on div "7a844730" at bounding box center [54, 274] width 62 height 23
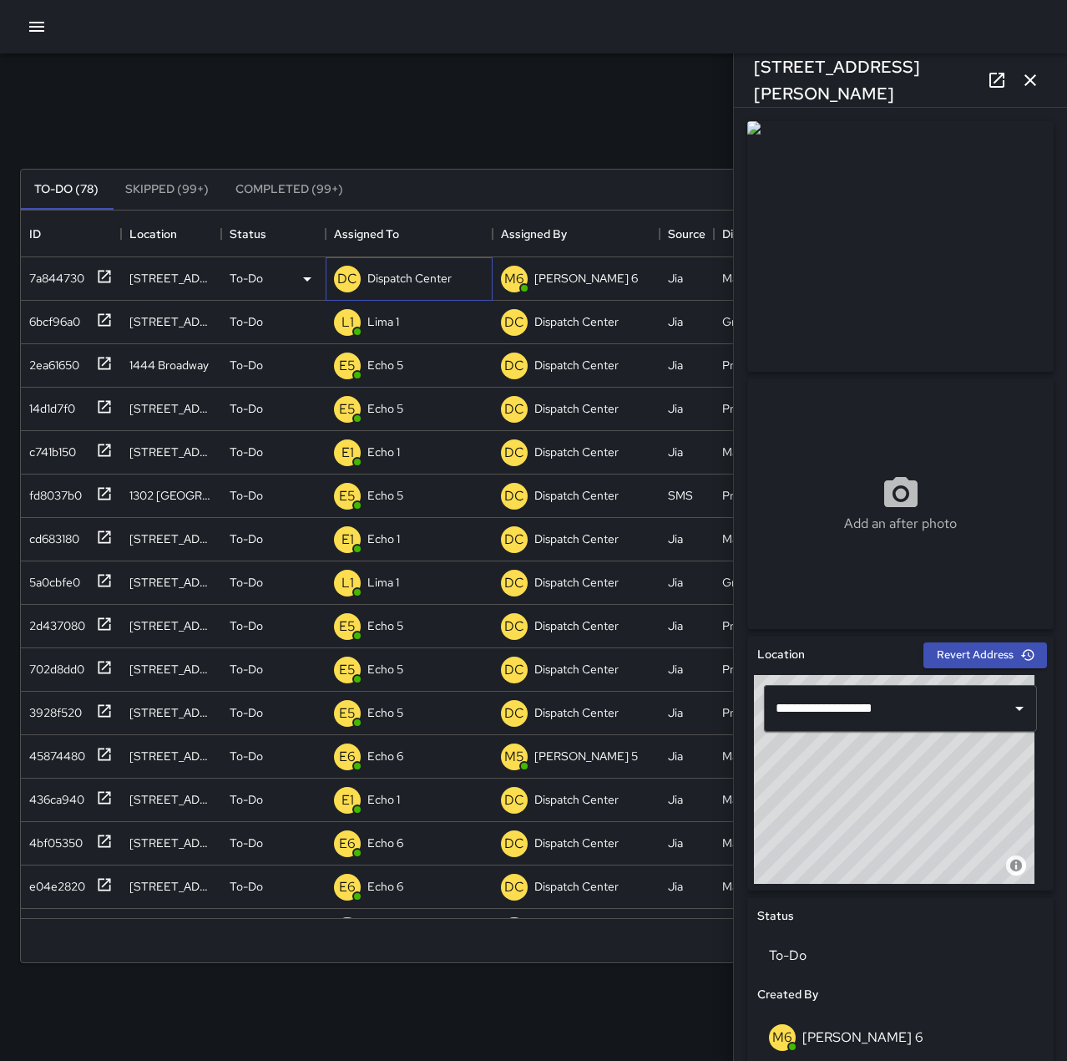
click at [440, 281] on p "Dispatch Center" at bounding box center [409, 278] width 84 height 17
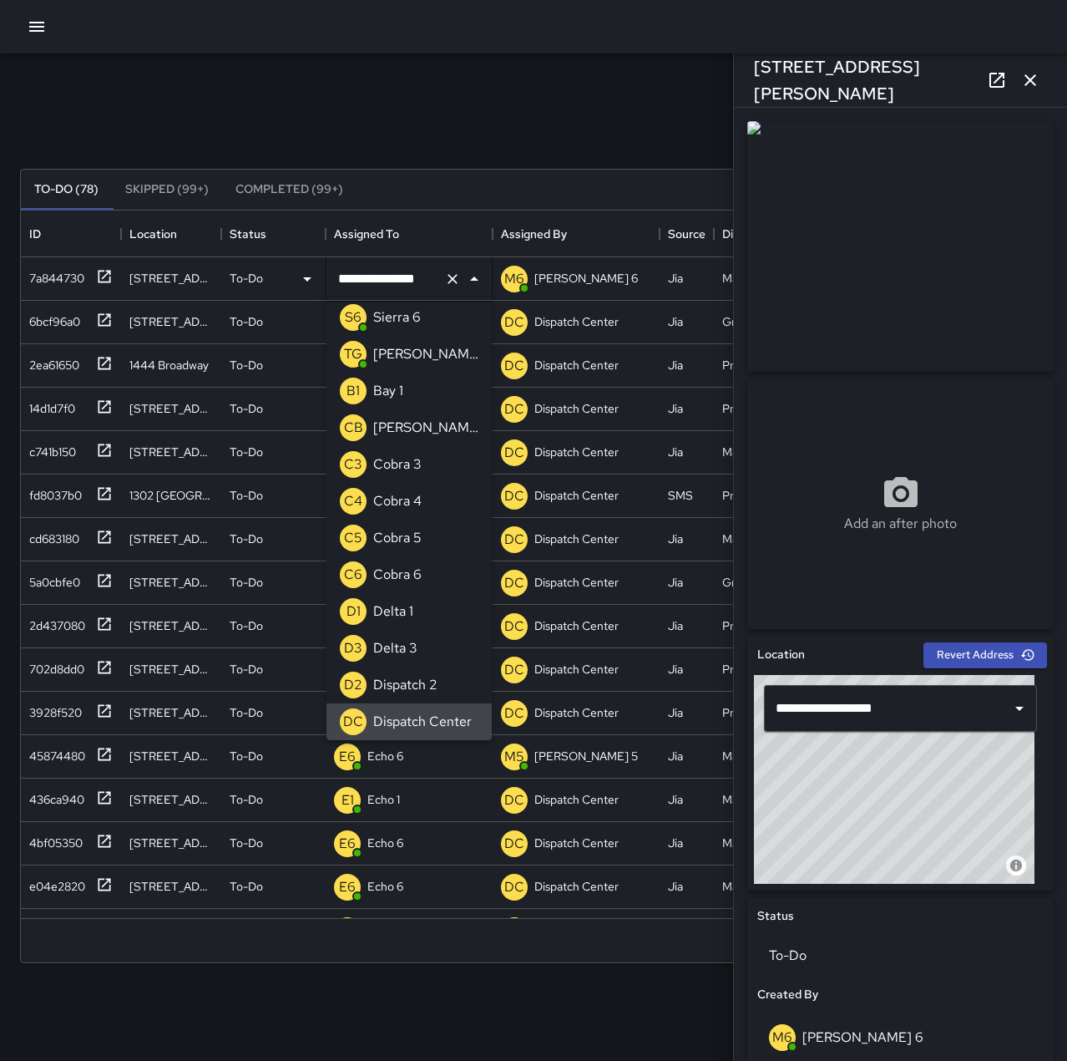
click at [460, 280] on icon "Clear" at bounding box center [452, 279] width 17 height 17
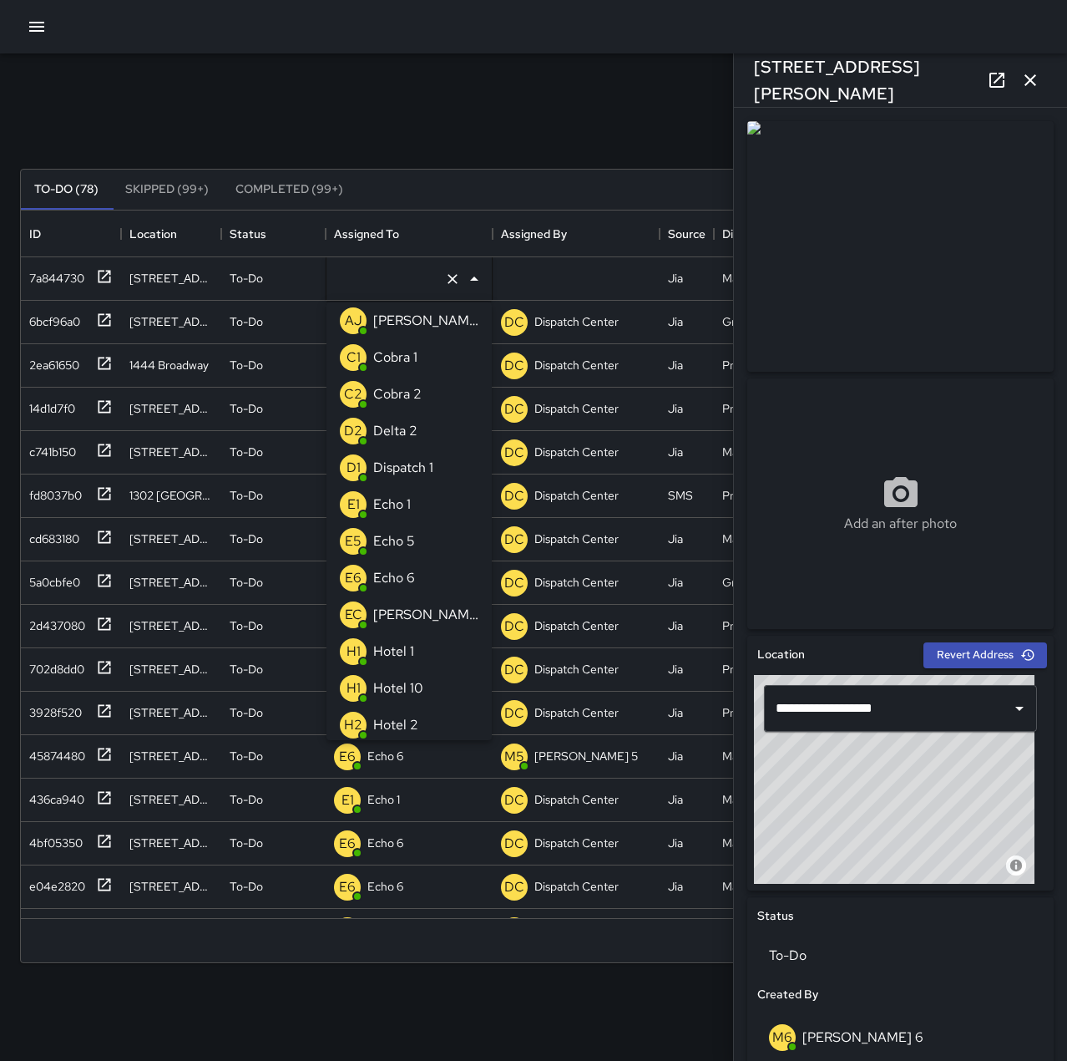
click at [411, 500] on div "Echo 1" at bounding box center [392, 504] width 44 height 27
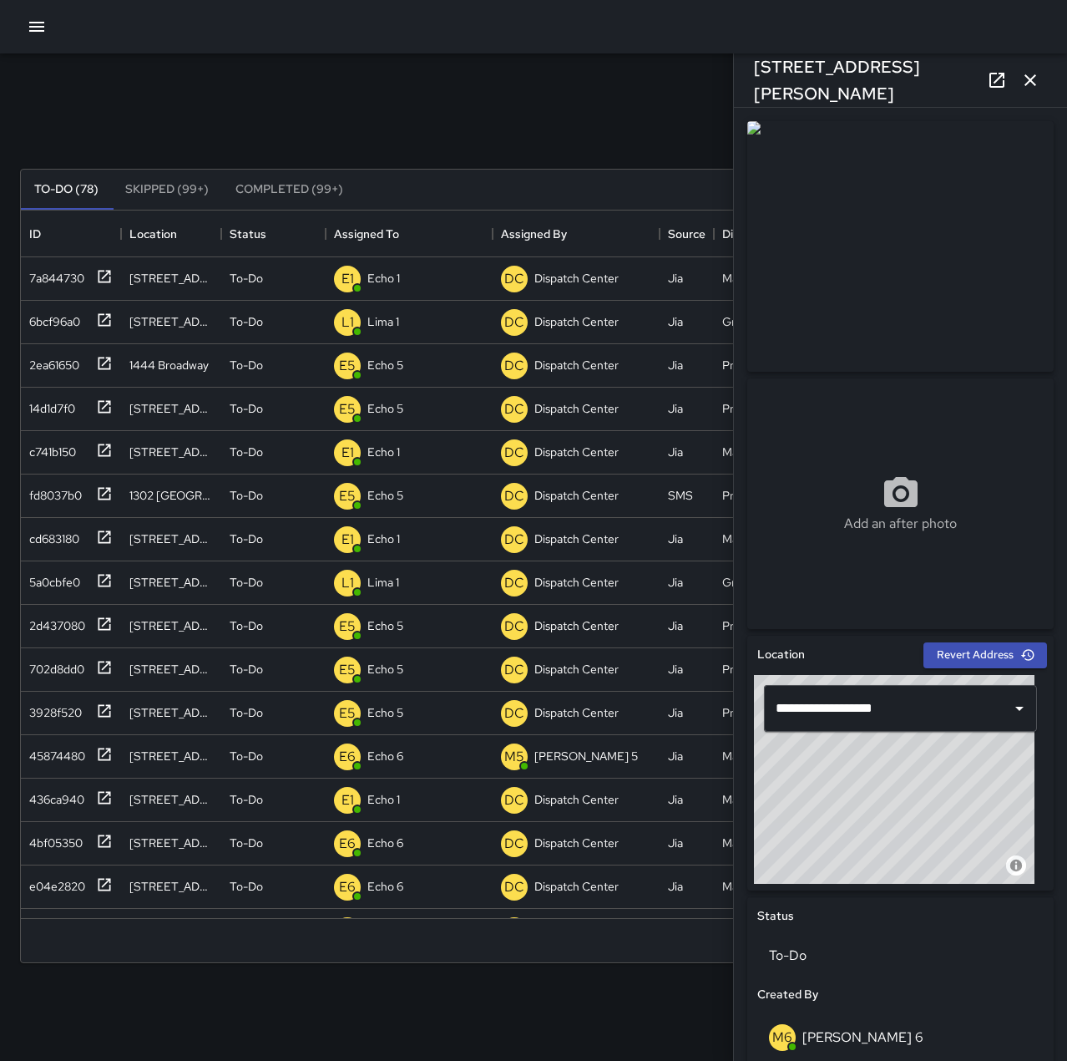
click at [387, 100] on div "Search Search New Task" at bounding box center [534, 128] width 1034 height 87
click at [1034, 83] on icon "button" at bounding box center [1031, 80] width 12 height 12
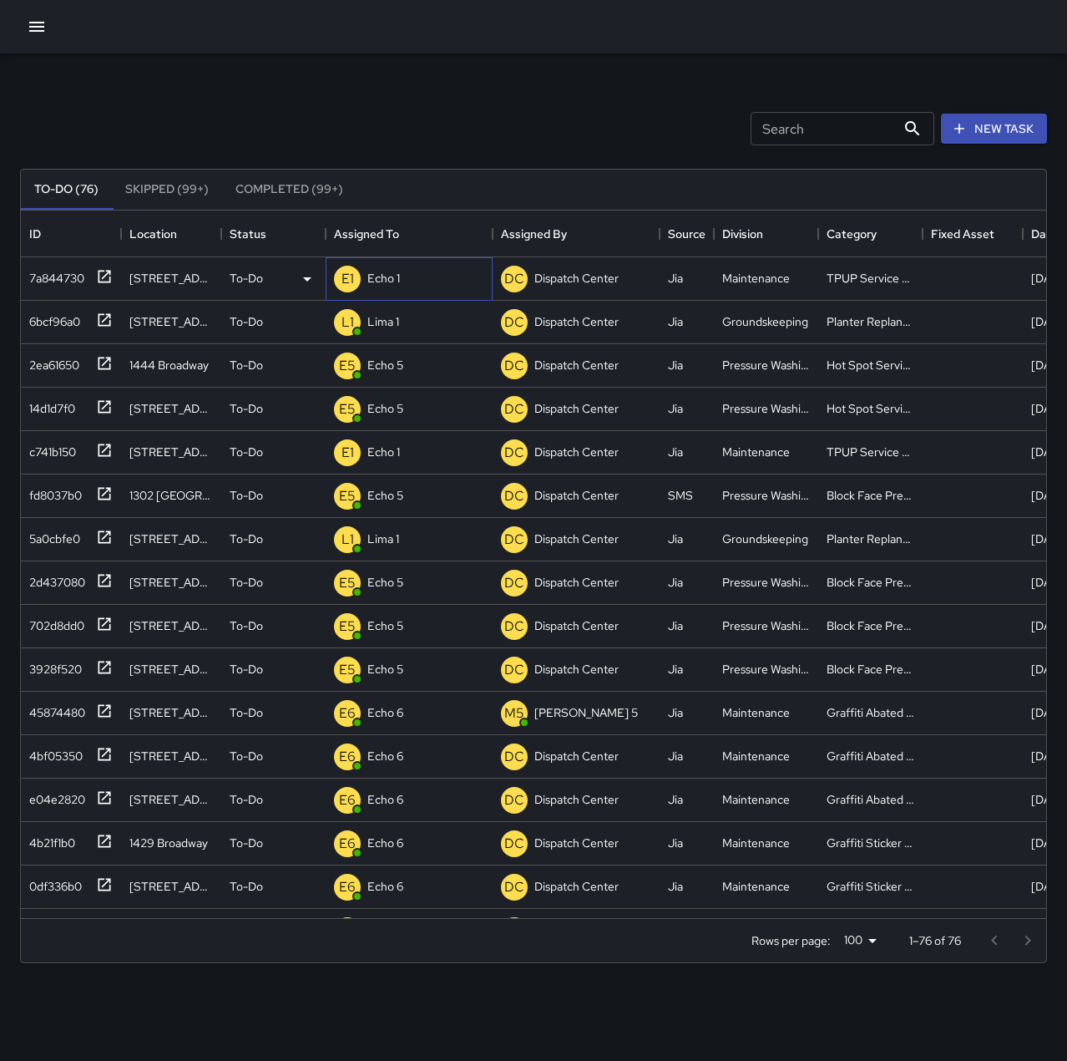
click at [386, 282] on p "Echo 1" at bounding box center [383, 278] width 33 height 17
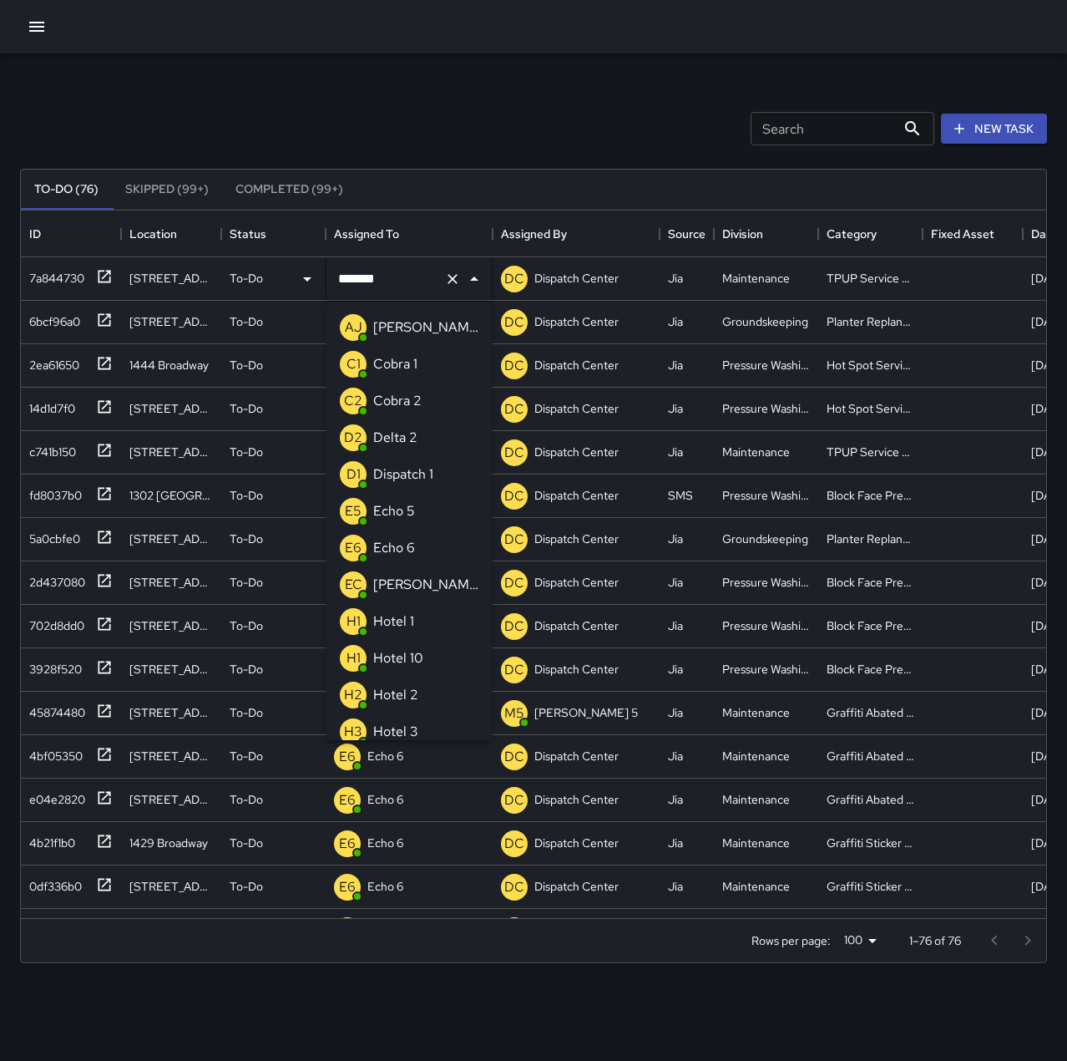
scroll to position [1002, 0]
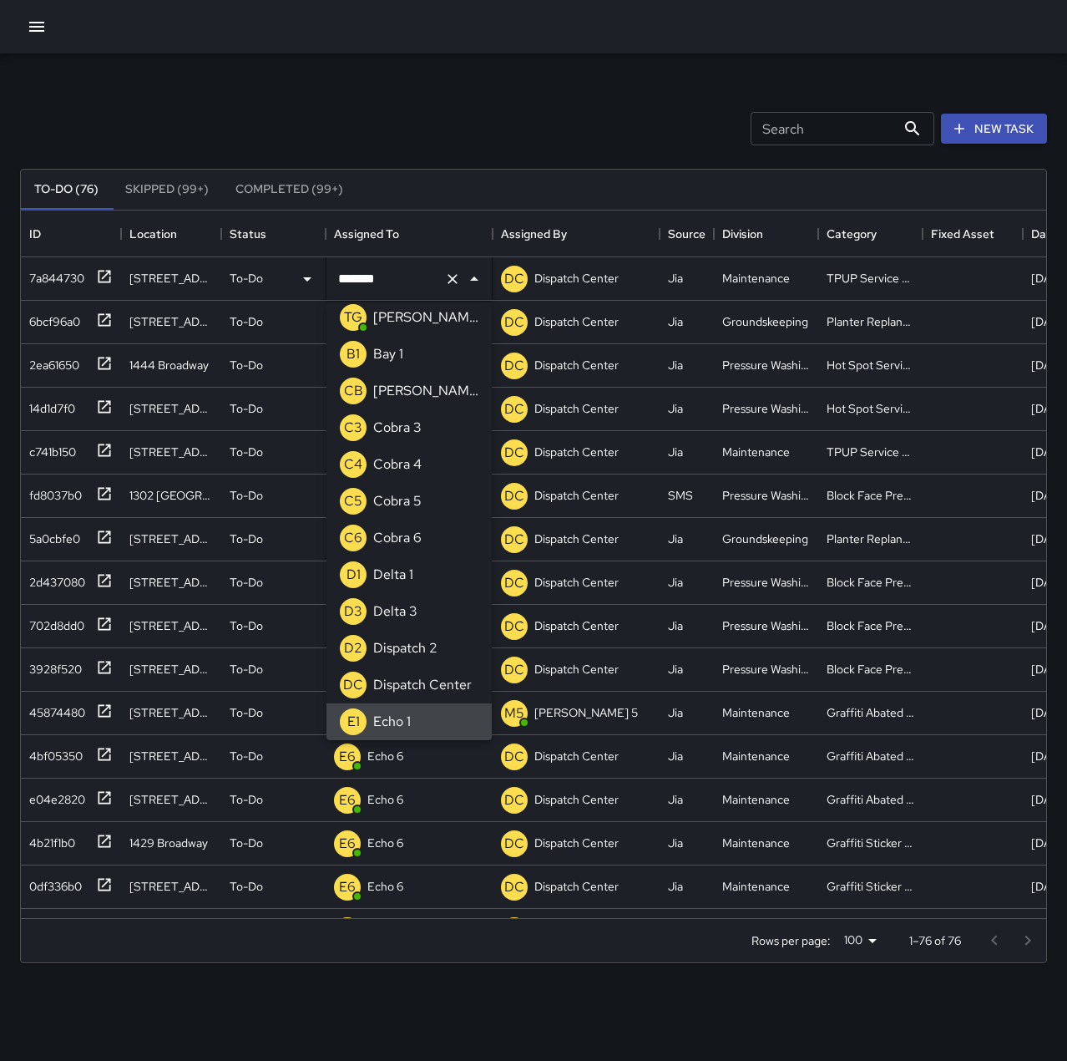
click at [453, 277] on icon "Clear" at bounding box center [452, 279] width 17 height 17
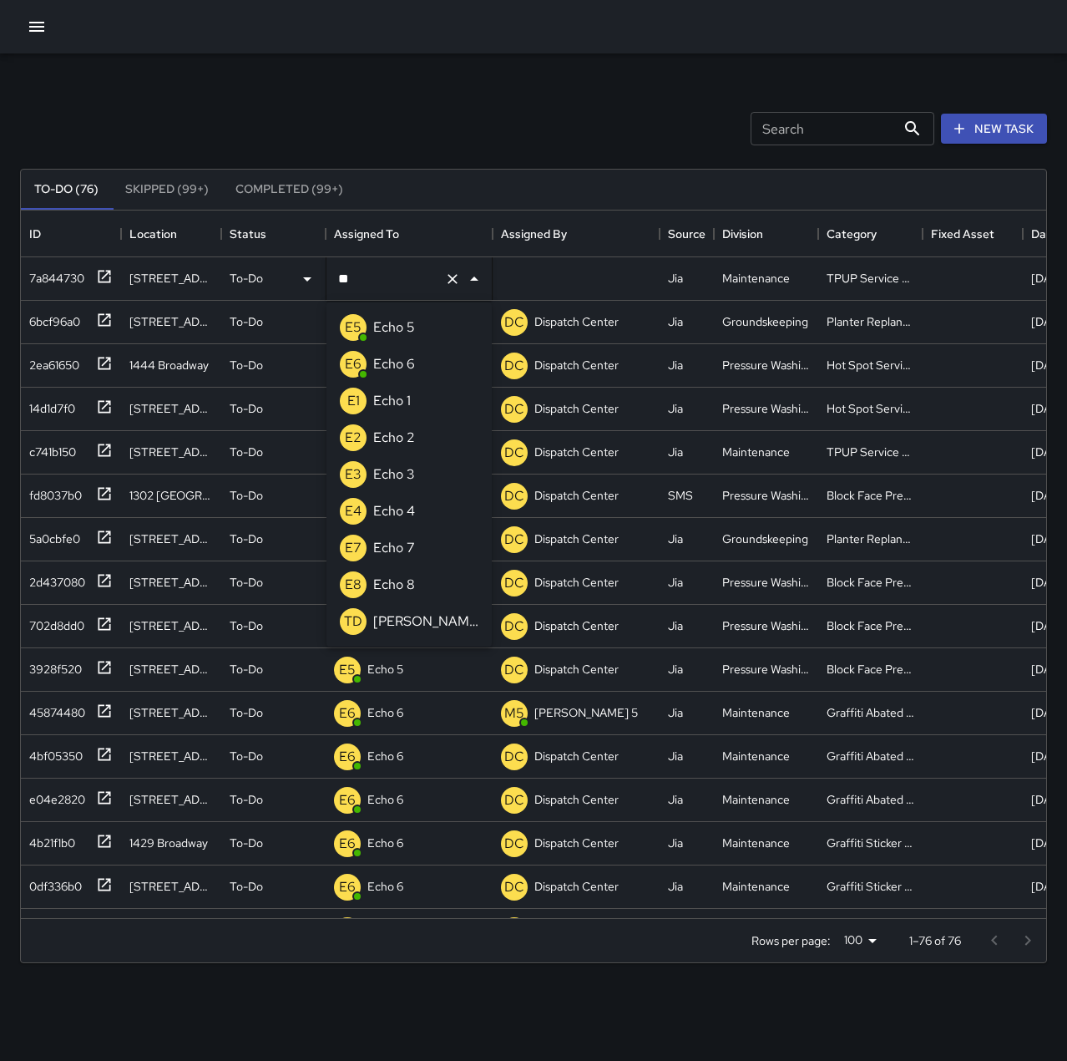
scroll to position [0, 0]
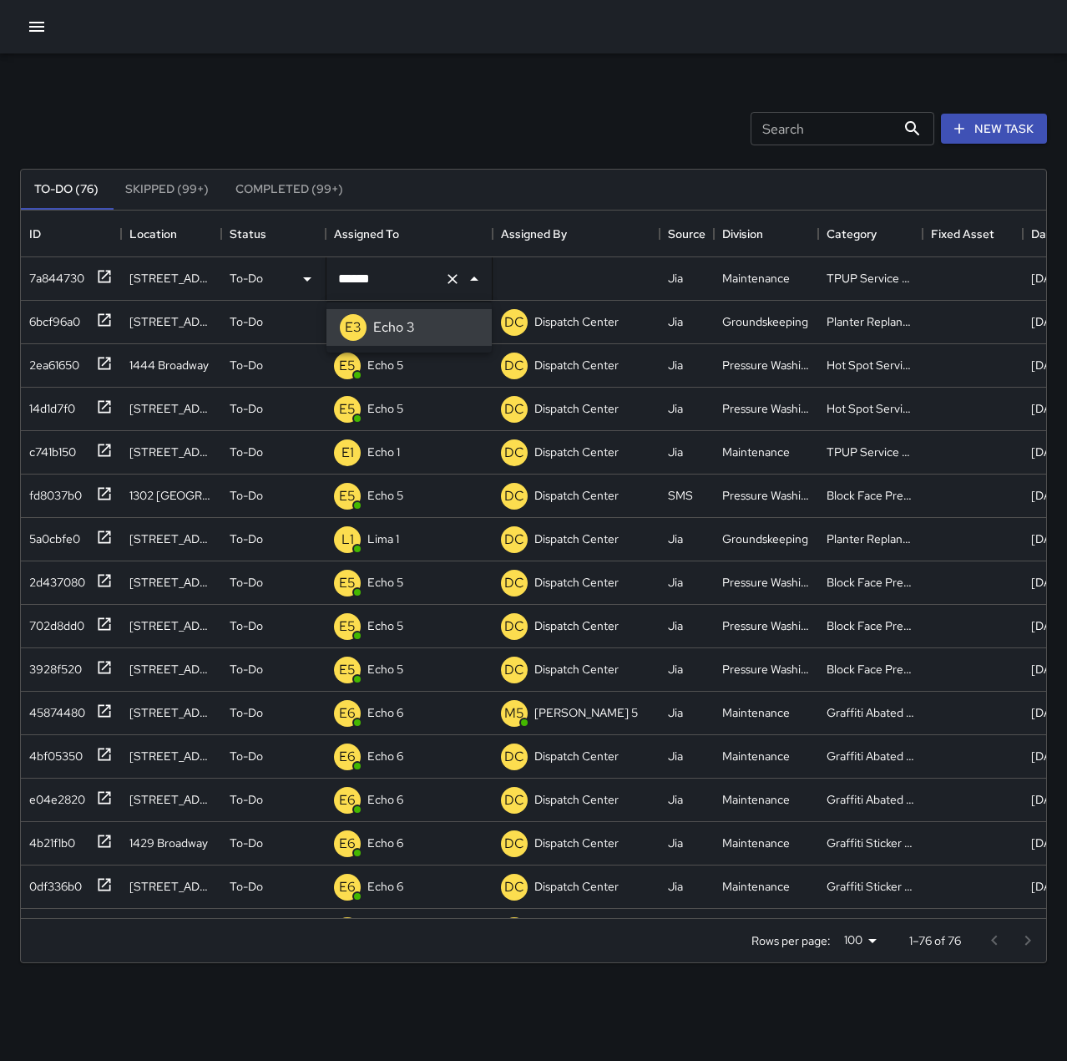
type input "******"
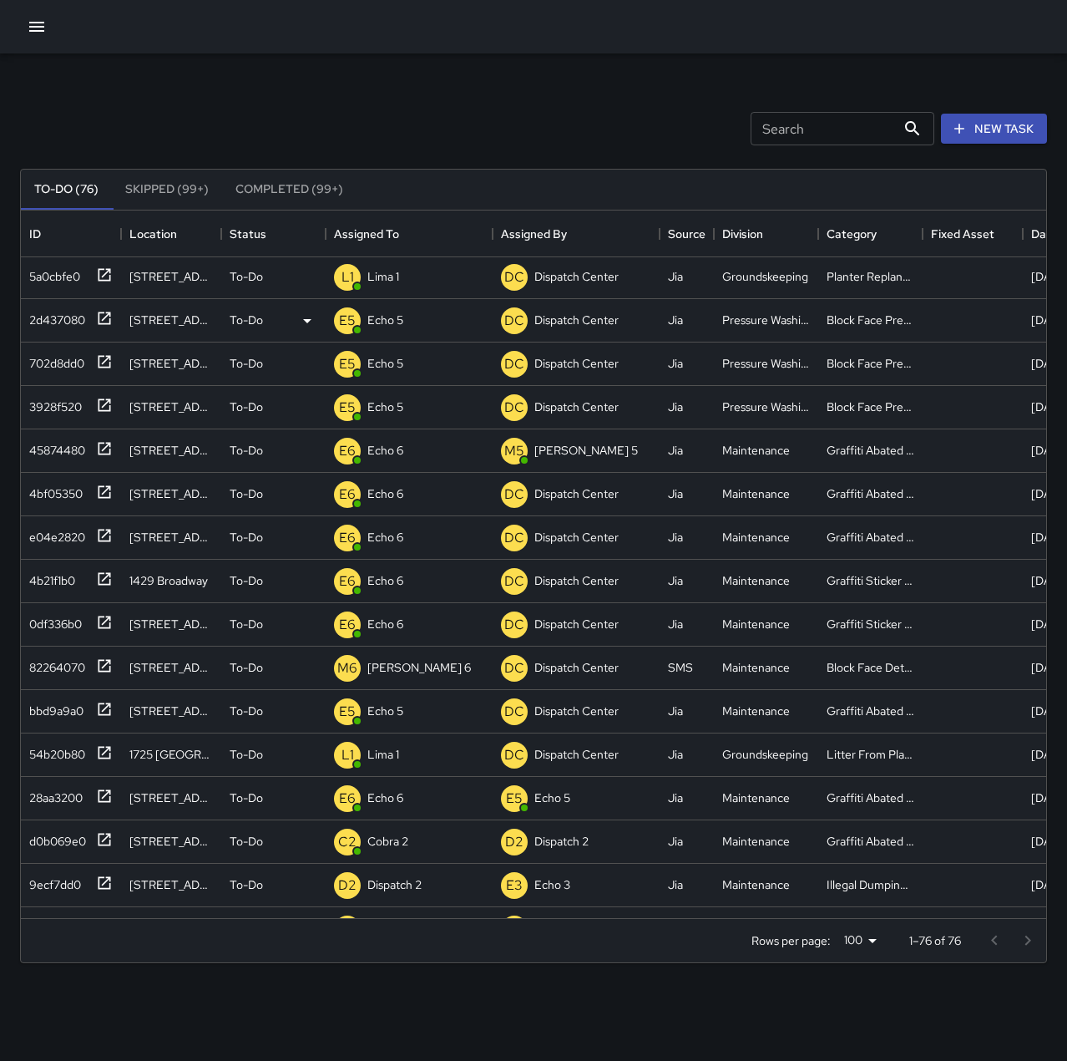
scroll to position [334, 0]
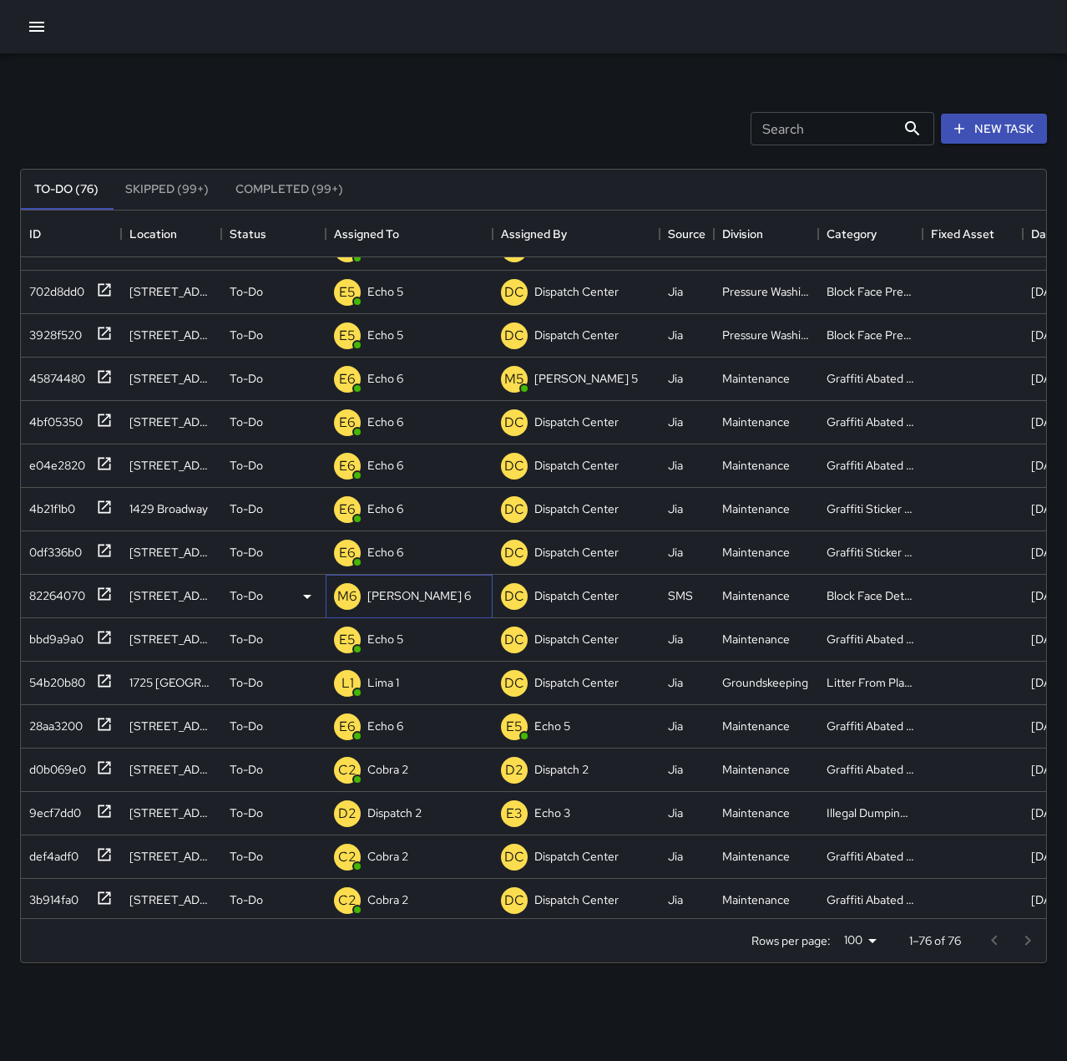
click at [400, 590] on p "[PERSON_NAME] 6" at bounding box center [419, 595] width 104 height 17
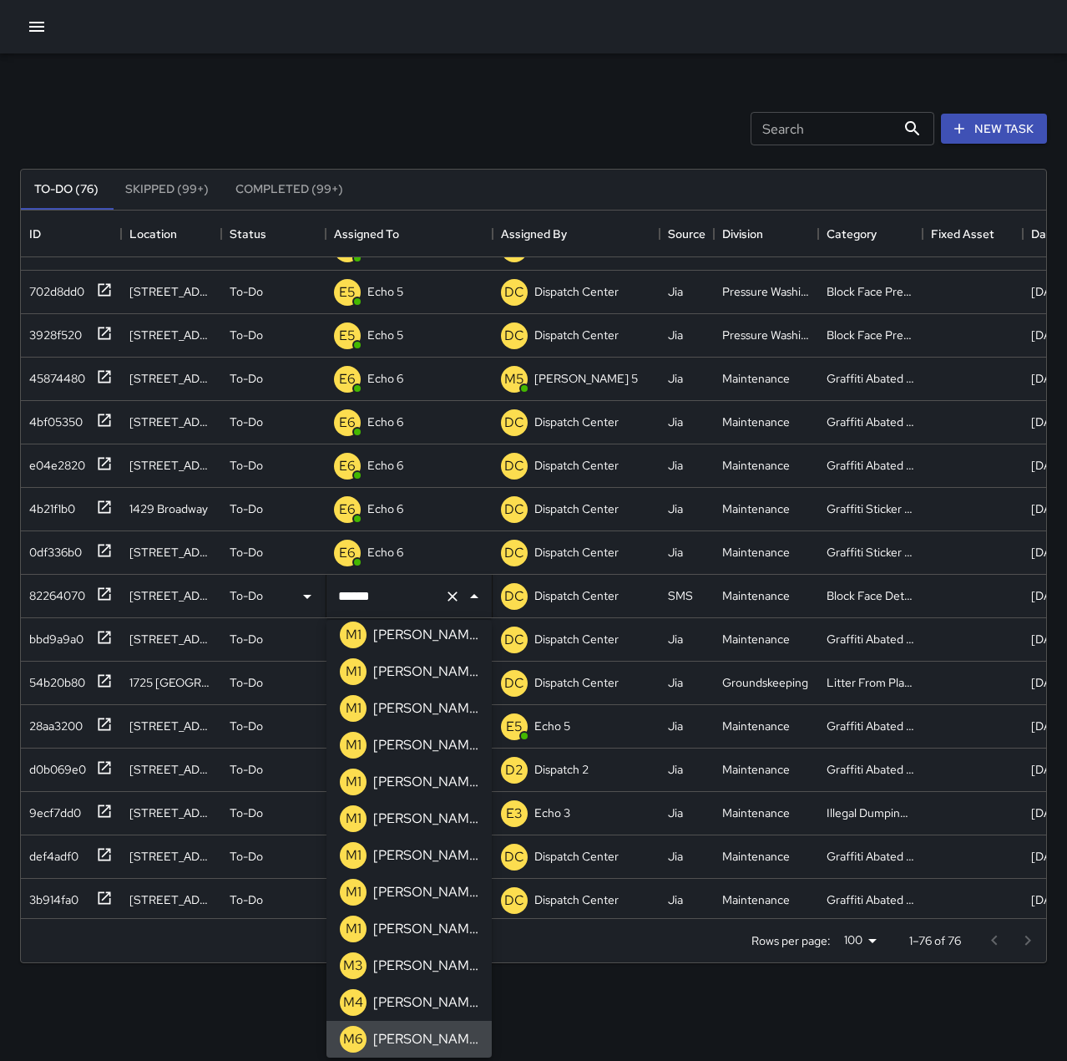
click at [450, 588] on icon "Clear" at bounding box center [452, 596] width 17 height 17
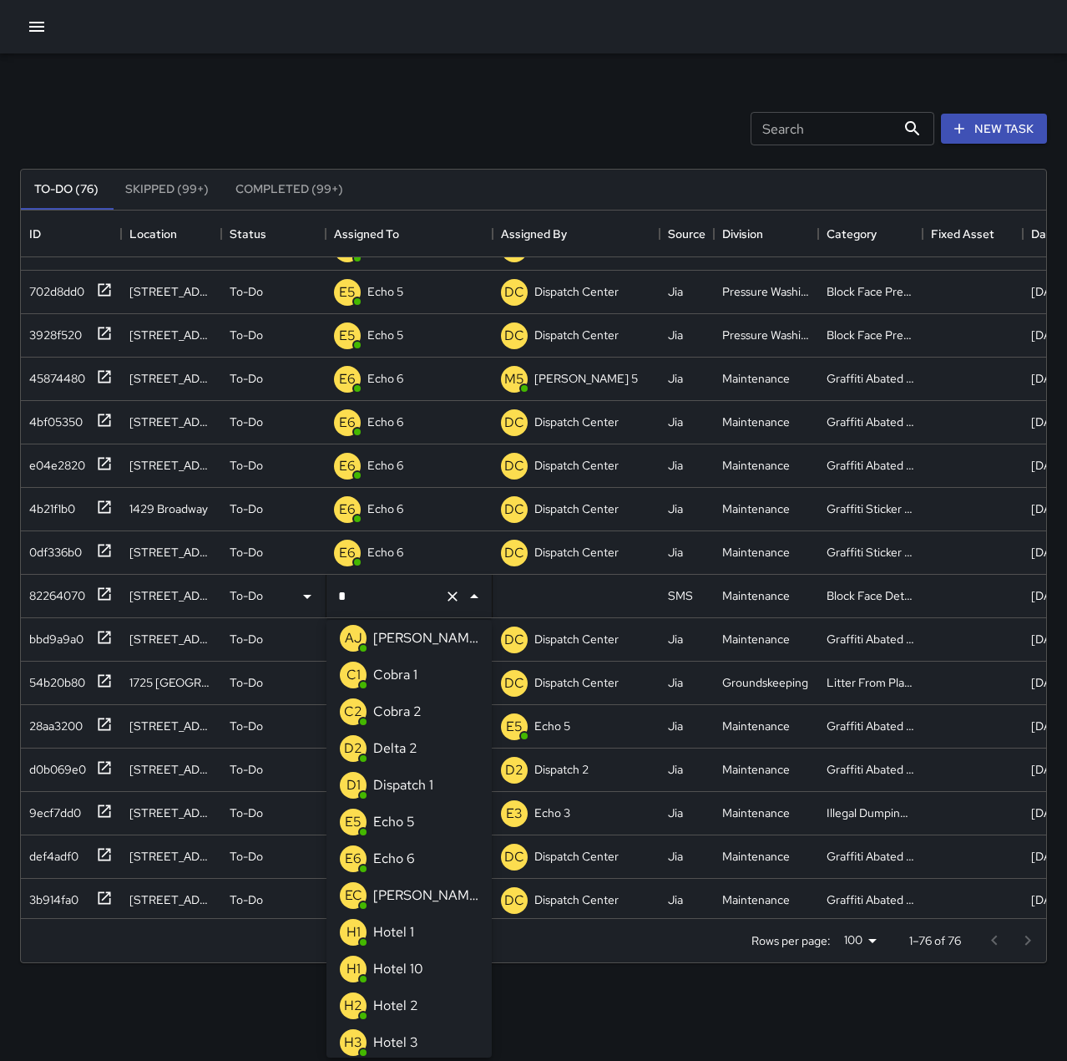
scroll to position [0, 0]
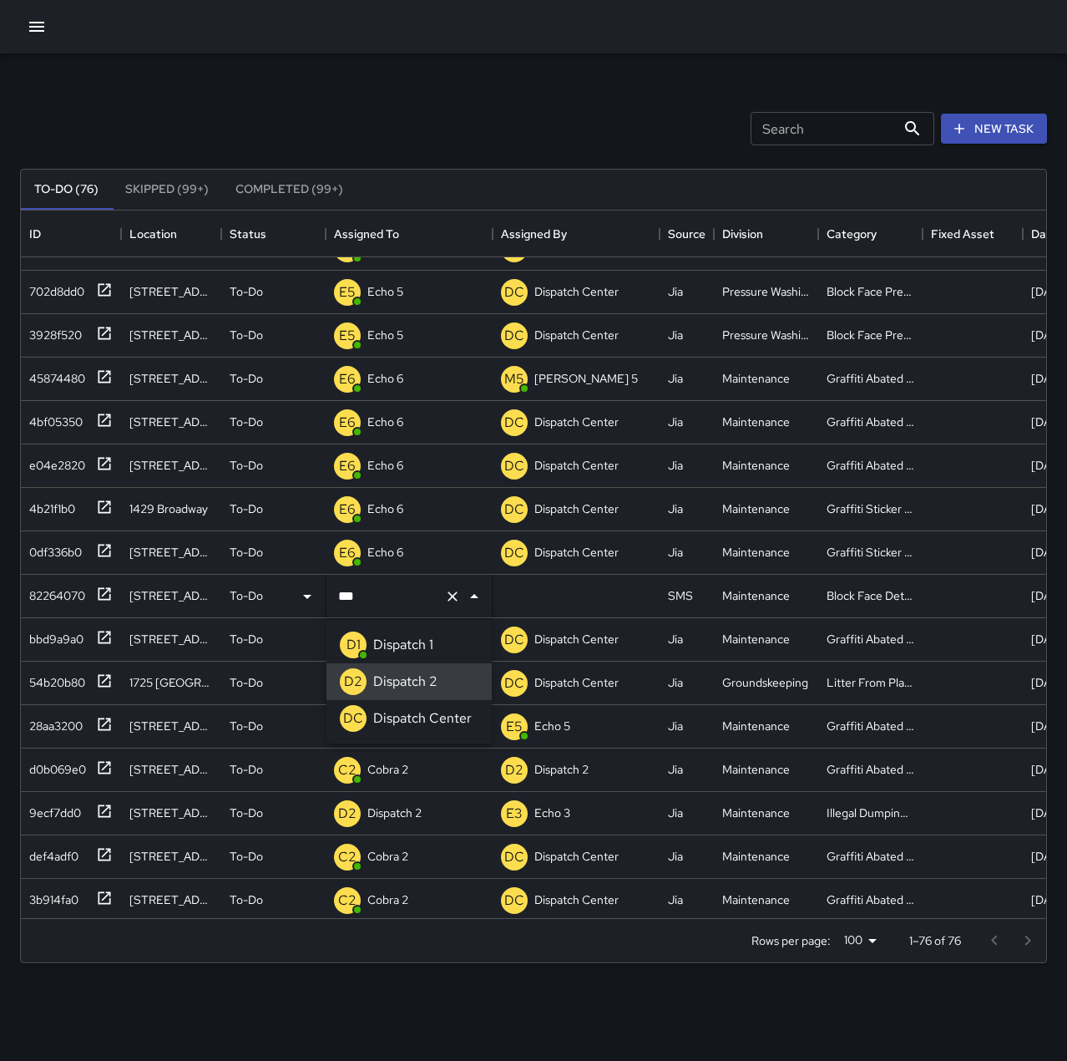
type input "**********"
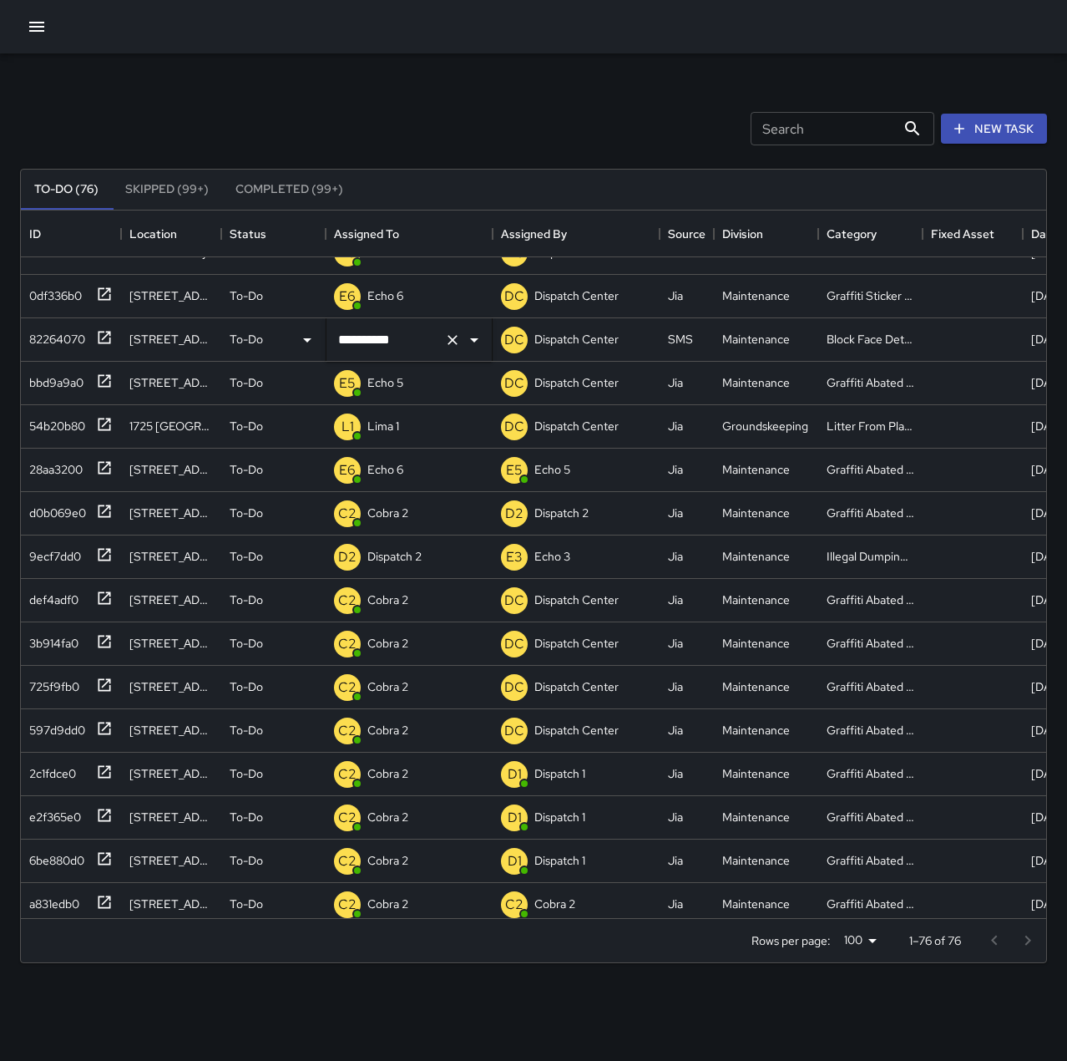
scroll to position [585, 0]
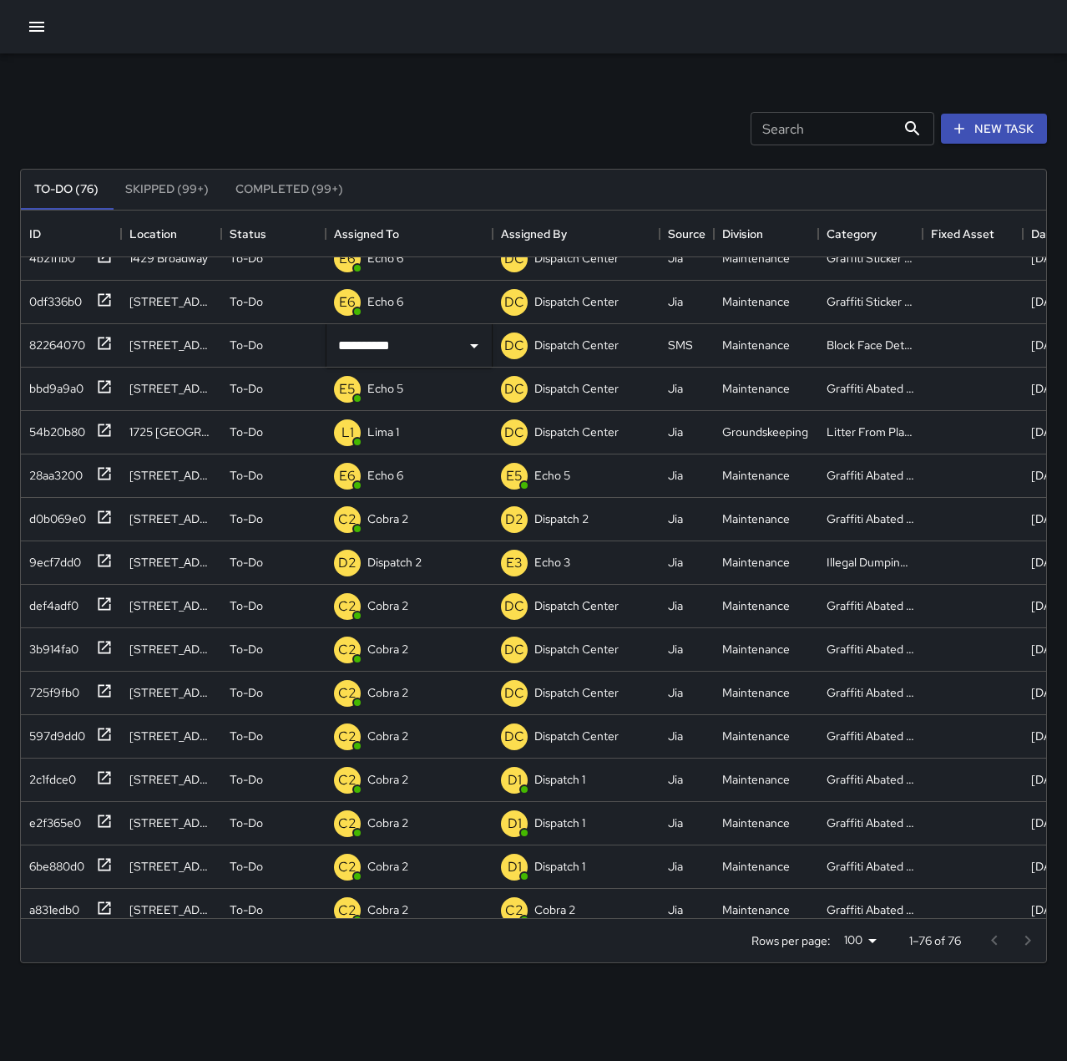
click at [409, 87] on div "Search Search New Task" at bounding box center [534, 128] width 1034 height 87
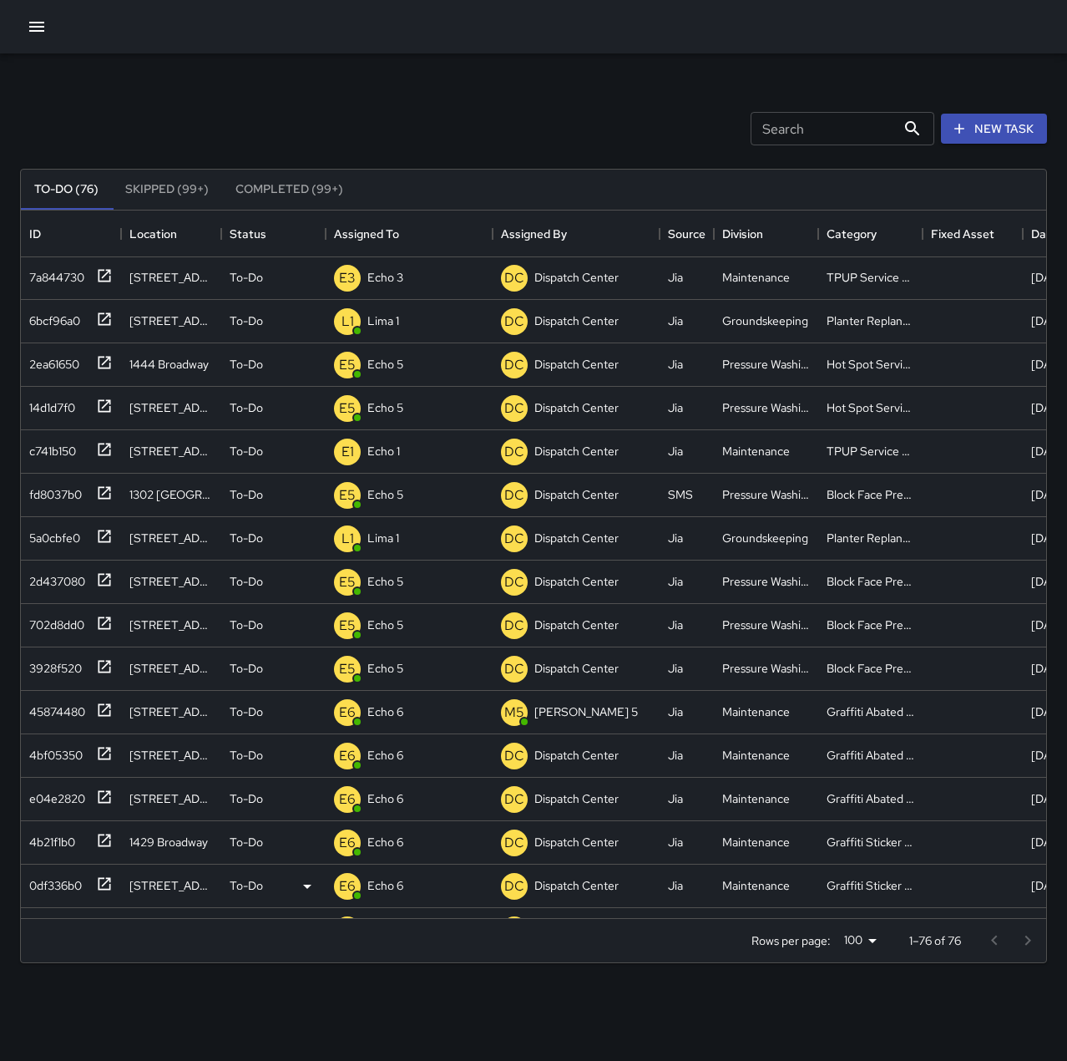
scroll to position [0, 0]
click at [69, 885] on div "0df336b0" at bounding box center [52, 882] width 59 height 23
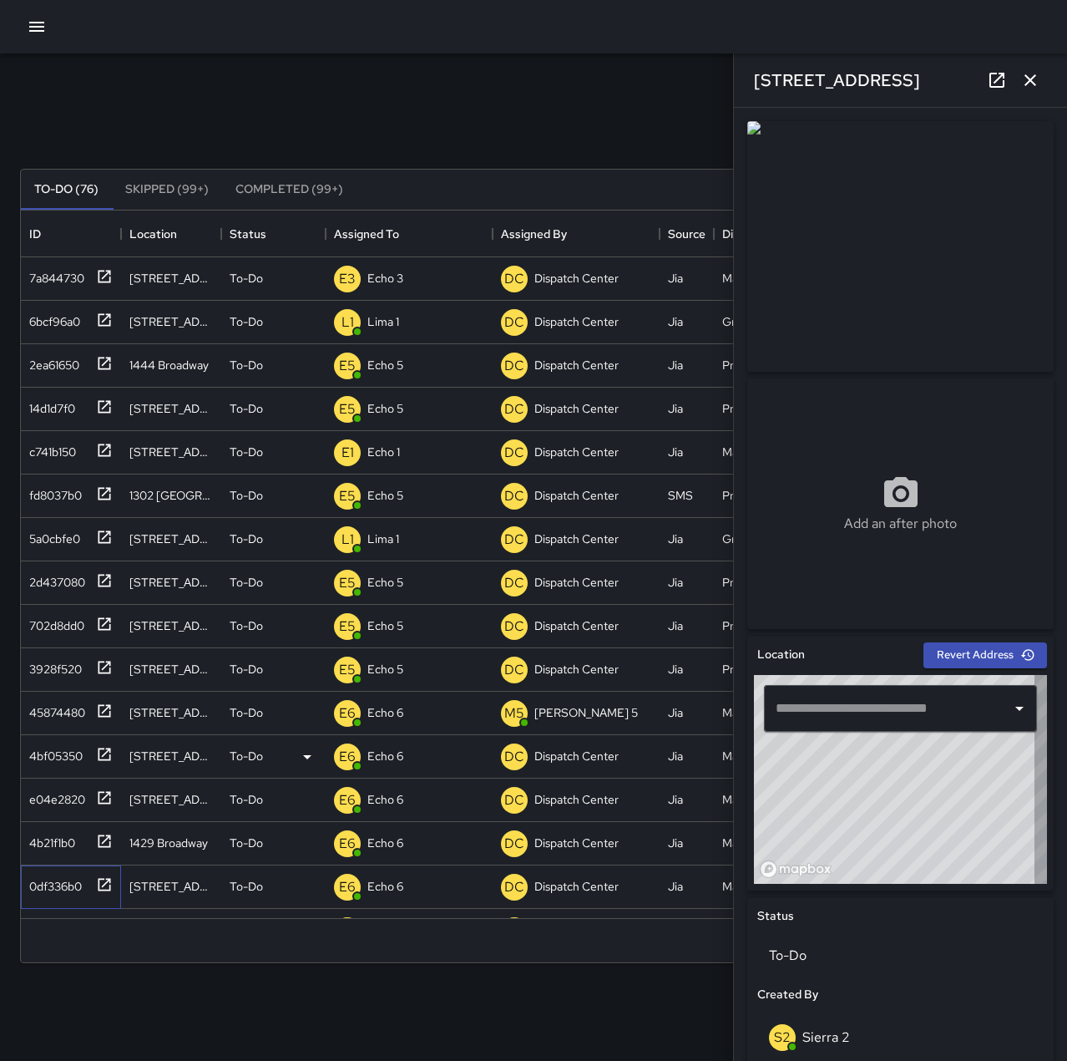
type input "**********"
click at [34, 884] on div "0df336b0" at bounding box center [52, 882] width 59 height 23
click at [75, 887] on div "0df336b0" at bounding box center [52, 882] width 59 height 23
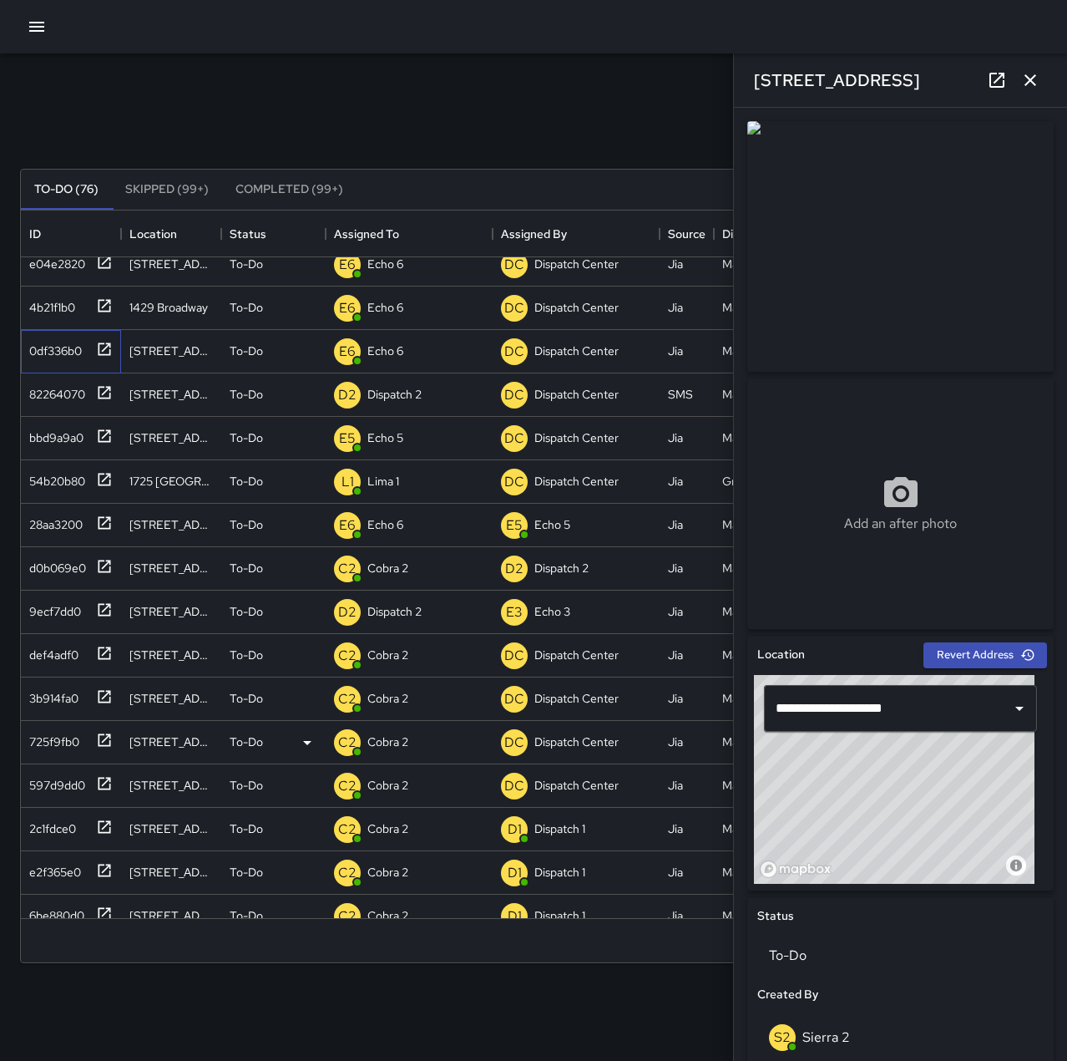
scroll to position [585, 0]
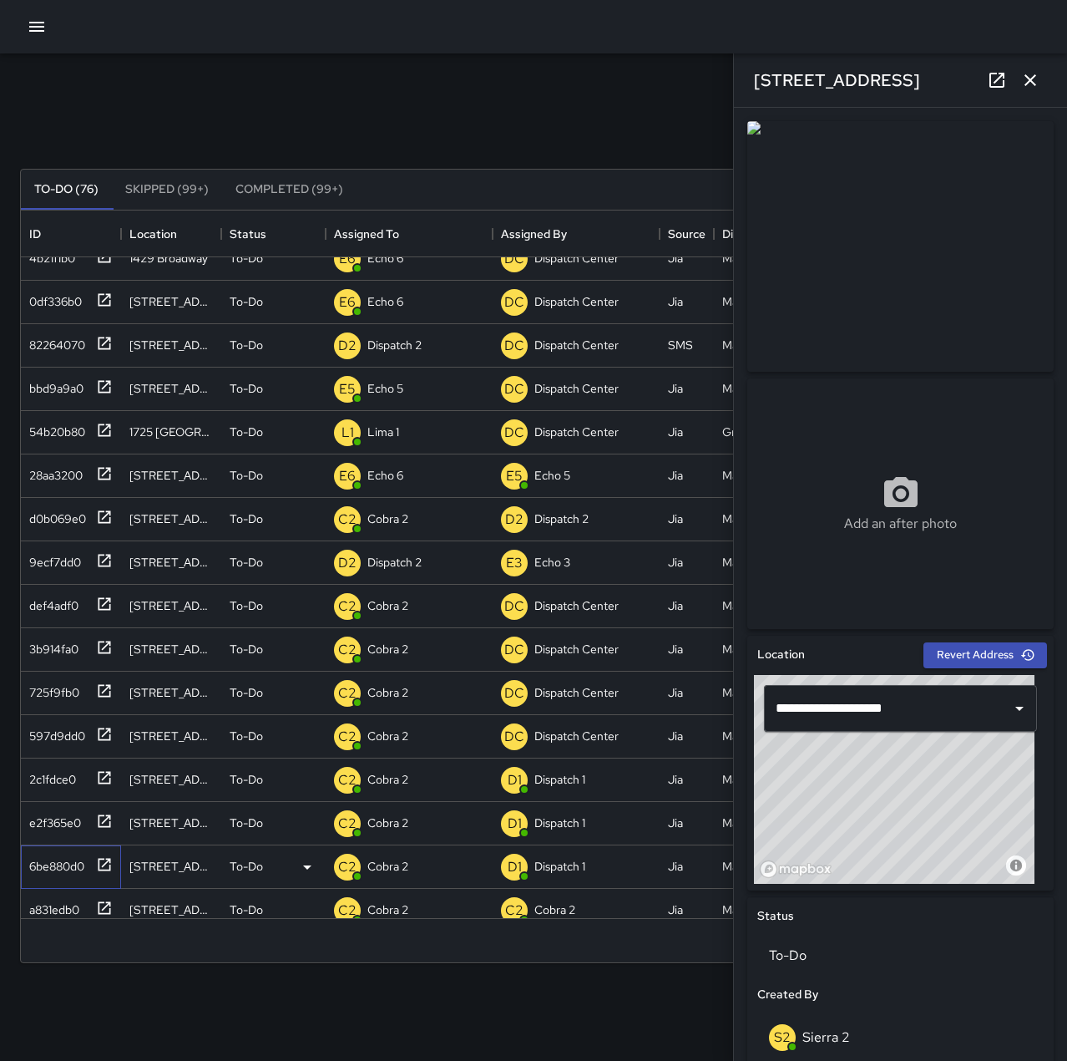
click at [60, 859] on div "6be880d0" at bounding box center [54, 862] width 62 height 23
type input "**********"
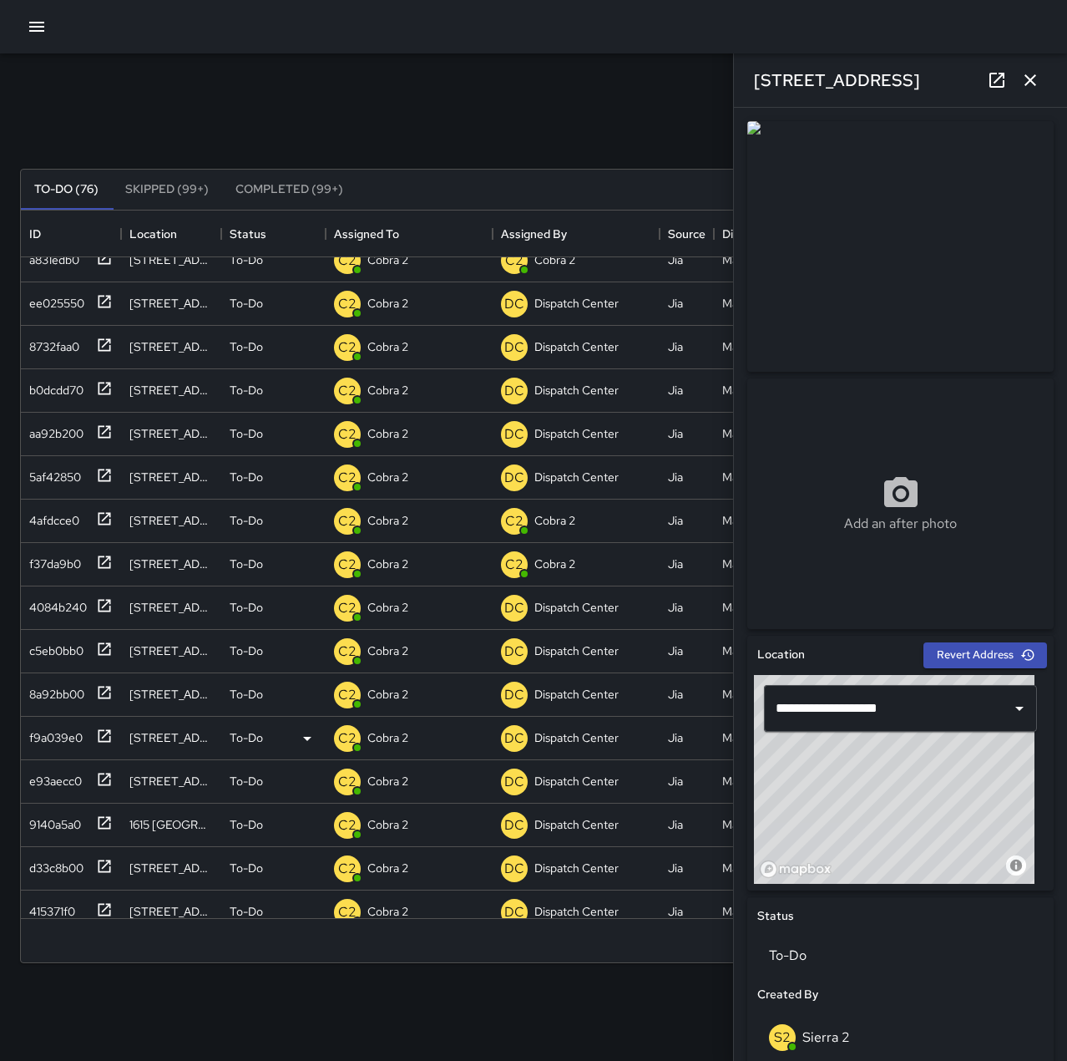
scroll to position [1253, 0]
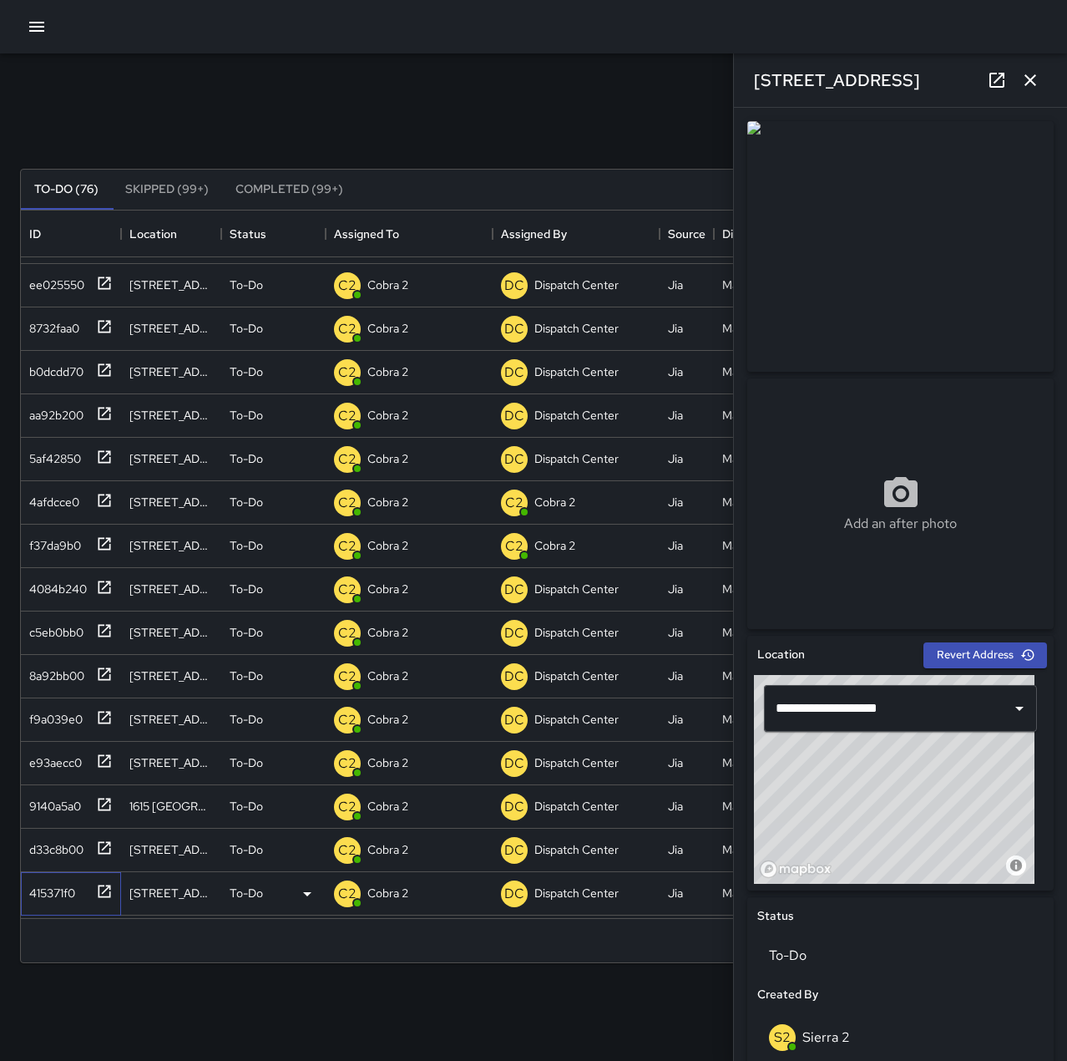
click at [51, 887] on div "415371f0" at bounding box center [49, 889] width 53 height 23
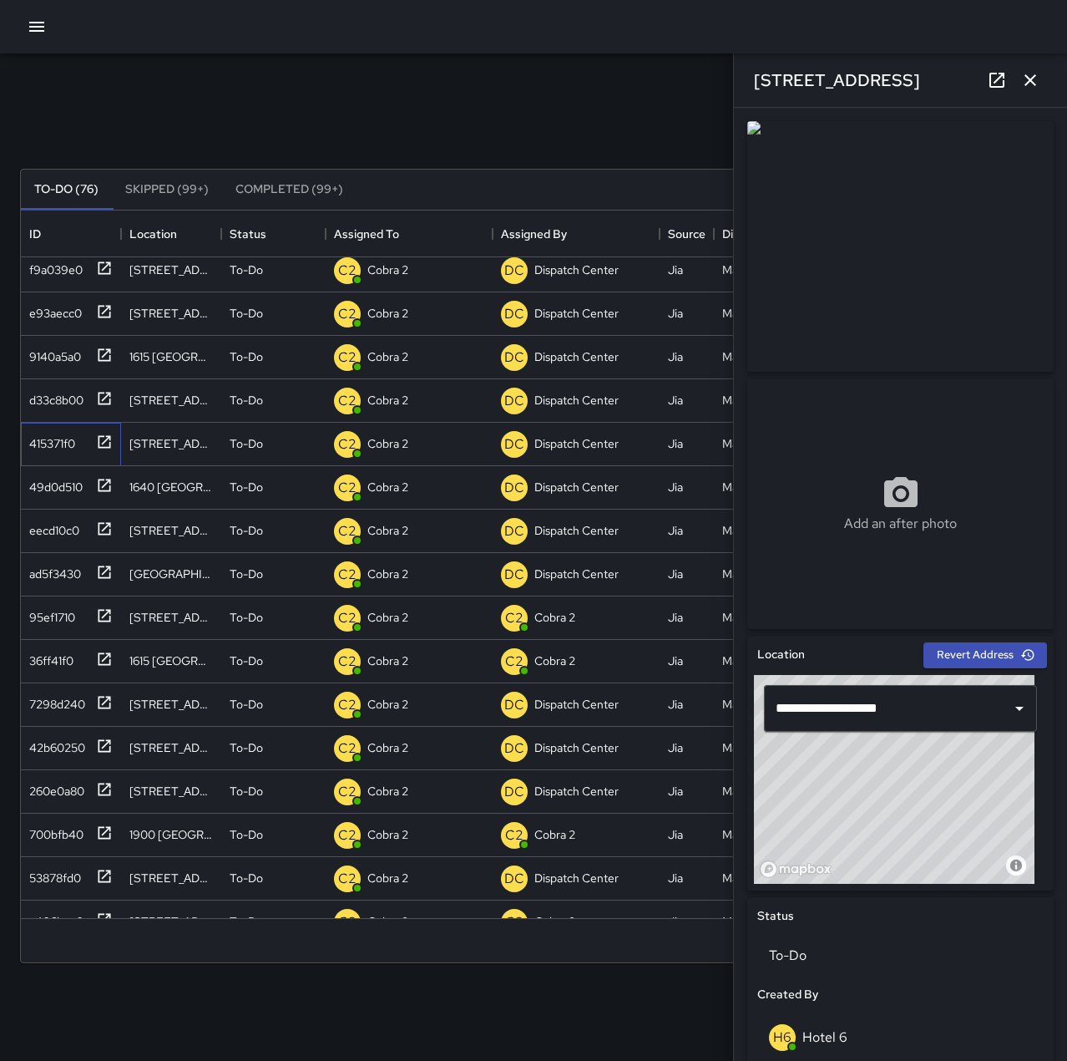
scroll to position [1837, 0]
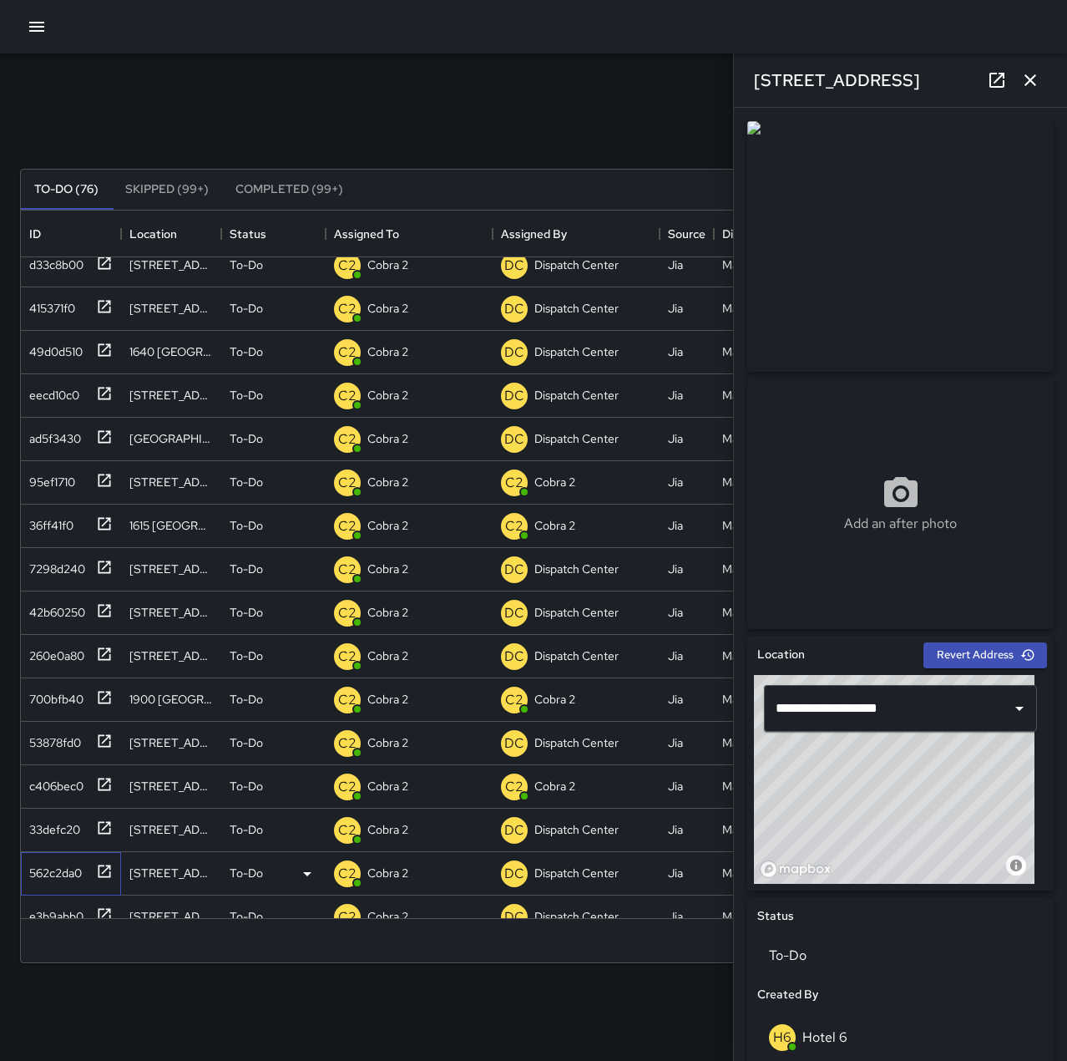
click at [63, 874] on div "562c2da0" at bounding box center [52, 869] width 59 height 23
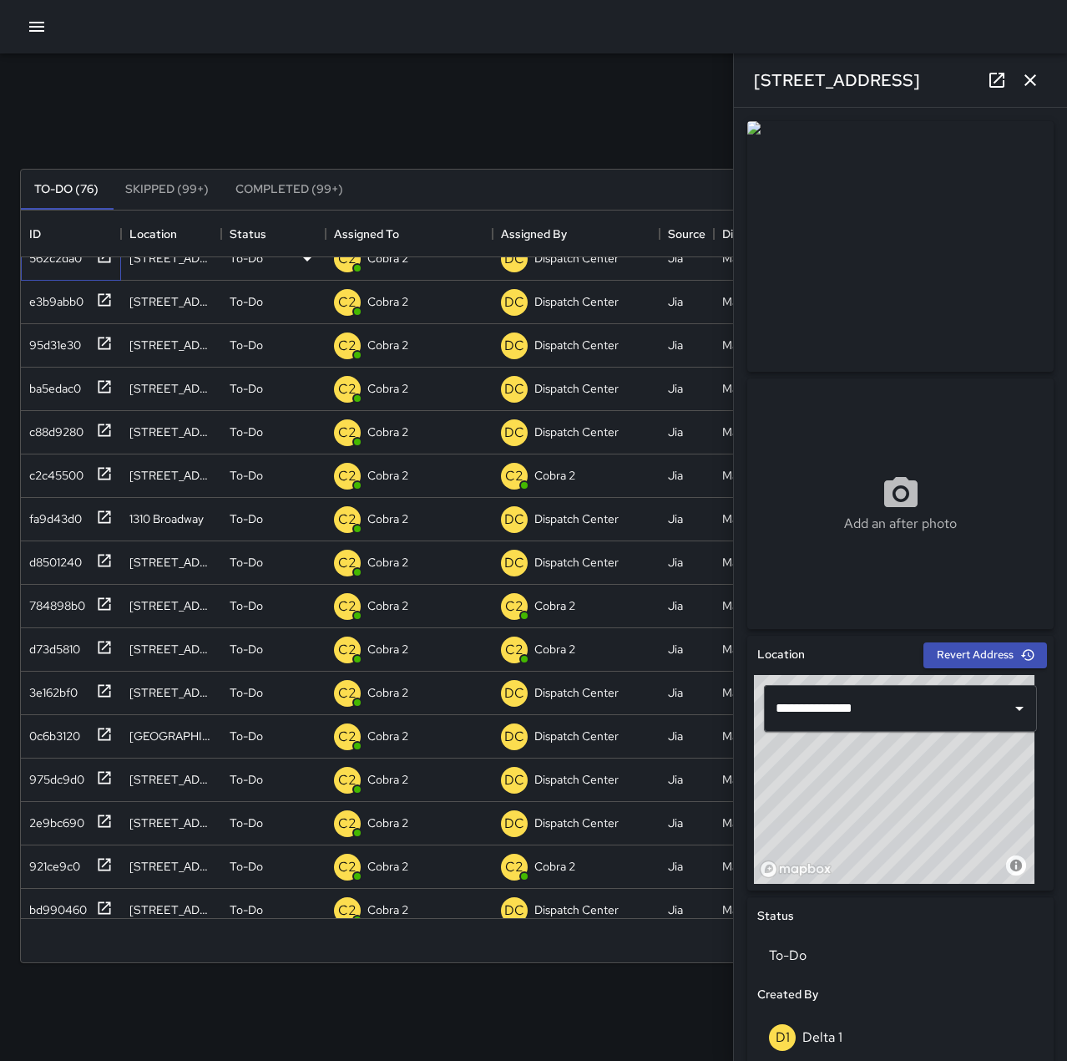
scroll to position [2422, 0]
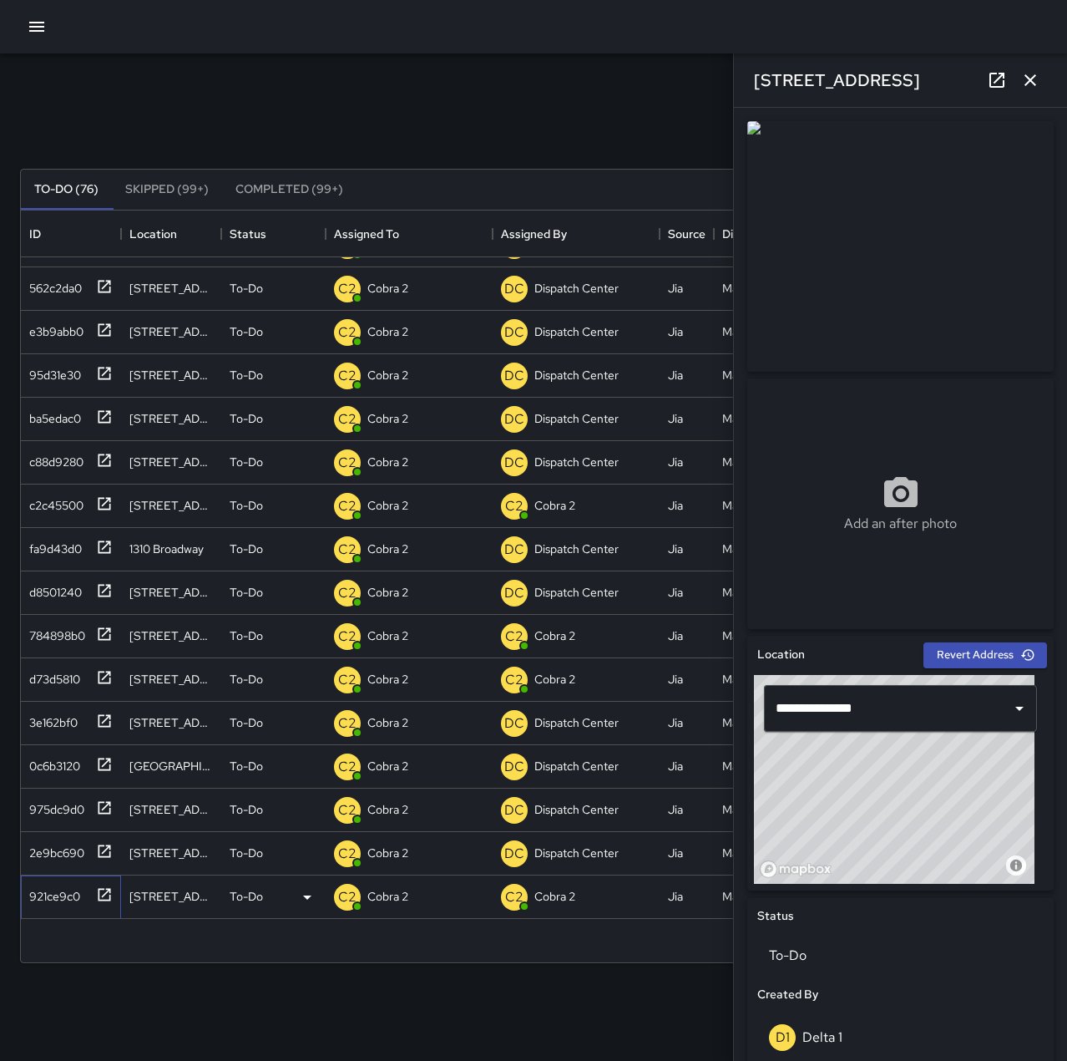
drag, startPoint x: 63, startPoint y: 881, endPoint x: 65, endPoint y: 861, distance: 20.1
click at [63, 880] on div "921ce9c0" at bounding box center [68, 893] width 90 height 28
type input "**********"
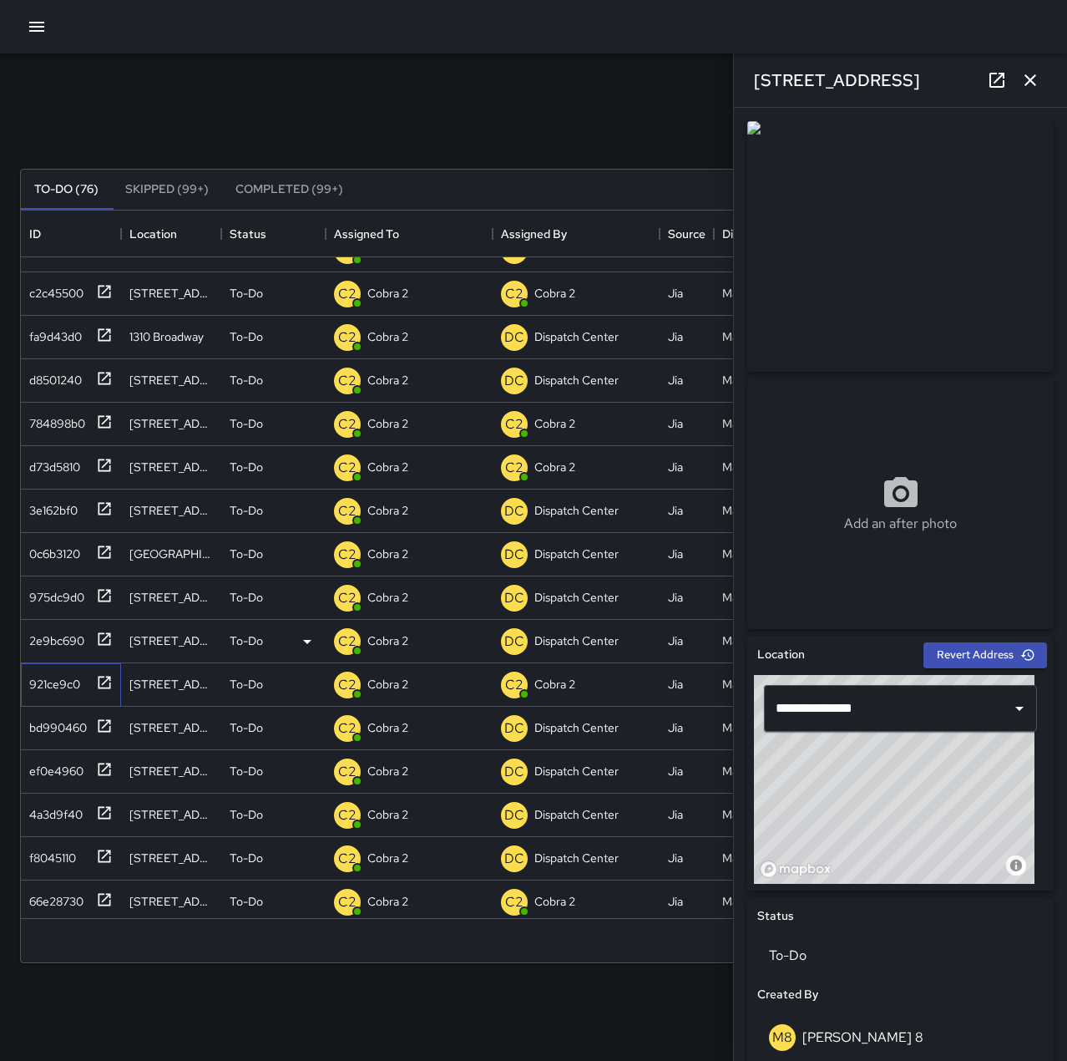
scroll to position [2652, 0]
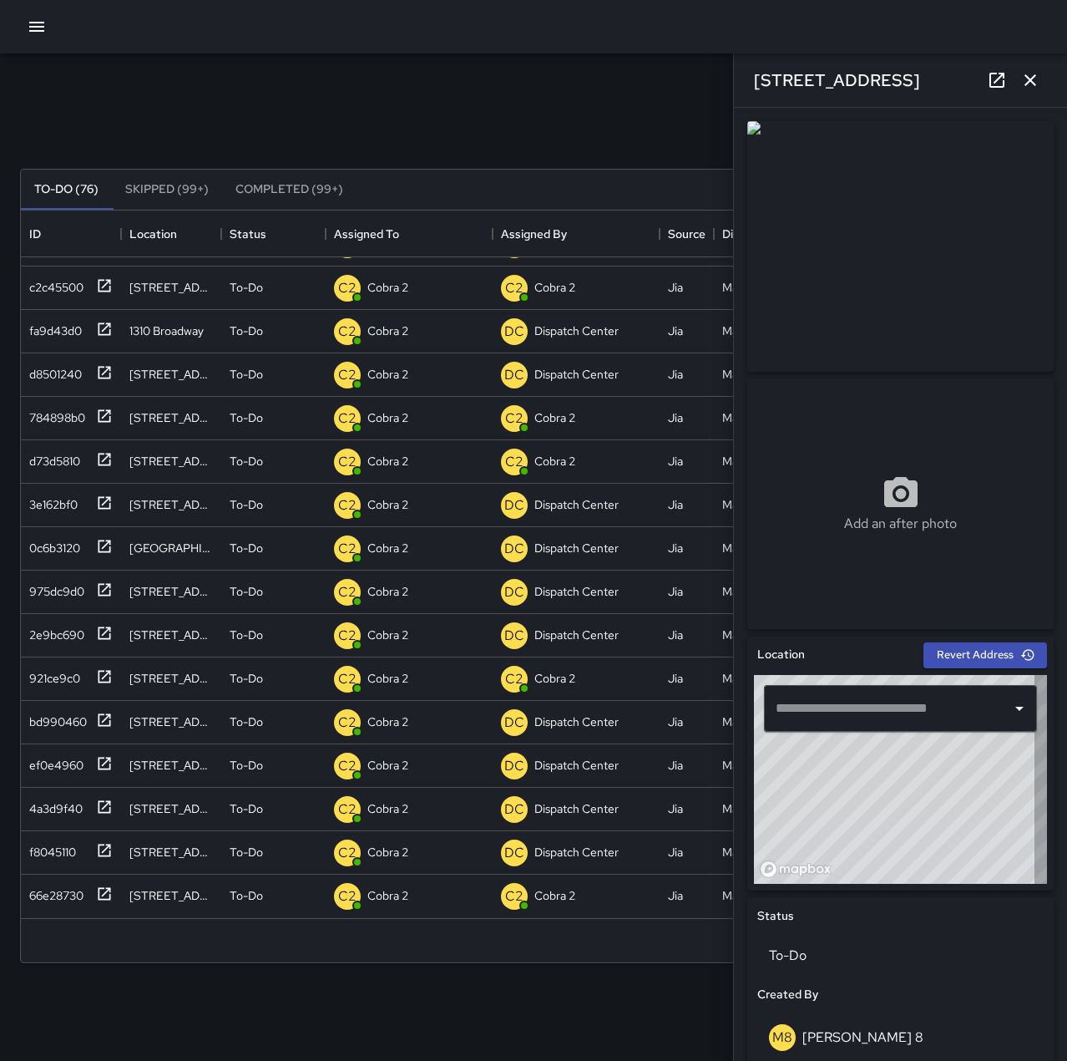
type input "**********"
